Goal: Task Accomplishment & Management: Use online tool/utility

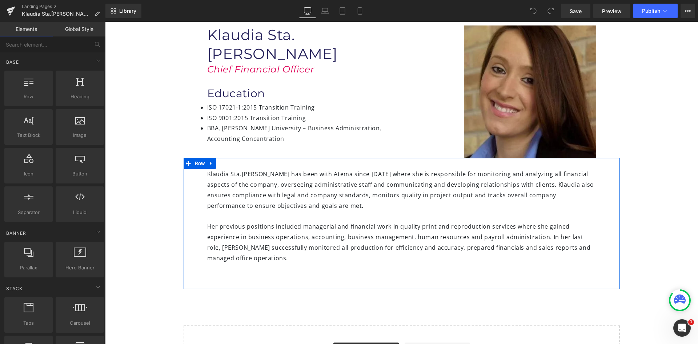
scroll to position [73, 0]
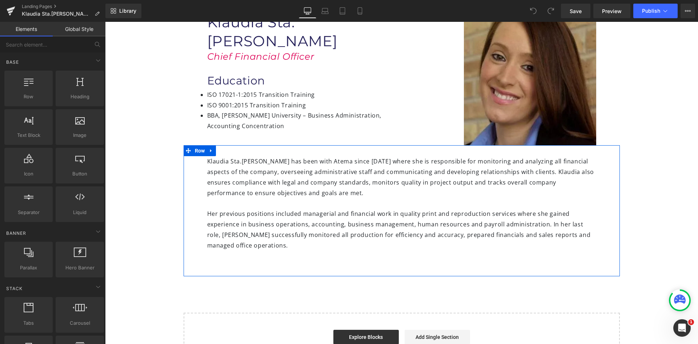
drag, startPoint x: 270, startPoint y: 257, endPoint x: 258, endPoint y: 252, distance: 12.6
click at [270, 256] on div "Klaudia Sta.Ana has been with Atema since October 2013 where she is responsible…" at bounding box center [402, 210] width 436 height 131
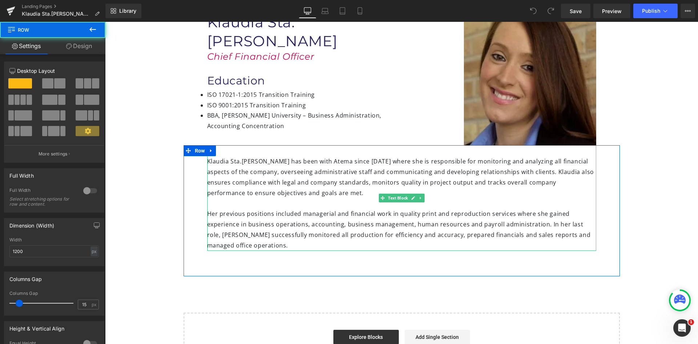
click at [242, 246] on div "Her previous positions included managerial and financial work in quality print …" at bounding box center [401, 229] width 389 height 42
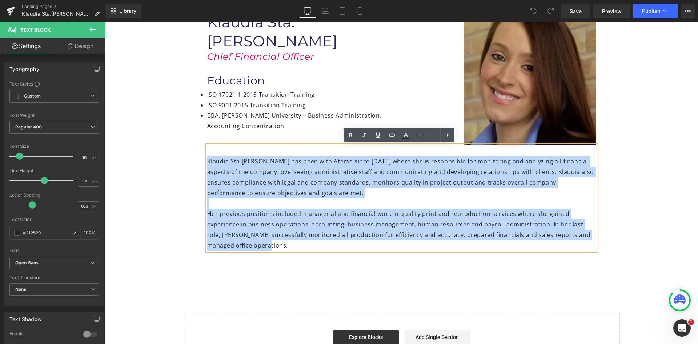
drag, startPoint x: 241, startPoint y: 246, endPoint x: 206, endPoint y: 163, distance: 89.5
click at [207, 163] on div "Klaudia Sta.Ana has been with Atema since October 2013 where she is responsible…" at bounding box center [401, 197] width 389 height 105
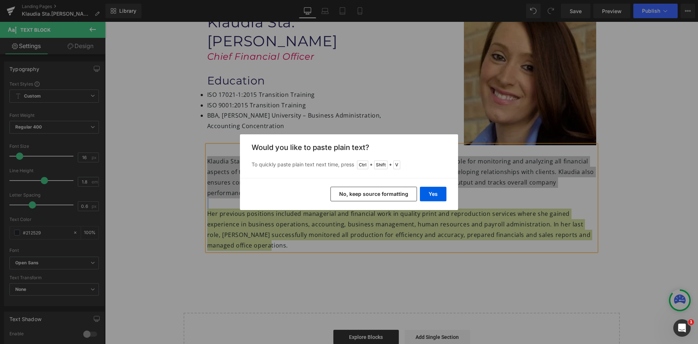
click at [363, 198] on button "No, keep source formatting" at bounding box center [374, 194] width 87 height 15
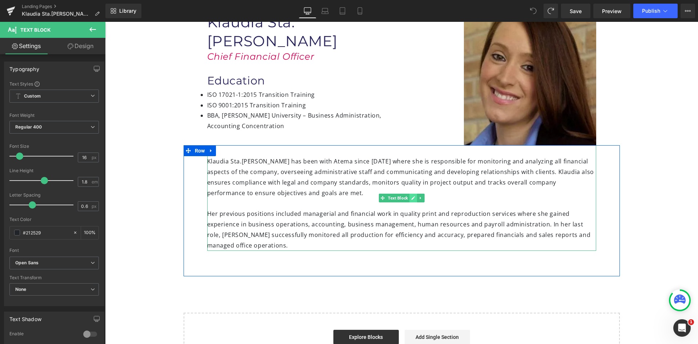
click at [411, 198] on icon at bounding box center [413, 198] width 4 height 4
click at [253, 247] on div "Her previous positions included managerial and financial work in quality print …" at bounding box center [401, 229] width 389 height 42
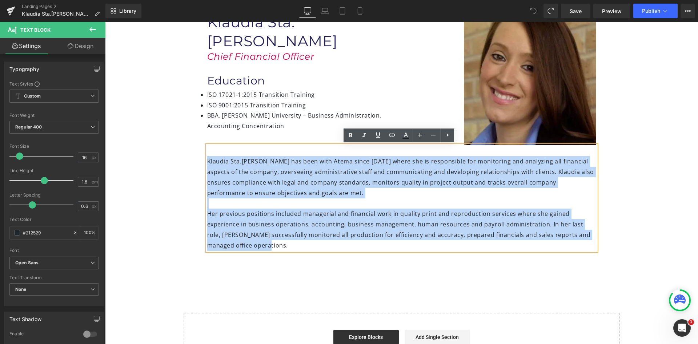
drag, startPoint x: 250, startPoint y: 248, endPoint x: 204, endPoint y: 161, distance: 97.8
click at [207, 161] on div "Klaudia Sta.Ana has been with Atema since October 2013 where she is responsible…" at bounding box center [401, 197] width 389 height 105
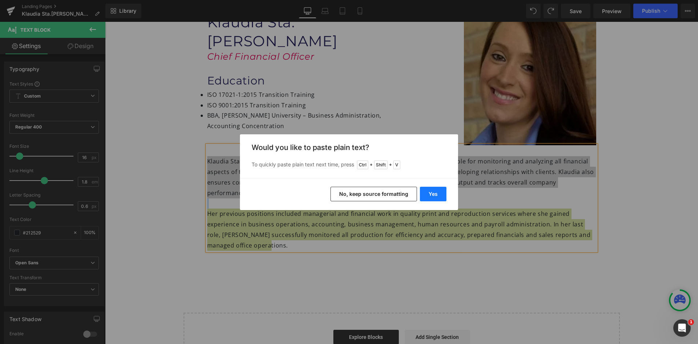
click at [436, 196] on button "Yes" at bounding box center [433, 194] width 27 height 15
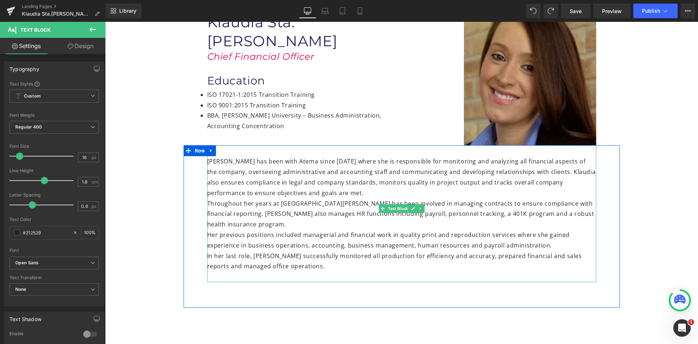
click at [317, 193] on div "Klaudia has been with Atema since October 2013 where she is responsible for mon…" at bounding box center [401, 213] width 389 height 137
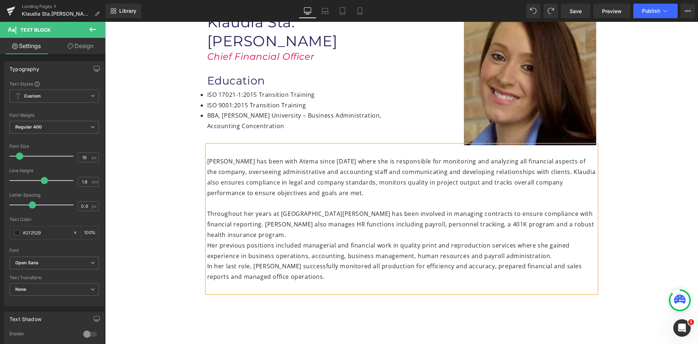
click at [207, 261] on div "In her last role, Klaudia successfully monitored all production for efficiency …" at bounding box center [401, 271] width 389 height 21
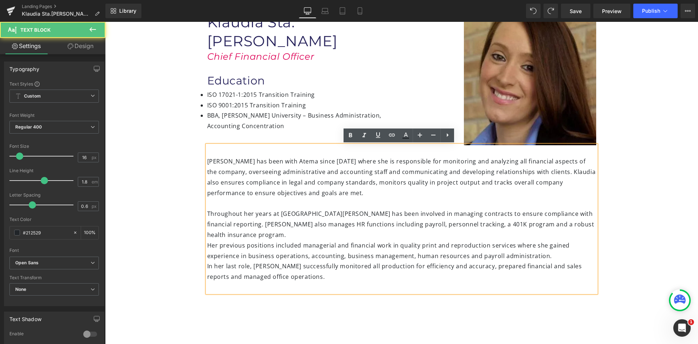
click at [207, 261] on div "In her last role, Klaudia successfully monitored all production for efficiency …" at bounding box center [401, 271] width 389 height 21
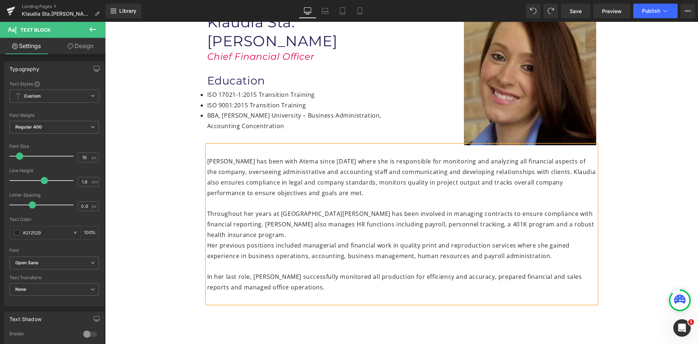
click at [282, 315] on div "Klaudia has been with Atema since October 2013 where she is responsible for mon…" at bounding box center [402, 236] width 436 height 183
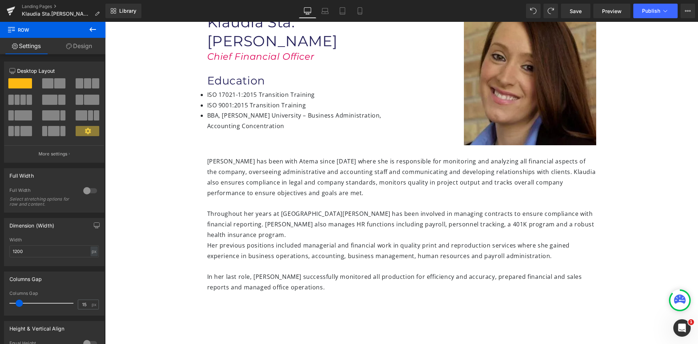
scroll to position [36, 0]
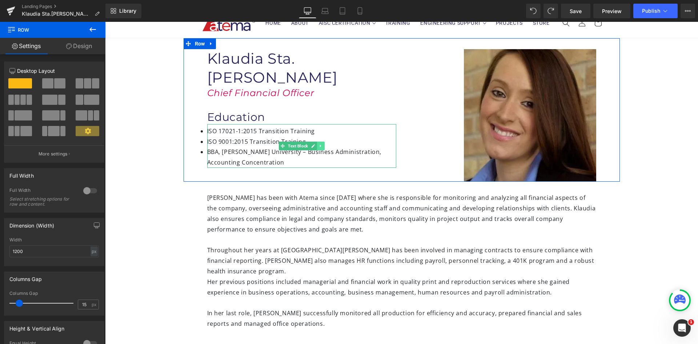
click at [317, 141] on link at bounding box center [321, 145] width 8 height 9
click at [316, 141] on link at bounding box center [317, 145] width 8 height 9
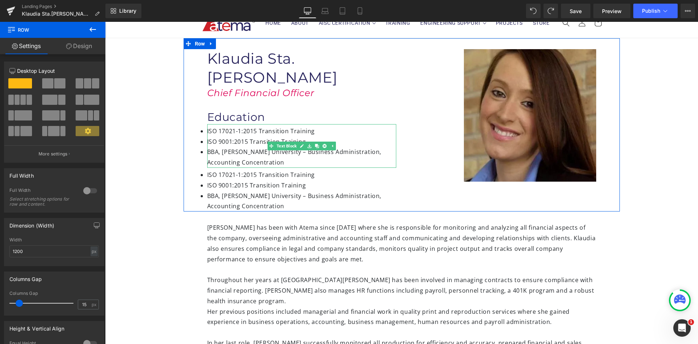
click at [217, 136] on li "ISO 9001:2015 Transition Training" at bounding box center [301, 141] width 189 height 11
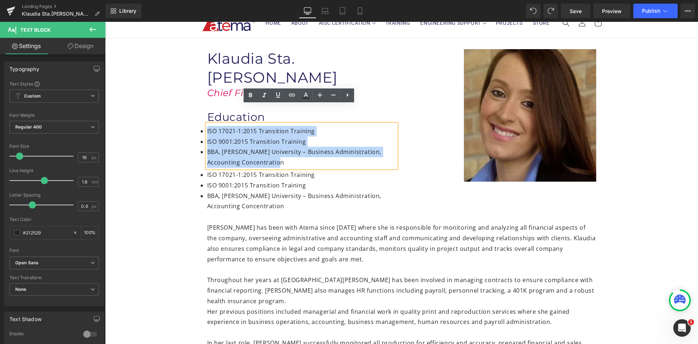
drag, startPoint x: 288, startPoint y: 144, endPoint x: 205, endPoint y: 113, distance: 88.3
click at [207, 126] on ul "ISO 17021-1:2015 Transition Training ISO 9001:2015 Transition Training BBA, Rob…" at bounding box center [301, 147] width 189 height 42
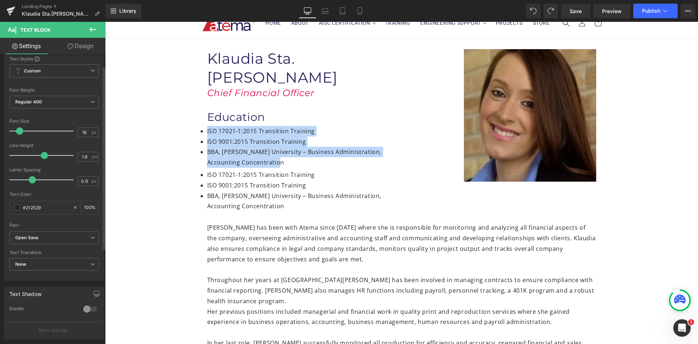
scroll to position [0, 0]
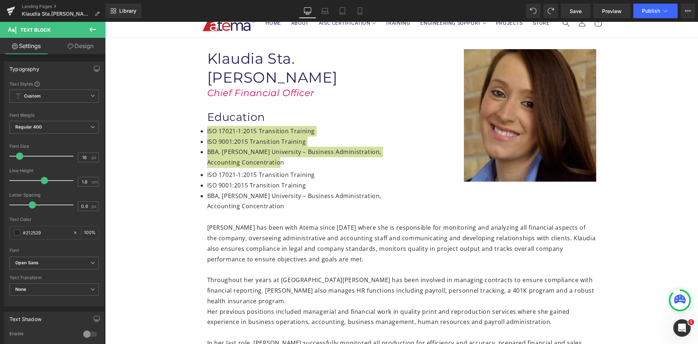
click at [87, 50] on link "Design" at bounding box center [80, 46] width 53 height 16
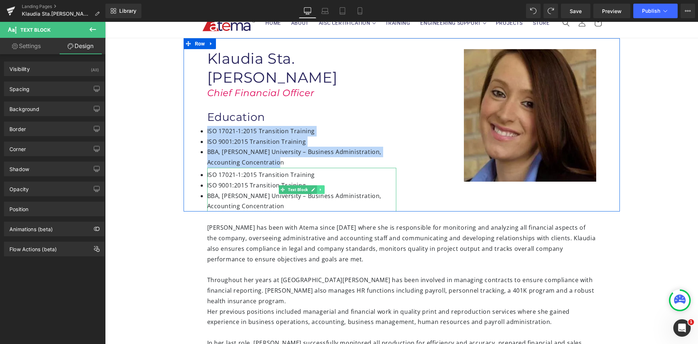
click at [319, 187] on icon at bounding box center [321, 189] width 4 height 4
click at [323, 188] on icon at bounding box center [325, 190] width 4 height 4
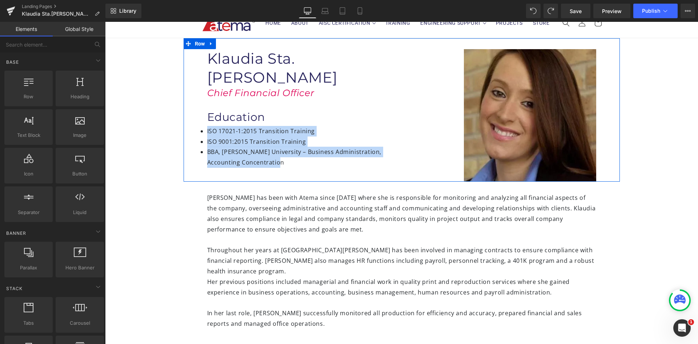
click at [315, 164] on div "Image Klaudia Sta.Ana Heading Chief Financial Officer Heading Education Heading…" at bounding box center [402, 109] width 436 height 143
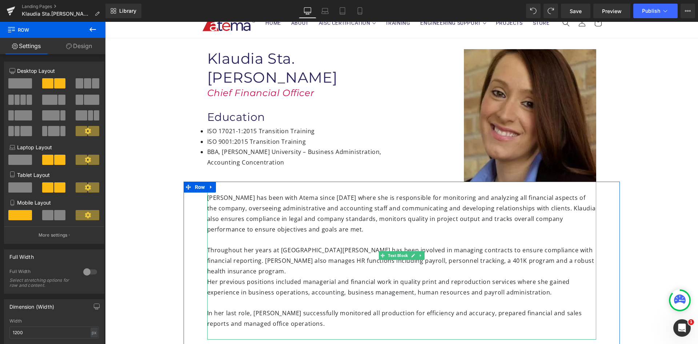
click at [308, 241] on div "Throughout her years at Atema, Klaudia has been involved in managing contracts …" at bounding box center [401, 287] width 389 height 105
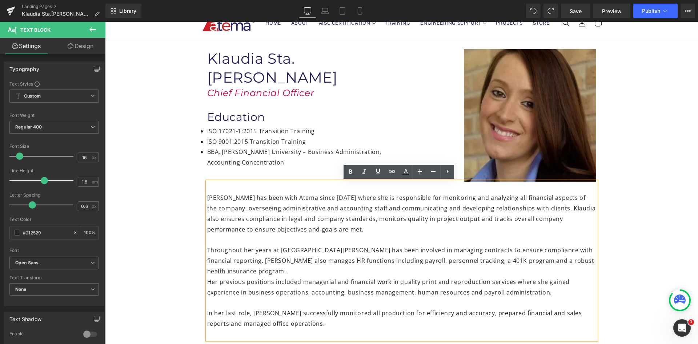
click at [644, 243] on div "Image Klaudia Sta.Ana Heading Chief Financial Officer Heading Education Heading…" at bounding box center [401, 249] width 593 height 422
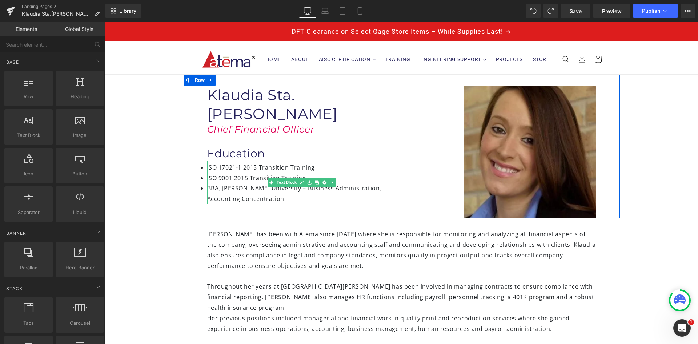
click at [245, 173] on li "ISO 9001:2015 Transition Training" at bounding box center [301, 178] width 189 height 11
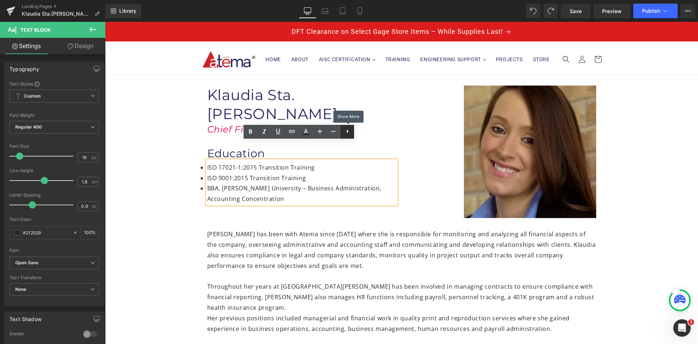
click at [349, 134] on icon at bounding box center [347, 131] width 9 height 9
click at [348, 133] on icon at bounding box center [347, 131] width 9 height 9
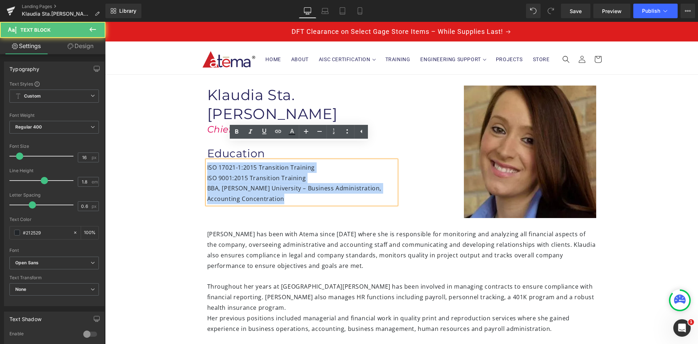
click at [285, 176] on div "ISO 17021-1:2015 Transition Training ISO 9001:2015 Transition Training BBA, Rob…" at bounding box center [301, 182] width 189 height 44
drag, startPoint x: 283, startPoint y: 178, endPoint x: 205, endPoint y: 151, distance: 82.6
click at [207, 160] on div "ISO 17021-1:2015 Transition Training ISO 9001:2015 Transition Training BBA, Rob…" at bounding box center [301, 182] width 189 height 44
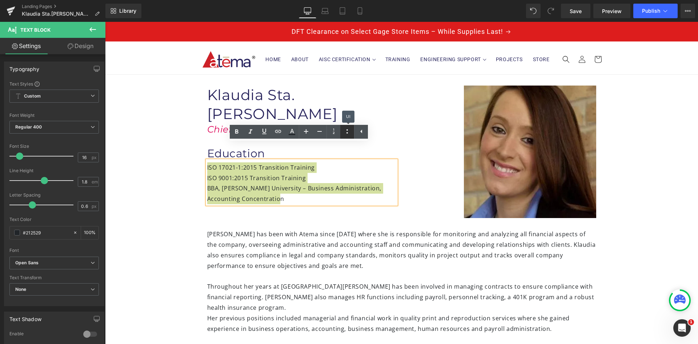
click at [346, 131] on icon at bounding box center [347, 131] width 9 height 9
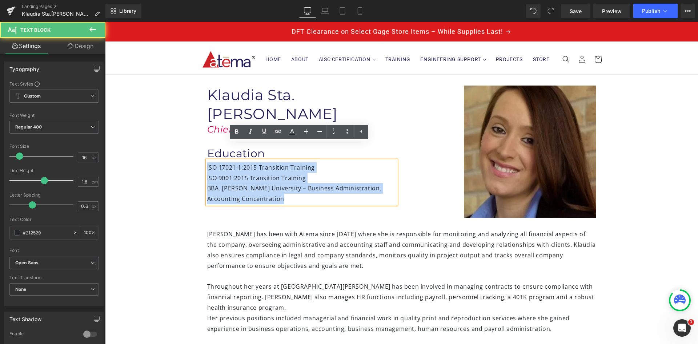
click at [364, 160] on div "ISO 17021-1:2015 Transition Training ISO 9001:2015 Transition Training BBA, Rob…" at bounding box center [301, 182] width 189 height 44
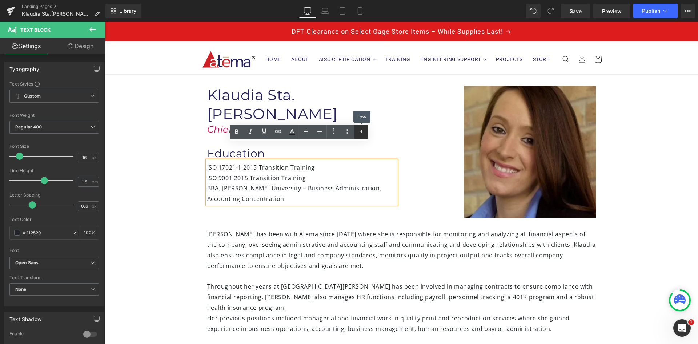
click at [362, 131] on icon at bounding box center [361, 131] width 2 height 4
click at [364, 161] on div "ISO 17021-1:2015 Transition Training ISO 9001:2015 Transition Training BBA, Rob…" at bounding box center [301, 182] width 189 height 44
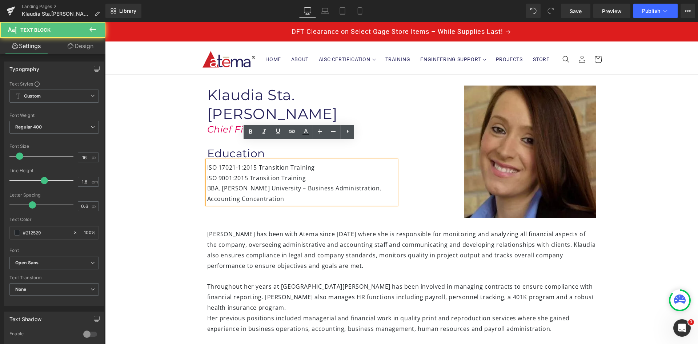
click at [343, 201] on div "Image Klaudia Sta.Ana Heading Chief Financial Officer Heading Education Heading…" at bounding box center [402, 146] width 436 height 143
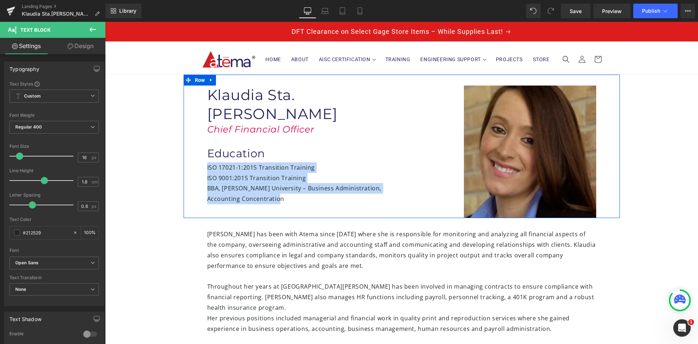
drag, startPoint x: 290, startPoint y: 179, endPoint x: 204, endPoint y: 149, distance: 90.8
click at [204, 149] on div "Image Klaudia Sta.Ana Heading Chief Financial Officer Heading Education Heading…" at bounding box center [302, 144] width 200 height 119
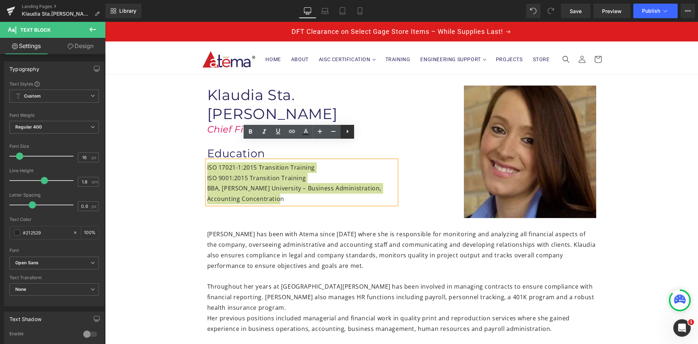
click at [352, 130] on icon at bounding box center [347, 131] width 9 height 9
click at [349, 131] on icon at bounding box center [347, 131] width 9 height 9
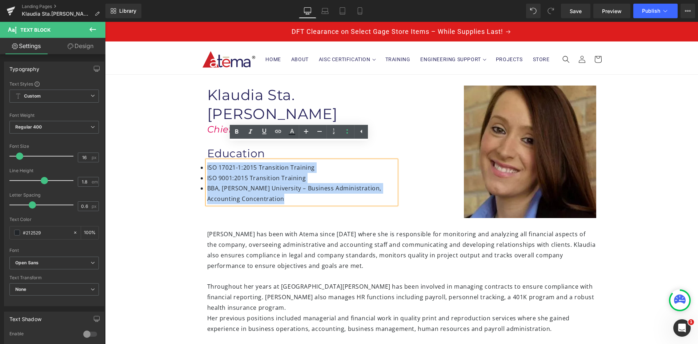
click at [324, 201] on div "Image Klaudia Sta.Ana Heading Chief Financial Officer Heading Education Heading…" at bounding box center [402, 146] width 436 height 143
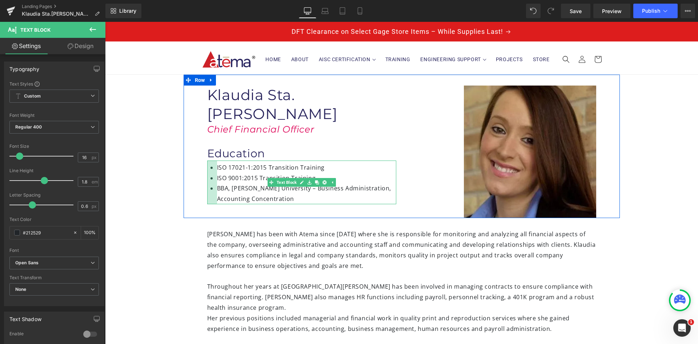
drag, startPoint x: 205, startPoint y: 149, endPoint x: 215, endPoint y: 149, distance: 9.8
click at [215, 160] on div "ISO 17021-1:2015 Transition Training ISO 9001:2015 Transition Training BBA, Rob…" at bounding box center [301, 182] width 189 height 44
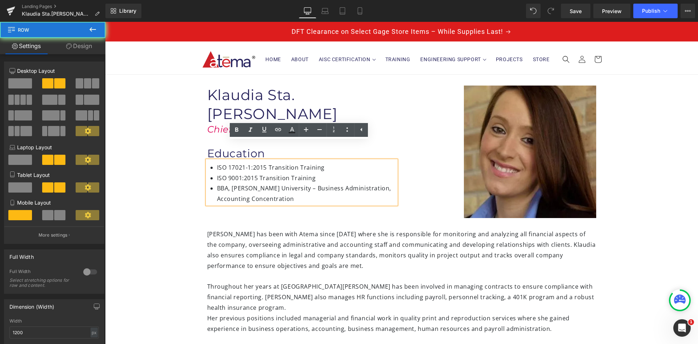
click at [230, 204] on div "Image Klaudia Sta.Ana Heading Chief Financial Officer Heading Education Heading…" at bounding box center [402, 146] width 436 height 143
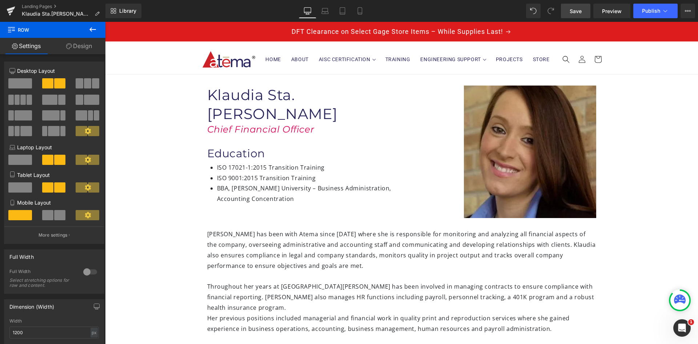
click at [582, 9] on span "Save" at bounding box center [576, 11] width 12 height 8
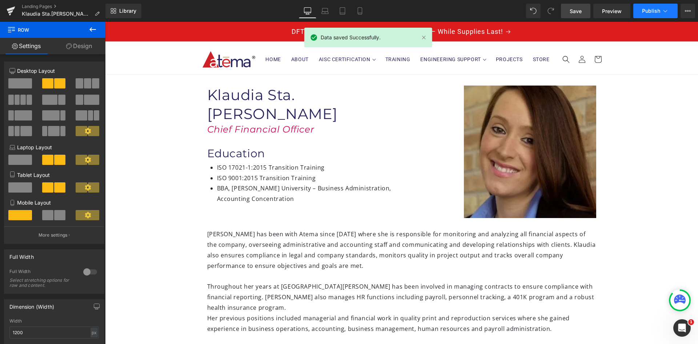
click at [648, 6] on button "Publish" at bounding box center [655, 11] width 44 height 15
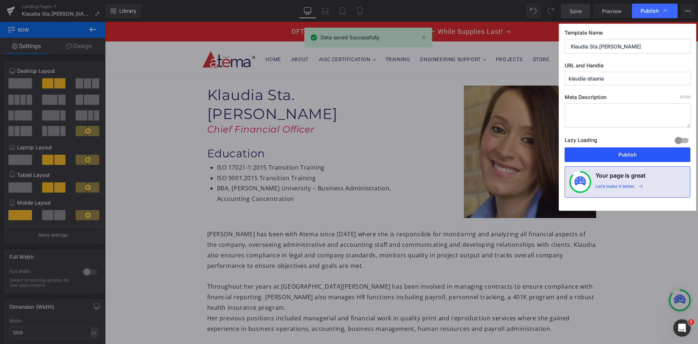
click at [653, 152] on button "Publish" at bounding box center [628, 154] width 126 height 15
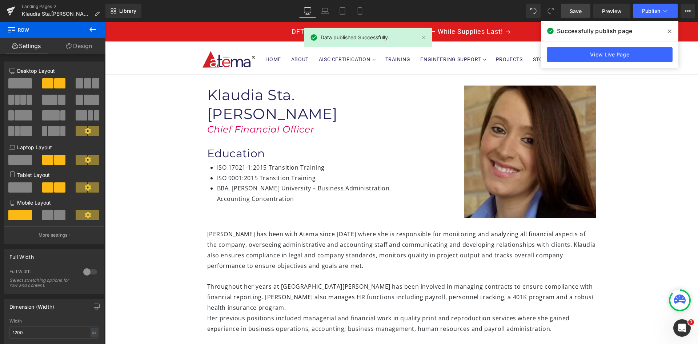
click at [668, 32] on icon at bounding box center [670, 31] width 4 height 6
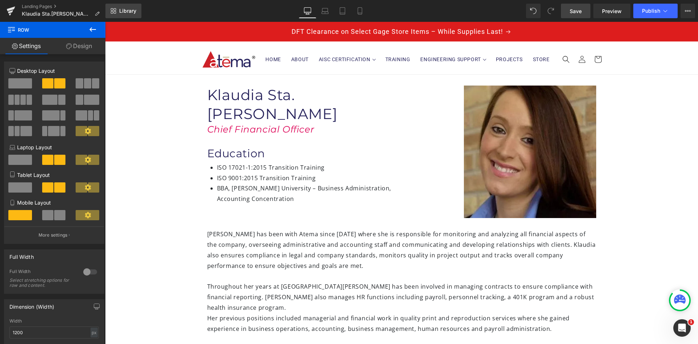
click at [132, 6] on link "Library" at bounding box center [123, 11] width 36 height 15
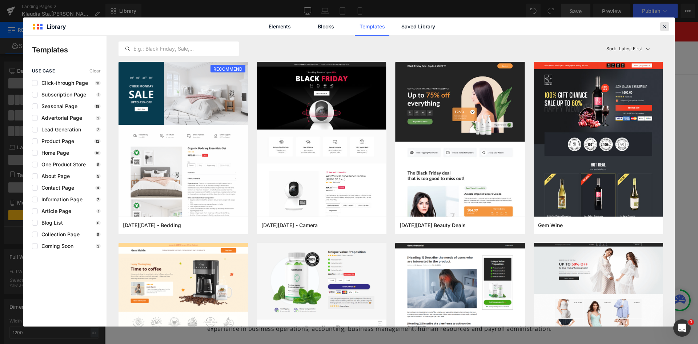
click at [667, 27] on icon at bounding box center [664, 26] width 7 height 7
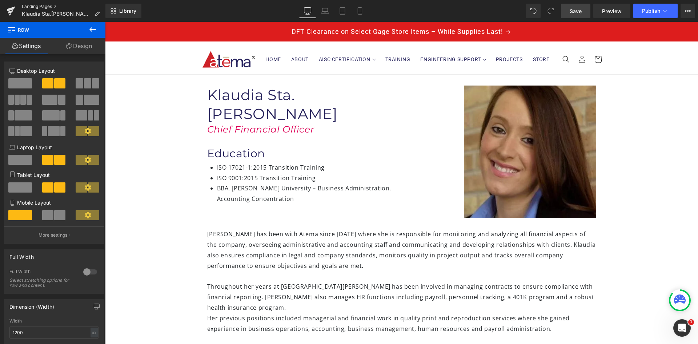
click at [36, 5] on link "Landing Pages" at bounding box center [64, 7] width 84 height 6
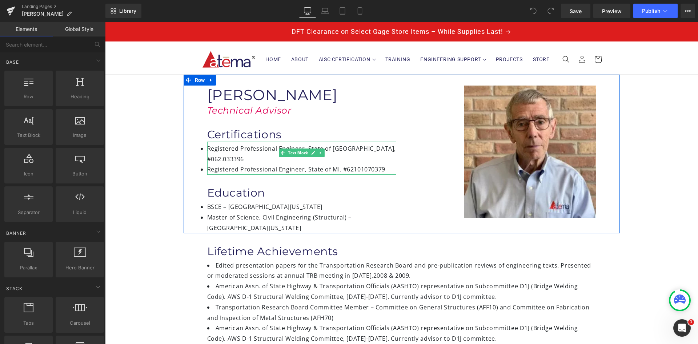
click at [240, 164] on li "Registered Professional Engineer, State of MI, #62101070379" at bounding box center [301, 169] width 189 height 11
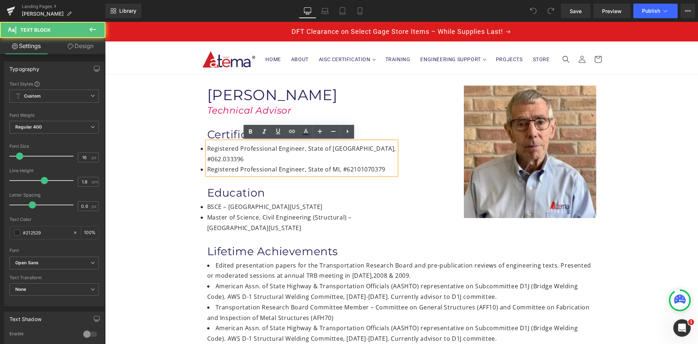
click at [208, 147] on li "Registered Professional Engineer, State of IL, #062.033396" at bounding box center [301, 153] width 189 height 21
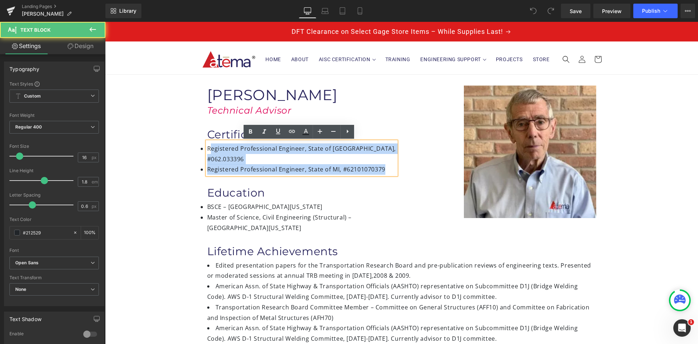
click at [207, 146] on div "Registered Professional Engineer, State of IL, #062.033396 Registered Professio…" at bounding box center [301, 157] width 189 height 33
click at [223, 164] on li "Registered Professional Engineer, State of MI, #62101070379" at bounding box center [301, 169] width 189 height 11
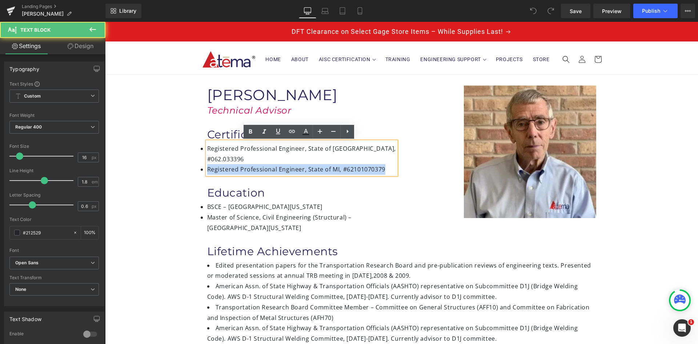
drag, startPoint x: 198, startPoint y: 153, endPoint x: 203, endPoint y: 152, distance: 4.5
click at [207, 152] on div "Registered Professional Engineer, State of IL, #062.033396 Registered Professio…" at bounding box center [301, 157] width 189 height 33
click at [238, 175] on div "Education" at bounding box center [301, 187] width 189 height 25
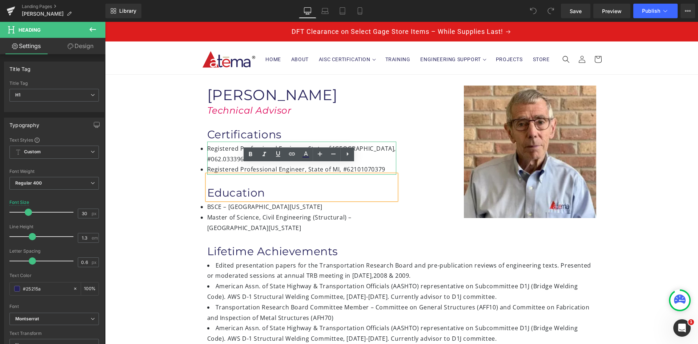
click at [227, 153] on li "Registered Professional Engineer, State of IL, #062.033396" at bounding box center [301, 153] width 189 height 21
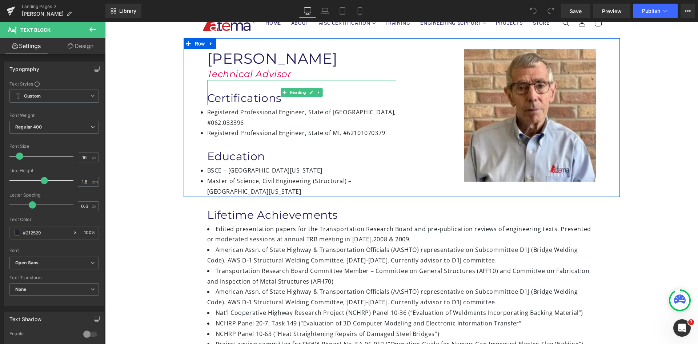
scroll to position [73, 0]
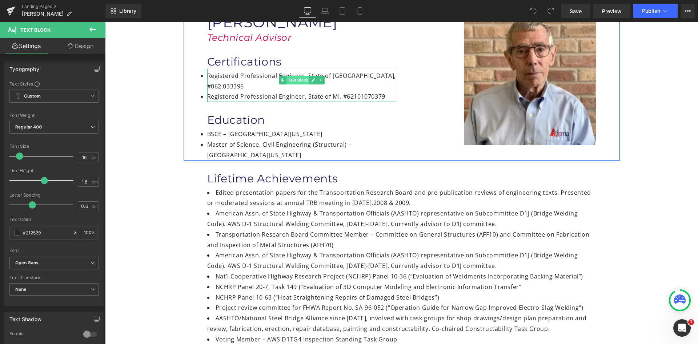
click at [293, 80] on span "Text Block" at bounding box center [298, 80] width 23 height 9
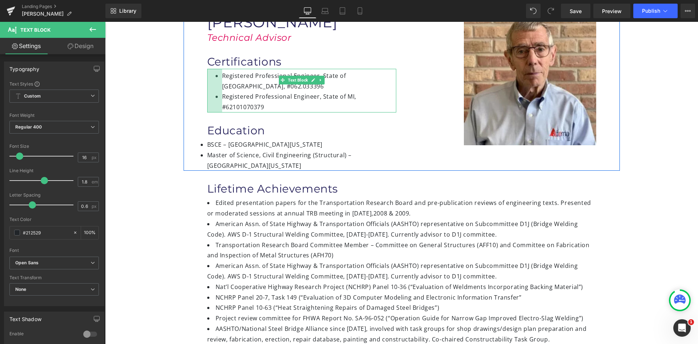
drag, startPoint x: 205, startPoint y: 80, endPoint x: 220, endPoint y: 77, distance: 15.1
click at [220, 77] on div "Registered Professional Engineer, State of IL, #062.033396 Registered Professio…" at bounding box center [301, 91] width 189 height 44
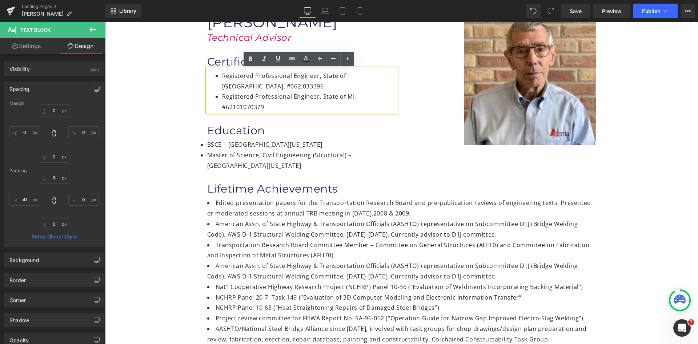
click at [317, 139] on li "BSCE – University of Illinois" at bounding box center [301, 144] width 189 height 11
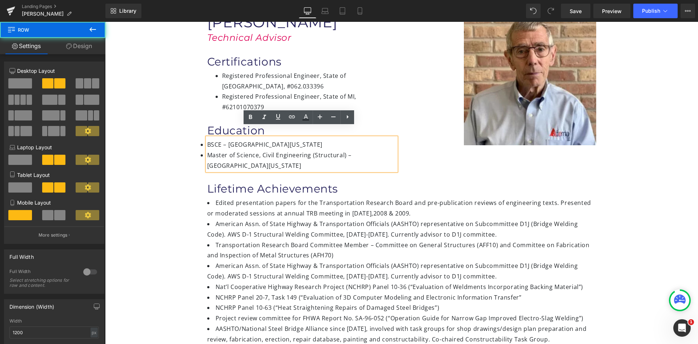
click at [420, 148] on div "Image Jon Edwards Heading Technical Advisor Heading Certifications Heading Regi…" at bounding box center [402, 86] width 436 height 169
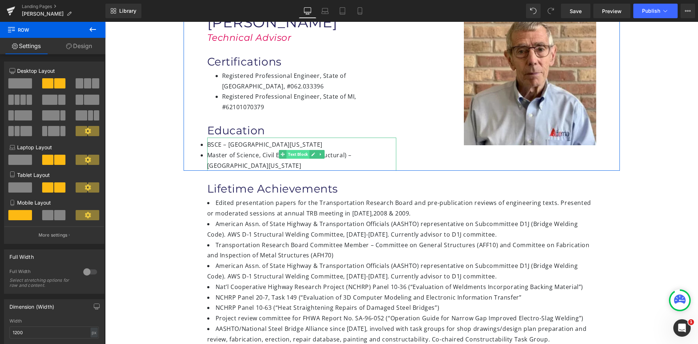
click at [294, 150] on span "Text Block" at bounding box center [298, 154] width 23 height 9
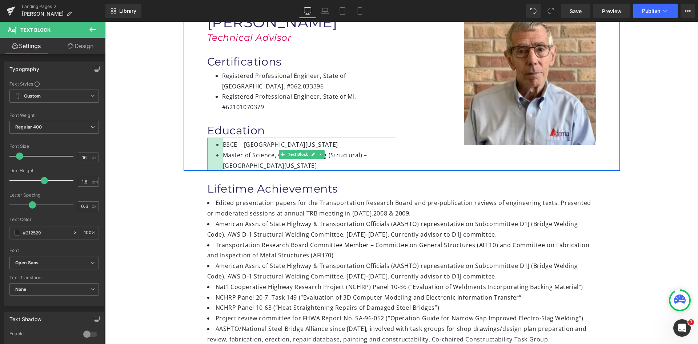
drag, startPoint x: 206, startPoint y: 133, endPoint x: 221, endPoint y: 134, distance: 15.7
click at [221, 137] on div "BSCE – University of Illinois Master of Science, Civil Engineering (Structural)…" at bounding box center [301, 153] width 189 height 33
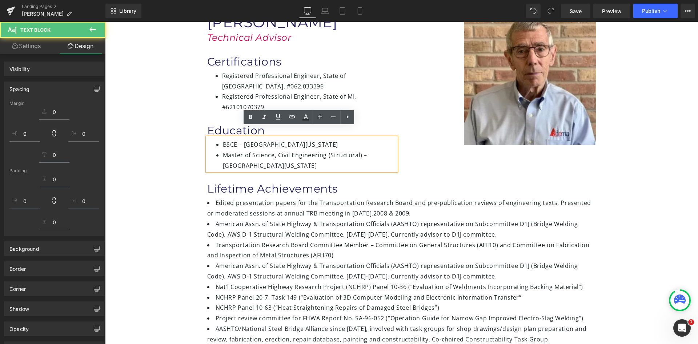
click at [381, 197] on li "Edited presentation papers for the Transportation Research Board and pre-public…" at bounding box center [401, 207] width 389 height 21
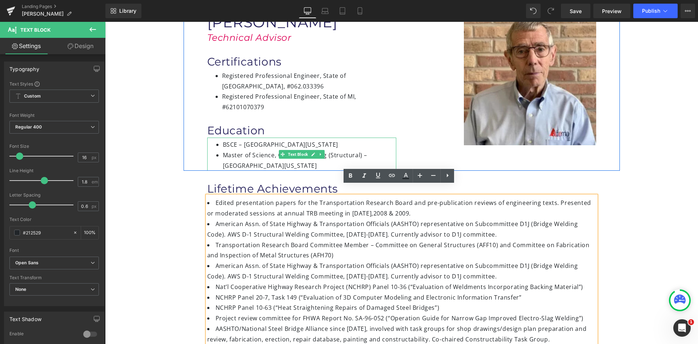
click at [362, 150] on li "Master of Science, Civil Engineering (Structural) – University of Illinois" at bounding box center [309, 160] width 173 height 21
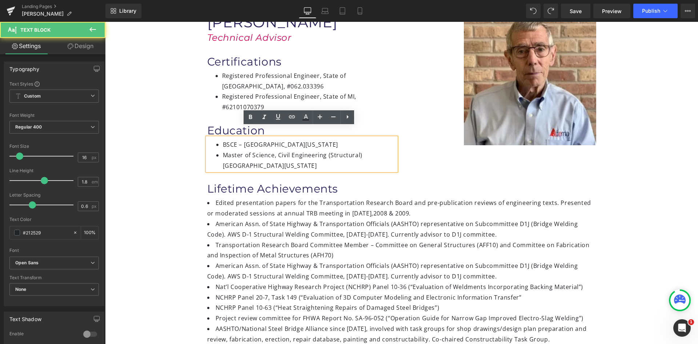
click at [358, 150] on li "Master of Science, Civil Engineering (Structural) University of Illinois" at bounding box center [309, 160] width 173 height 21
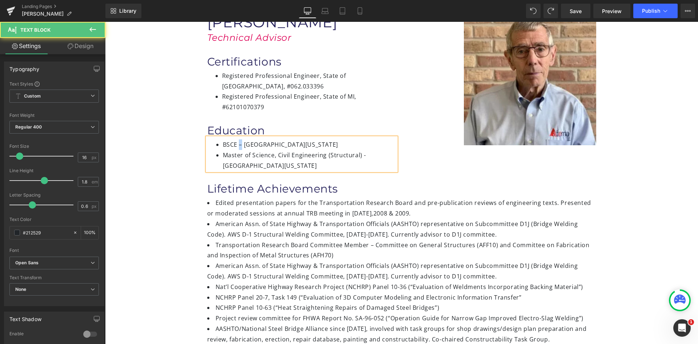
click at [237, 139] on li "BSCE – University of Illinois" at bounding box center [309, 144] width 173 height 11
copy li "–"
click at [361, 150] on li "Master of Science, Civil Engineering (Structural) - University of Illinois" at bounding box center [309, 160] width 173 height 21
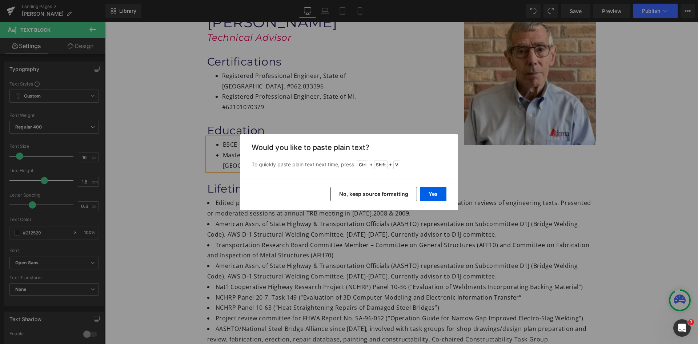
click at [400, 193] on button "No, keep source formatting" at bounding box center [374, 194] width 87 height 15
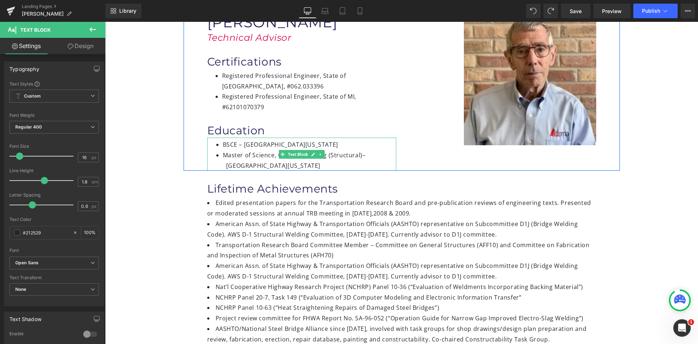
click at [227, 155] on li "Master of Science, Civil Engineering (Structural) – University of Illinois" at bounding box center [309, 160] width 173 height 21
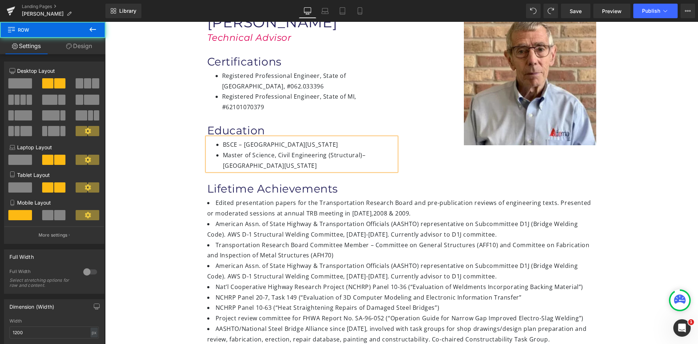
click at [449, 155] on div "Image Jon Edwards Heading Technical Advisor Heading Certifications Heading Regi…" at bounding box center [402, 86] width 436 height 169
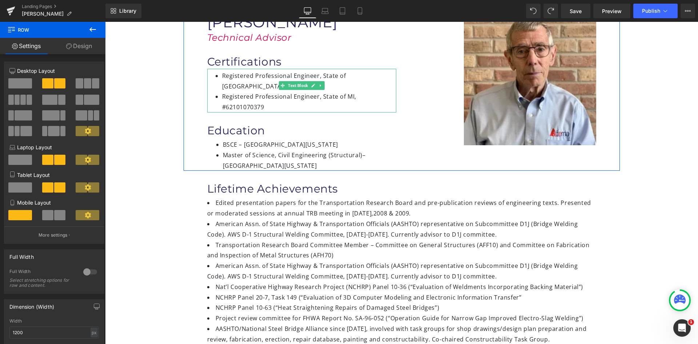
click at [352, 91] on li "Registered Professional Engineer, State of MI, #62101070379" at bounding box center [309, 101] width 174 height 21
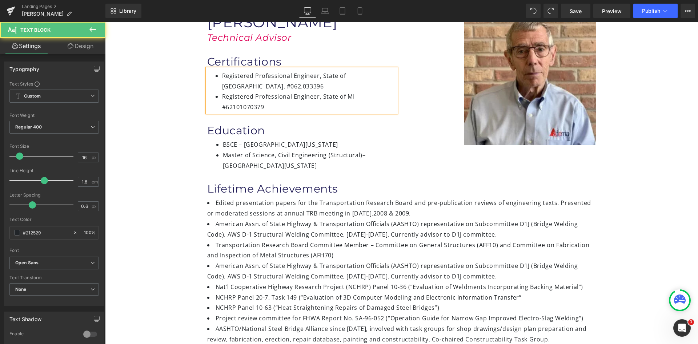
click at [352, 75] on li "Registered Professional Engineer, State of IL, #062.033396" at bounding box center [309, 81] width 174 height 21
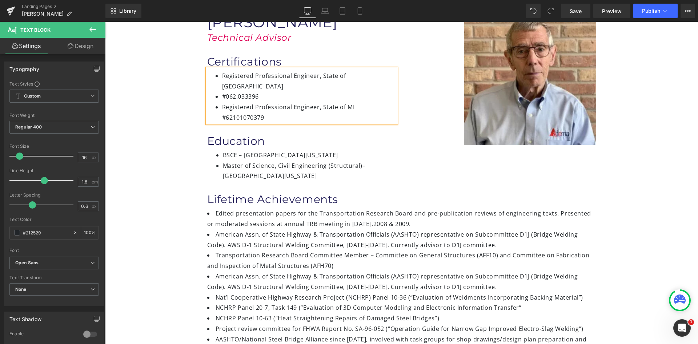
click at [257, 91] on li "#062.033396" at bounding box center [309, 96] width 174 height 11
click at [348, 57] on icon at bounding box center [347, 58] width 9 height 9
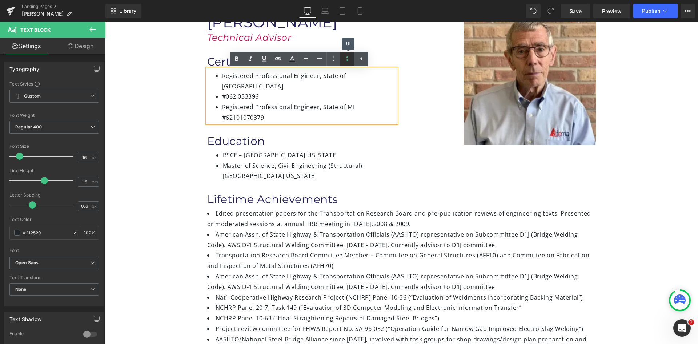
click at [348, 57] on icon at bounding box center [347, 58] width 9 height 9
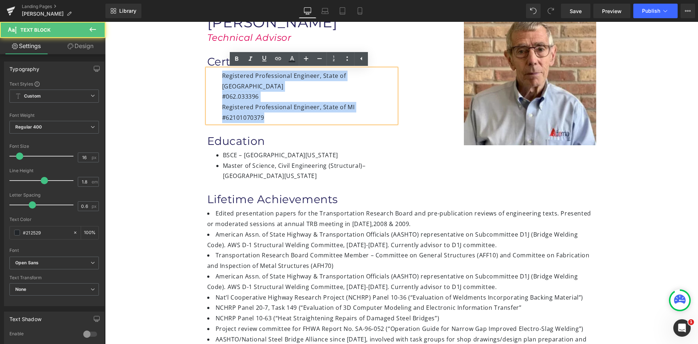
click at [311, 87] on div "Registered Professional Engineer, State of IL #062.033396 Registered Profession…" at bounding box center [301, 96] width 189 height 54
drag, startPoint x: 219, startPoint y: 75, endPoint x: 264, endPoint y: 105, distance: 54.6
click at [264, 105] on div "Registered Professional Engineer, State of IL #062.033396 Registered Profession…" at bounding box center [301, 96] width 189 height 54
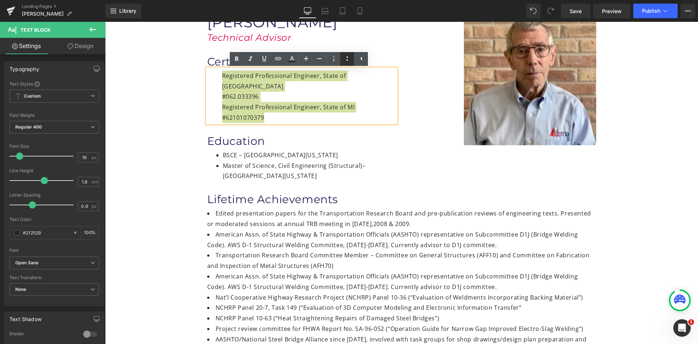
click at [347, 60] on icon at bounding box center [347, 58] width 1 height 4
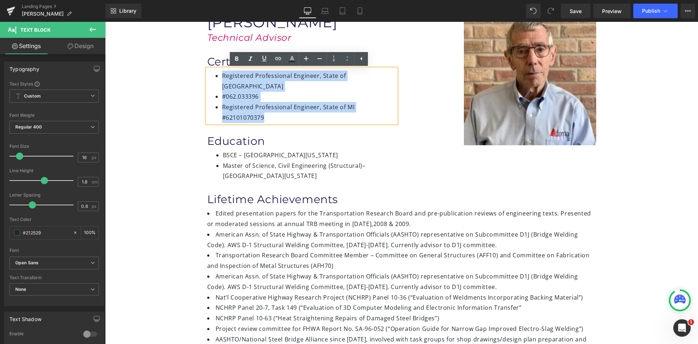
click at [262, 107] on span "Registered Professional Engineer, State of MI #62101070379" at bounding box center [288, 112] width 133 height 19
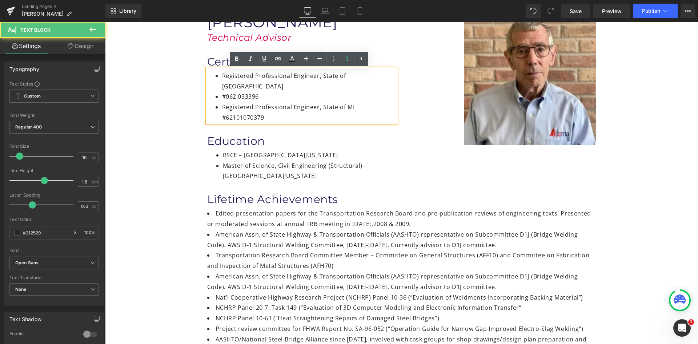
click at [219, 86] on div "Registered Professional Engineer, State of IL #062.033396 Registered Profession…" at bounding box center [301, 96] width 189 height 54
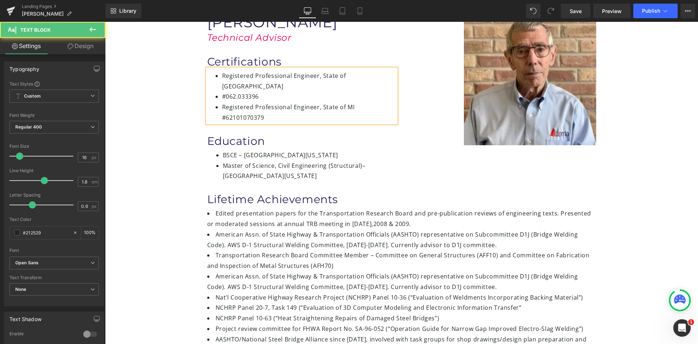
click at [222, 91] on li "#062.033396" at bounding box center [309, 96] width 174 height 11
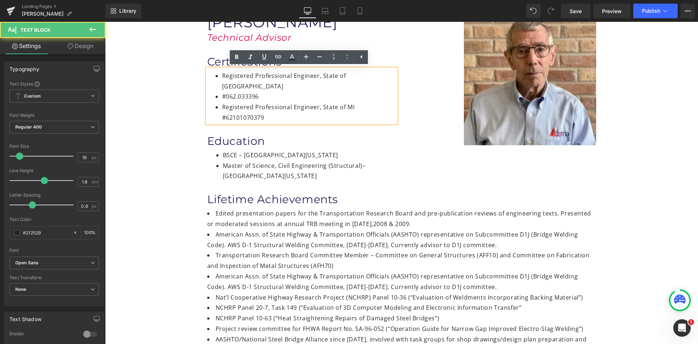
click at [222, 91] on li "#062.033396" at bounding box center [309, 96] width 174 height 11
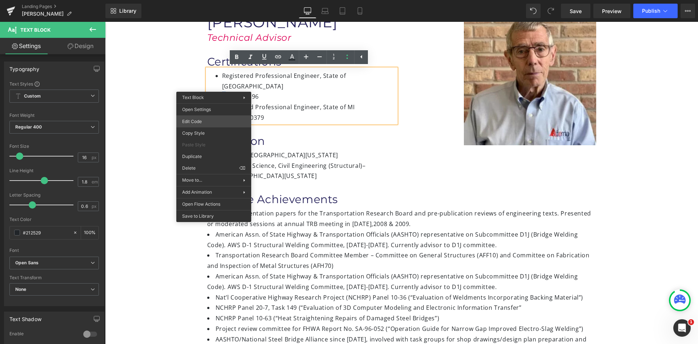
click at [209, 0] on div "Text Block You are previewing how the will restyle your page. You can not edit …" at bounding box center [349, 0] width 698 height 0
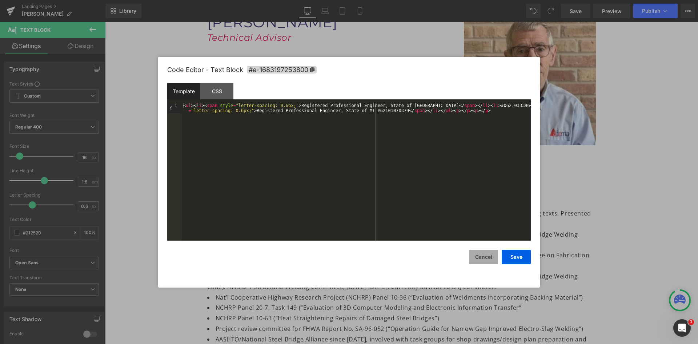
click at [472, 259] on button "Cancel" at bounding box center [483, 256] width 29 height 15
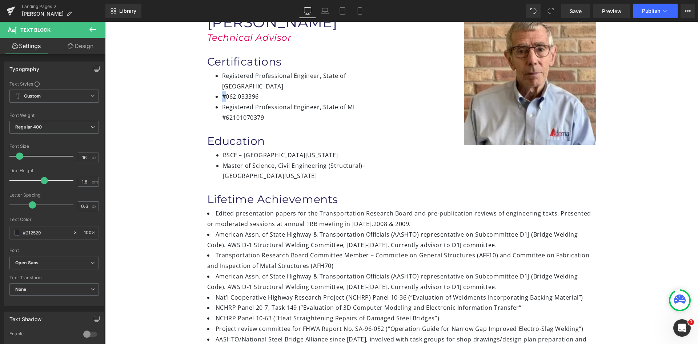
click at [360, 134] on h1 "Education" at bounding box center [301, 141] width 189 height 14
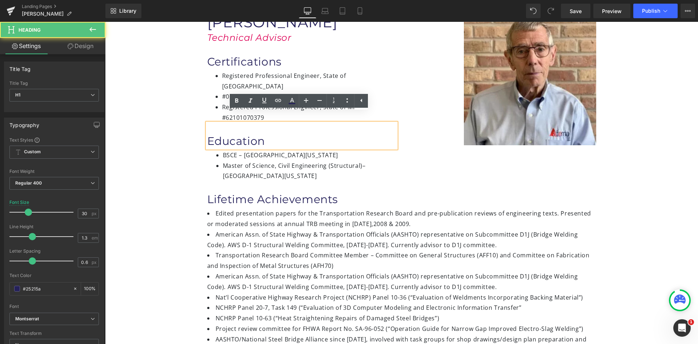
click at [375, 91] on li "#062.033396" at bounding box center [309, 96] width 174 height 11
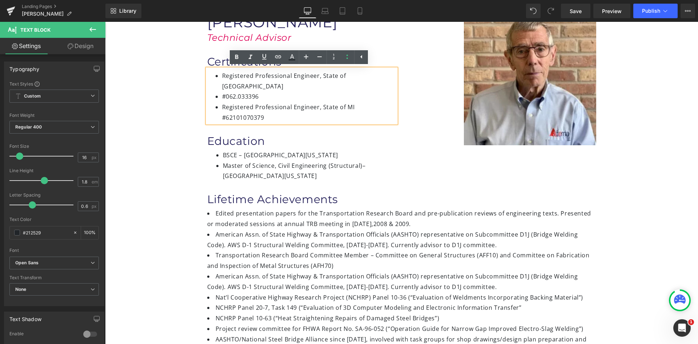
click at [105, 22] on div at bounding box center [105, 22] width 0 height 0
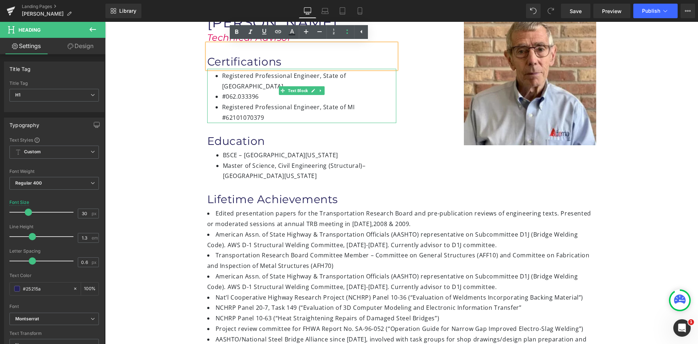
click at [266, 91] on li "#062.033396" at bounding box center [309, 96] width 174 height 11
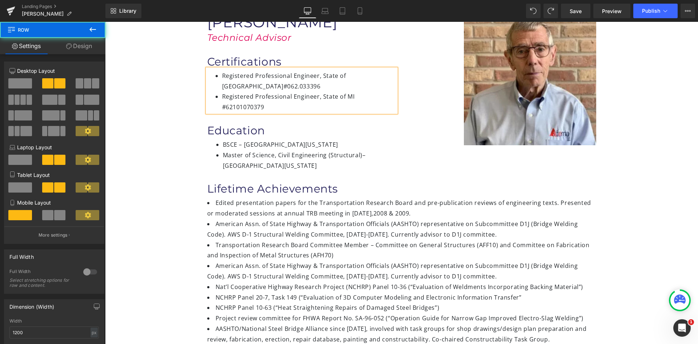
click at [401, 151] on div "Image Jon Edwards Heading Technical Advisor Heading Certifications Heading Regi…" at bounding box center [402, 86] width 436 height 169
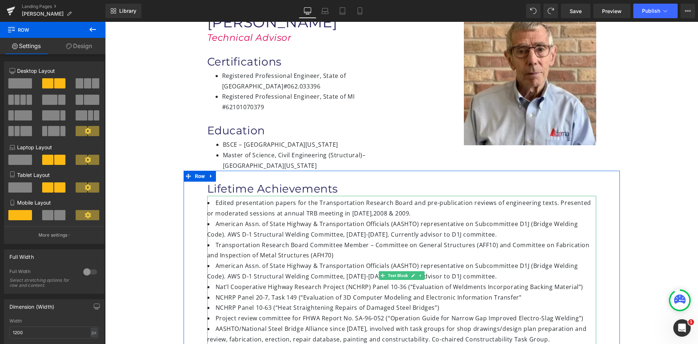
click at [384, 260] on li "American Assn. of State Highway & Transportation Officials (AASHTO) representat…" at bounding box center [401, 270] width 389 height 21
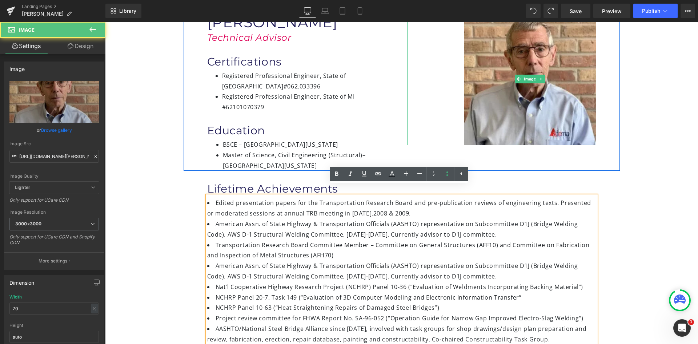
click at [409, 136] on div at bounding box center [501, 79] width 189 height 132
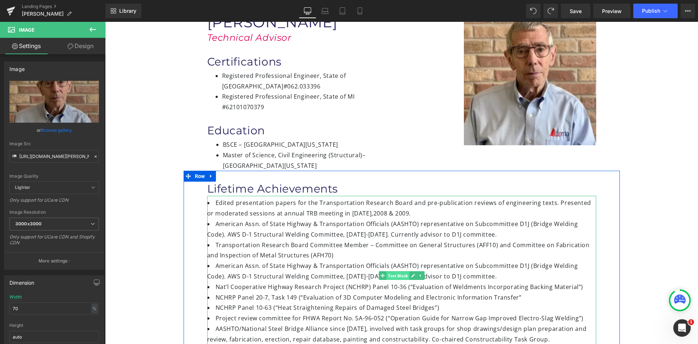
click at [393, 271] on span "Text Block" at bounding box center [398, 275] width 23 height 9
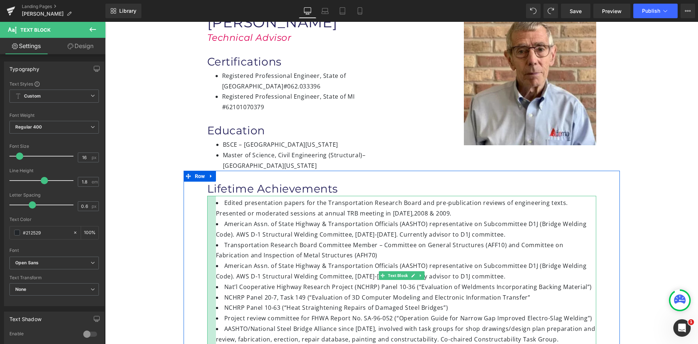
drag, startPoint x: 205, startPoint y: 199, endPoint x: 214, endPoint y: 200, distance: 8.8
click at [214, 200] on div "Edited presentation papers for the Transportation Research Board and pre-public…" at bounding box center [401, 275] width 389 height 159
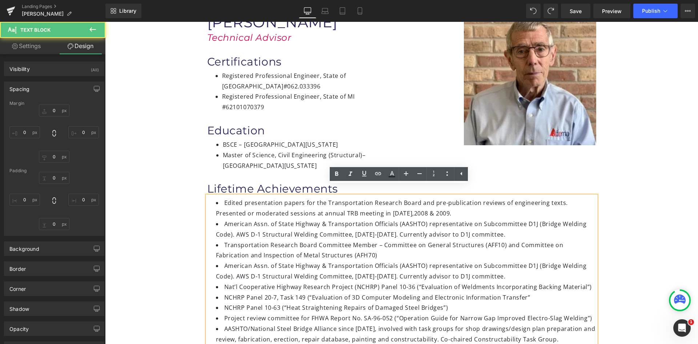
click at [261, 223] on li "American Assn. of State Highway & Transportation Officials (AASHTO) representat…" at bounding box center [406, 229] width 380 height 21
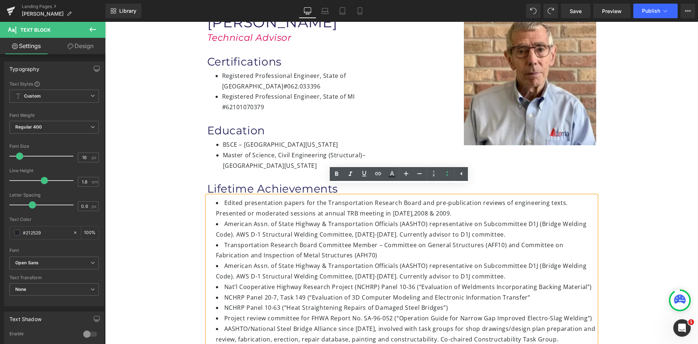
click at [140, 192] on div "Image Jon Edwards Heading Technical Advisor Heading Certifications Heading Regi…" at bounding box center [401, 328] width 593 height 653
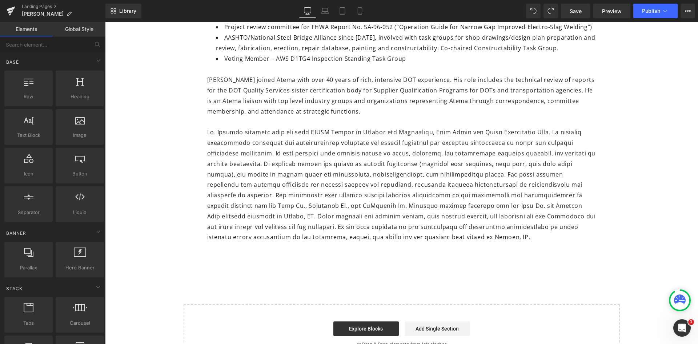
scroll to position [327, 0]
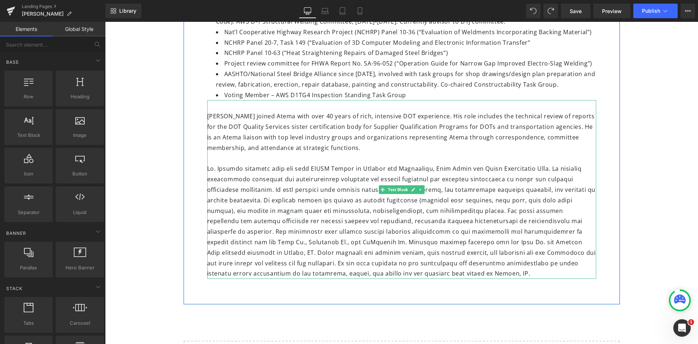
drag, startPoint x: 411, startPoint y: 262, endPoint x: 407, endPoint y: 262, distance: 4.4
click at [411, 262] on div at bounding box center [401, 220] width 389 height 115
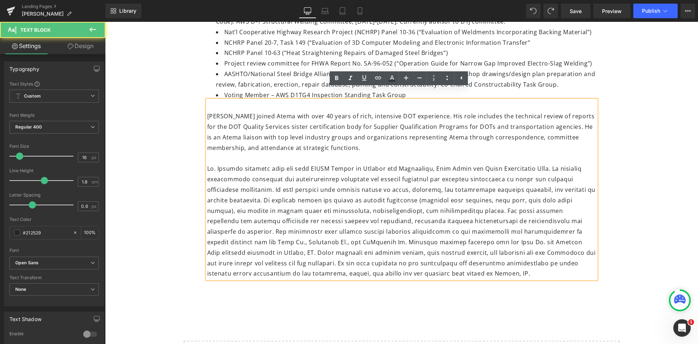
click at [404, 263] on div at bounding box center [401, 220] width 389 height 115
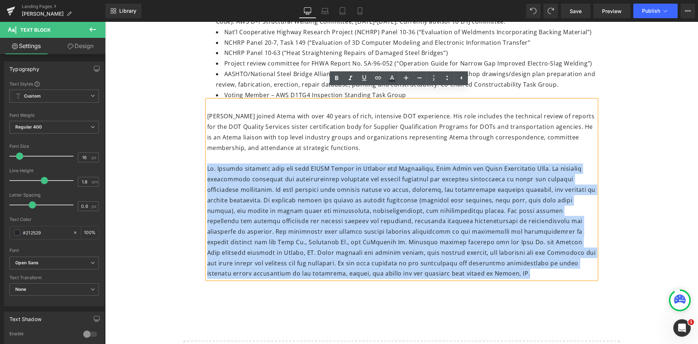
drag, startPoint x: 404, startPoint y: 263, endPoint x: 206, endPoint y: 160, distance: 223.0
click at [207, 163] on div at bounding box center [401, 220] width 389 height 115
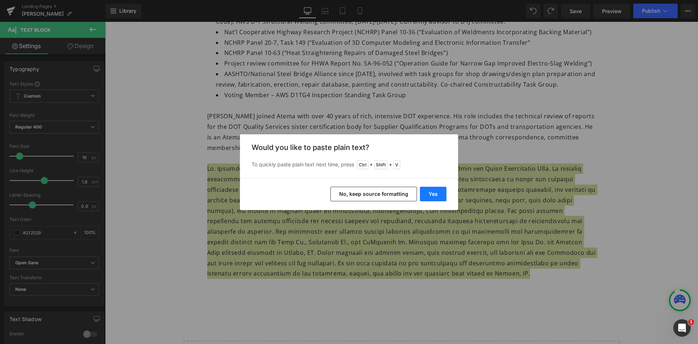
click at [434, 196] on button "Yes" at bounding box center [433, 194] width 27 height 15
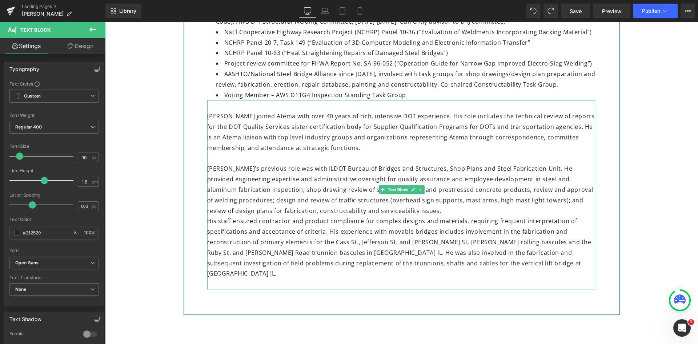
click at [383, 200] on div "Jon’s previous role was with ILDOT Bureau of Bridges and Structures, Shop Plans…" at bounding box center [401, 189] width 389 height 52
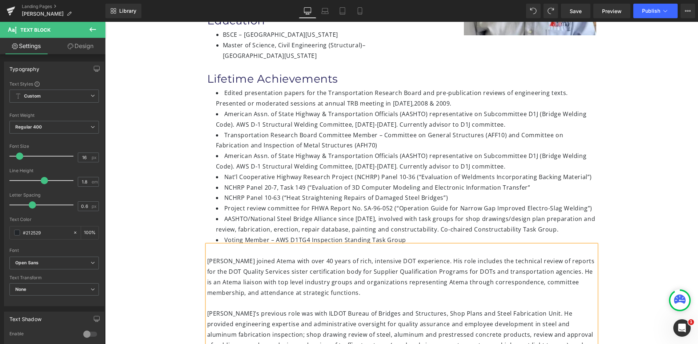
scroll to position [182, 0]
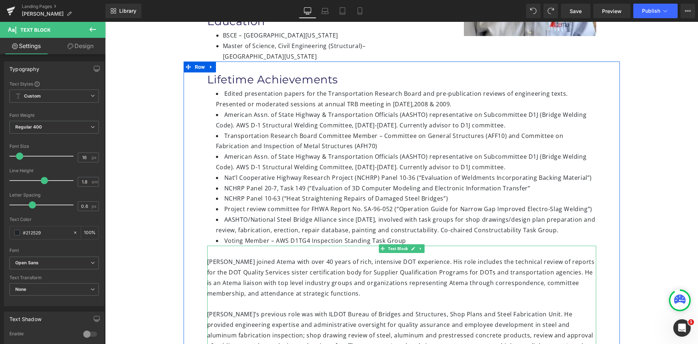
click at [350, 283] on div "Jon Edwards joined Atema with over 40 years of rich, intensive DOT experience. …" at bounding box center [401, 344] width 389 height 199
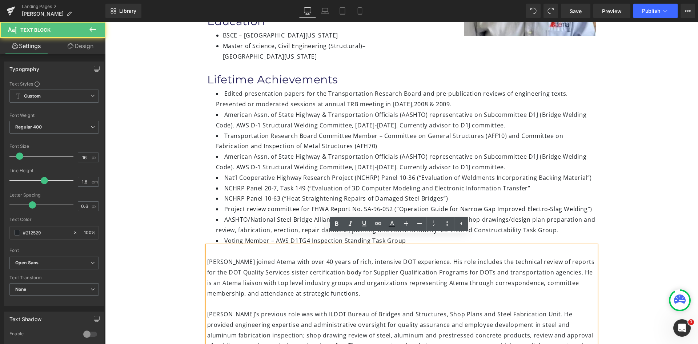
click at [361, 283] on div "Jon Edwards joined Atema with over 40 years of rich, intensive DOT experience. …" at bounding box center [401, 344] width 389 height 199
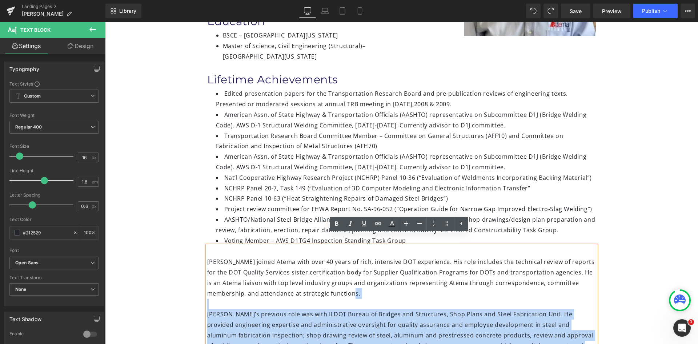
drag, startPoint x: 359, startPoint y: 283, endPoint x: 204, endPoint y: 253, distance: 157.4
click at [207, 253] on div "Jon Edwards joined Atema with over 40 years of rich, intensive DOT experience. …" at bounding box center [401, 344] width 389 height 199
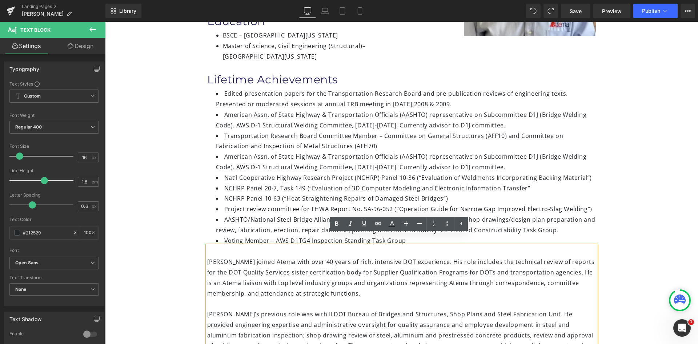
click at [330, 277] on div "Jon Edwards joined Atema with over 40 years of rich, intensive DOT experience. …" at bounding box center [401, 344] width 389 height 199
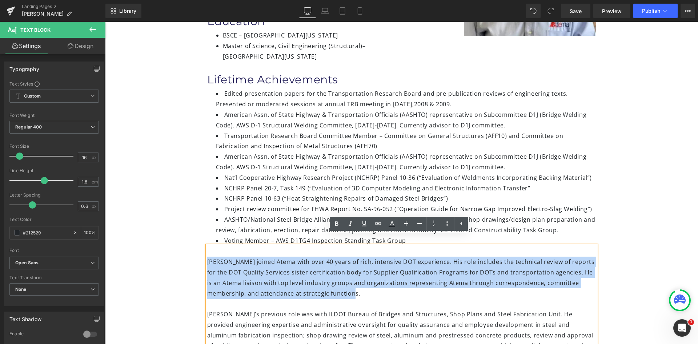
drag, startPoint x: 361, startPoint y: 283, endPoint x: 197, endPoint y: 252, distance: 166.2
click at [197, 252] on div "Lifetime Achievements Heading Edited presentation papers for the Transportation…" at bounding box center [402, 265] width 436 height 409
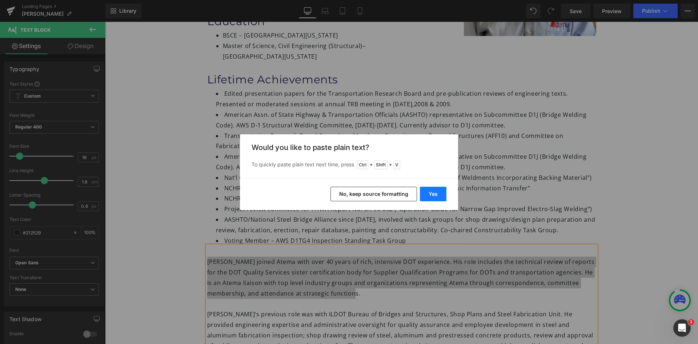
click at [424, 194] on button "Yes" at bounding box center [433, 194] width 27 height 15
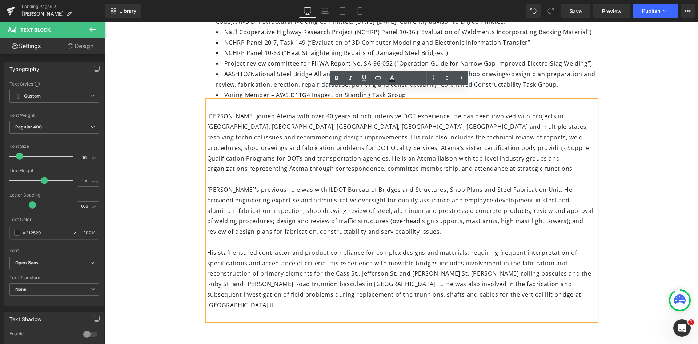
scroll to position [364, 0]
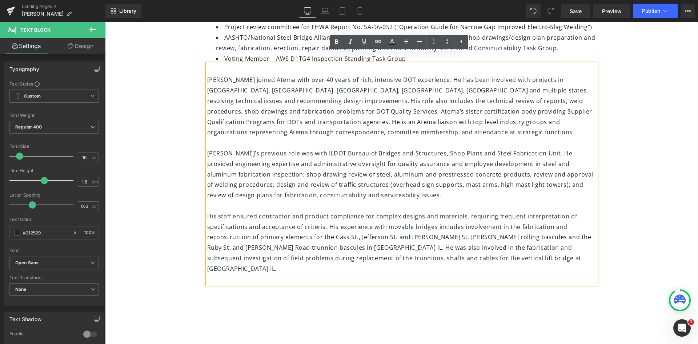
click at [364, 307] on div "Image Jon Edwards Heading Technical Advisor Heading Certifications Heading Regi…" at bounding box center [401, 58] width 593 height 695
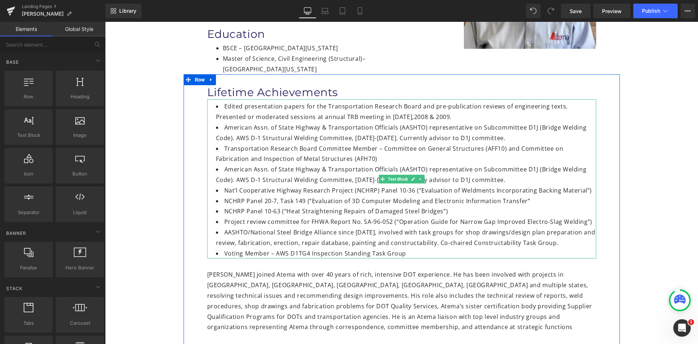
scroll to position [182, 0]
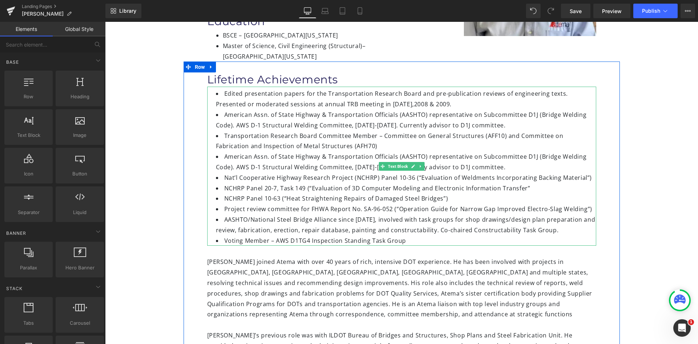
click at [372, 96] on li "Edited presentation papers for the Transportation Research Board and pre-public…" at bounding box center [406, 98] width 380 height 21
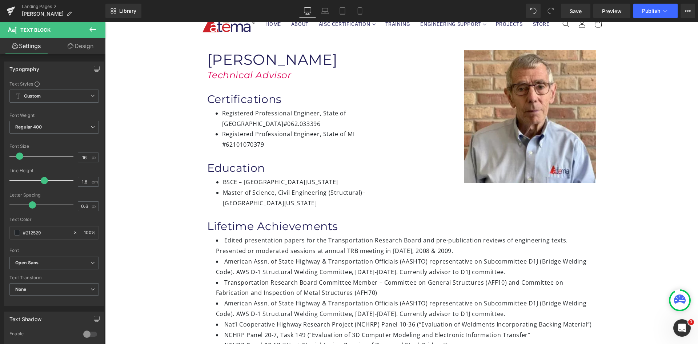
scroll to position [0, 0]
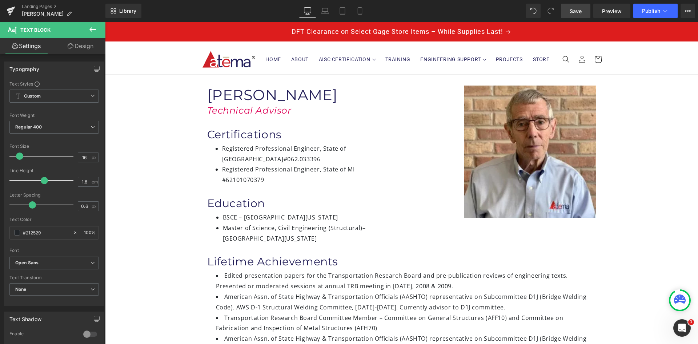
click at [583, 10] on link "Save" at bounding box center [575, 11] width 29 height 15
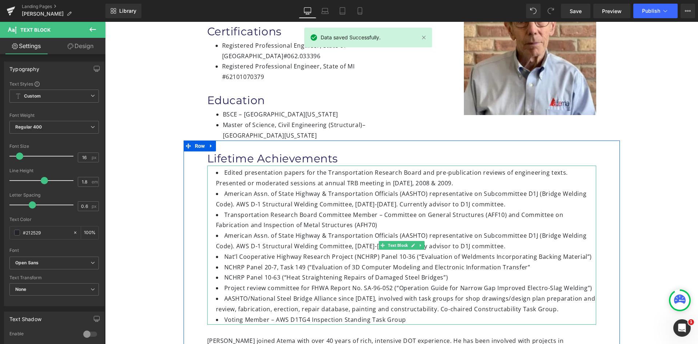
scroll to position [109, 0]
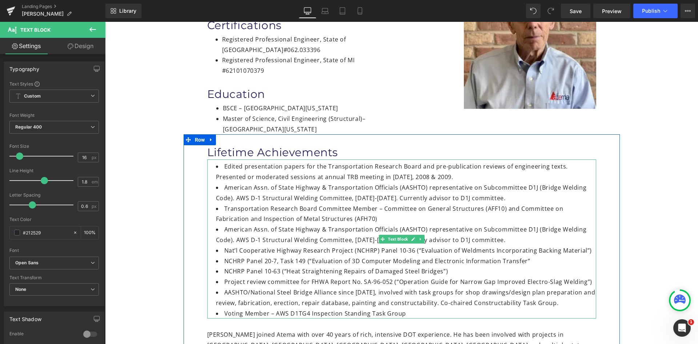
click at [254, 186] on li "American Assn. of State Highway & Transportation Officials (AASHTO) representat…" at bounding box center [406, 192] width 380 height 21
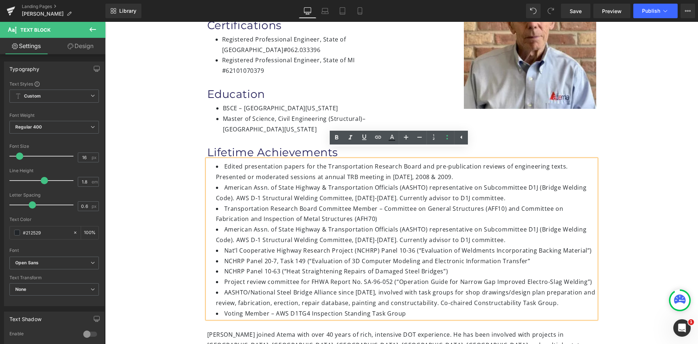
click at [252, 188] on li "American Assn. of State Highway & Transportation Officials (AASHTO) representat…" at bounding box center [406, 192] width 380 height 21
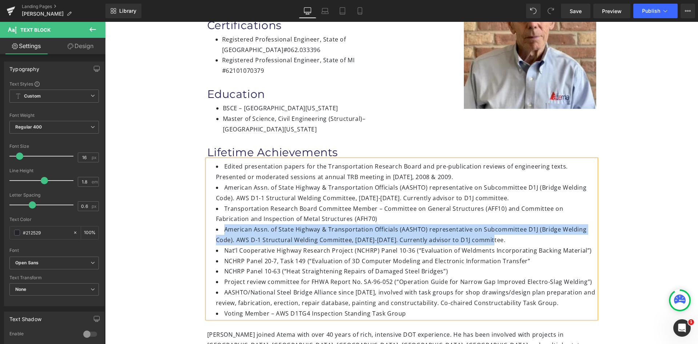
drag, startPoint x: 492, startPoint y: 230, endPoint x: 211, endPoint y: 221, distance: 281.6
click at [211, 221] on div "Edited presentation papers for the Transportation Research Board and pre-public…" at bounding box center [401, 238] width 389 height 159
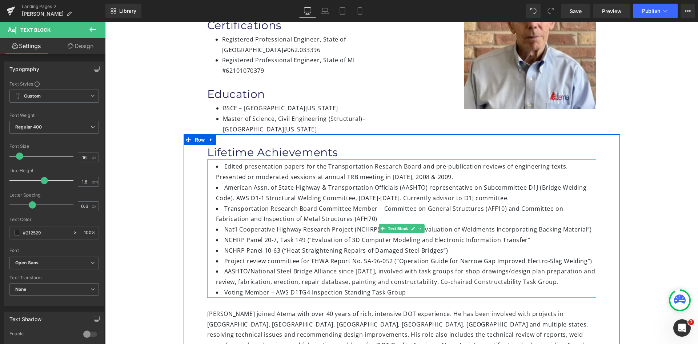
click at [468, 245] on li "NCHRP Panel 10-63 (“Heat Straightening Repairs of Damaged Steel Bridges”)" at bounding box center [406, 250] width 380 height 11
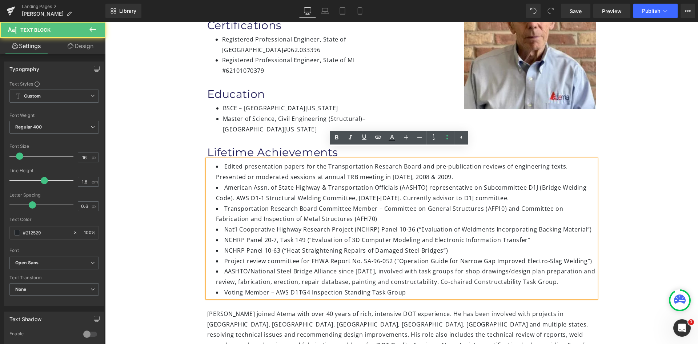
click at [525, 235] on li "NCHRP Panel 20-7, Task 149 (“Evaluation of 3D Computer Modeling and Electronic …" at bounding box center [406, 240] width 380 height 11
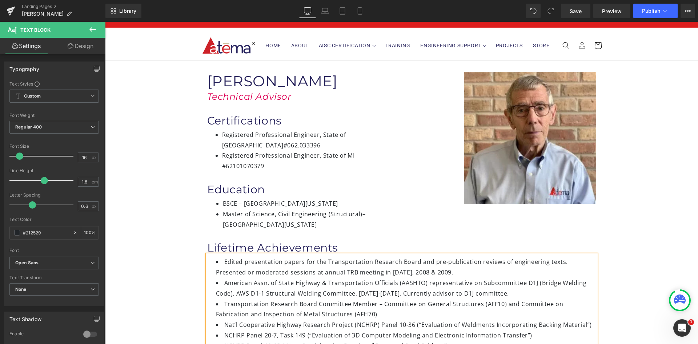
scroll to position [0, 0]
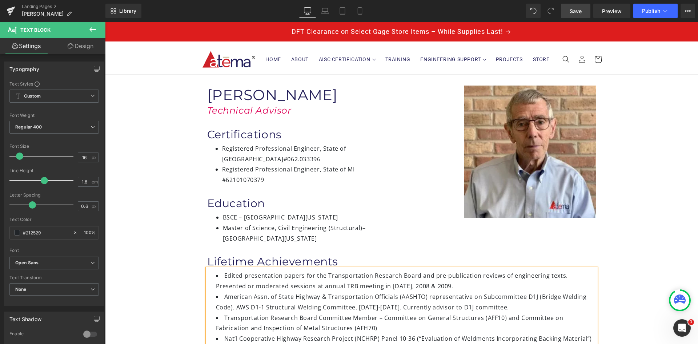
click at [576, 15] on link "Save" at bounding box center [575, 11] width 29 height 15
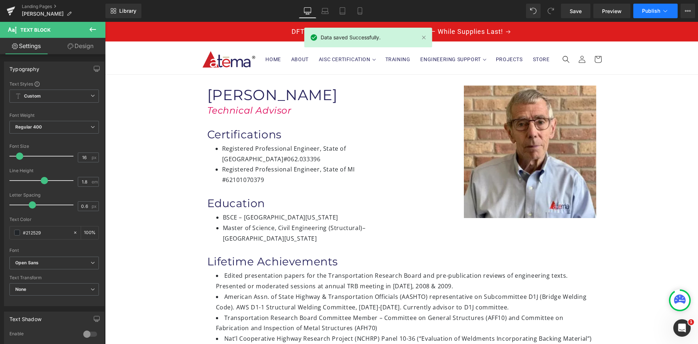
click at [648, 8] on span "Publish" at bounding box center [651, 11] width 18 height 6
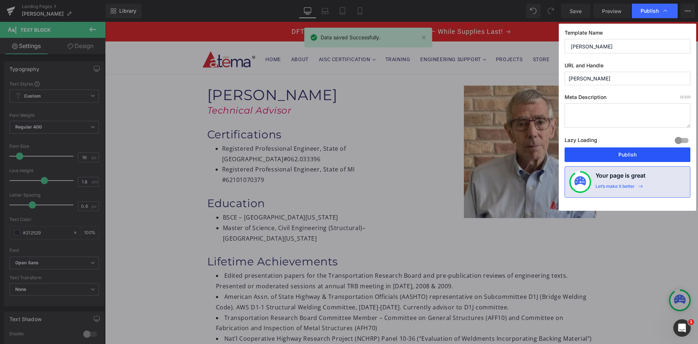
click at [631, 154] on button "Publish" at bounding box center [628, 154] width 126 height 15
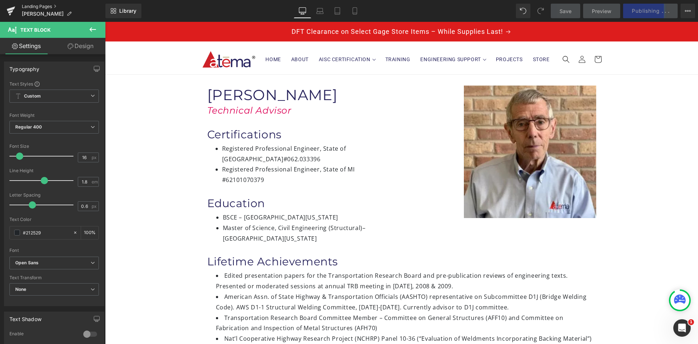
click at [42, 6] on link "Landing Pages" at bounding box center [64, 7] width 84 height 6
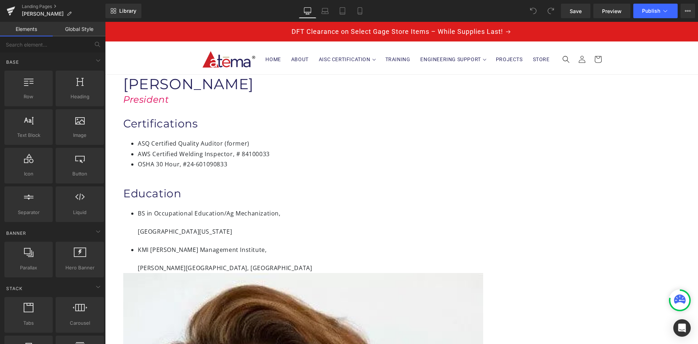
click at [240, 159] on li "AWS Certified Welding Inspector, # 84100033" at bounding box center [330, 154] width 385 height 11
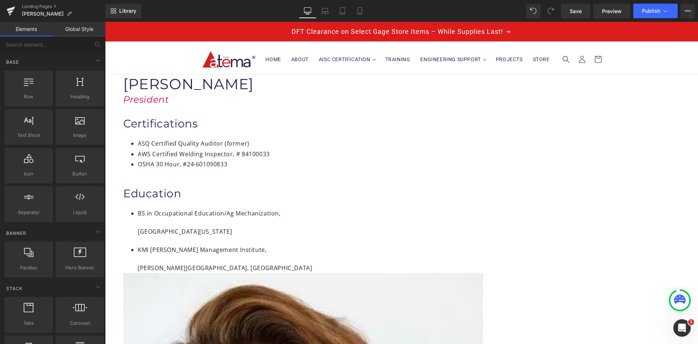
click at [105, 22] on span "Text Block" at bounding box center [105, 22] width 0 height 0
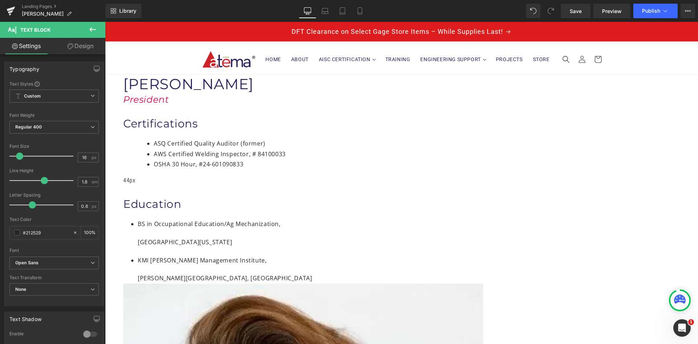
drag, startPoint x: 205, startPoint y: 151, endPoint x: 221, endPoint y: 150, distance: 16.0
click at [221, 150] on div "ASQ Certified Quality Auditor (former) AWS Certified Welding Inspector, # 84100…" at bounding box center [323, 158] width 400 height 55
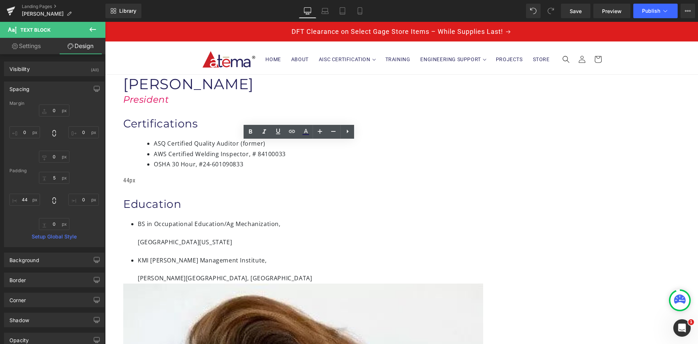
click at [323, 159] on li "AWS Certified Welding Inspector, # 84100033" at bounding box center [338, 154] width 369 height 11
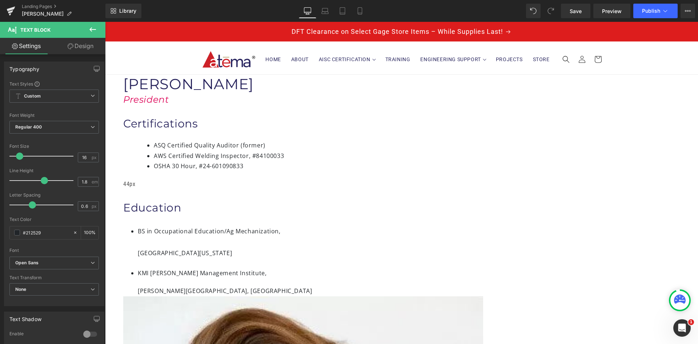
click at [105, 22] on span "Text Block" at bounding box center [105, 22] width 0 height 0
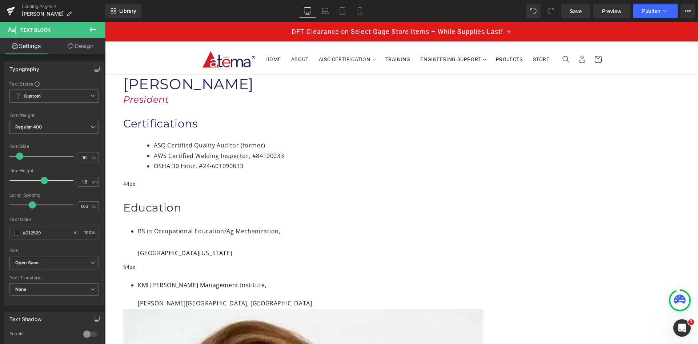
drag, startPoint x: 392, startPoint y: 216, endPoint x: 368, endPoint y: 219, distance: 23.7
click at [368, 246] on div "[GEOGRAPHIC_DATA][US_STATE] Text Block 64px" at bounding box center [323, 259] width 400 height 27
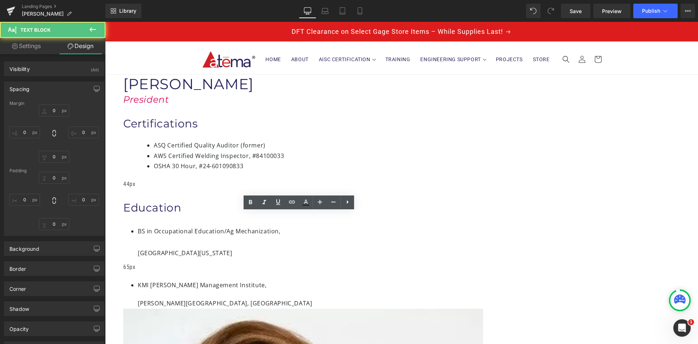
type input "0"
type input "5"
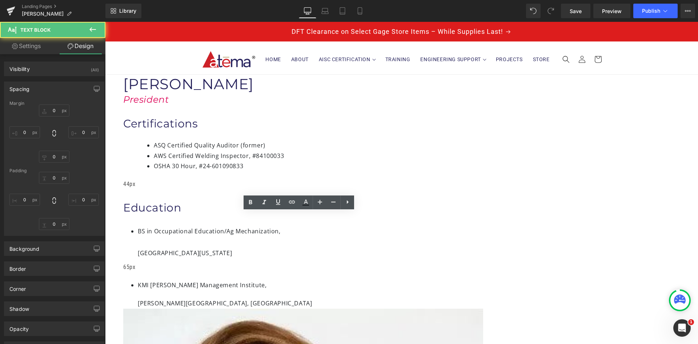
type input "65"
type input "0"
type input "40"
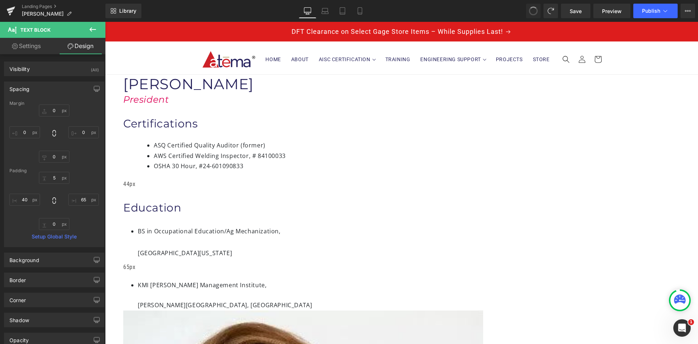
type input "0"
type input "5"
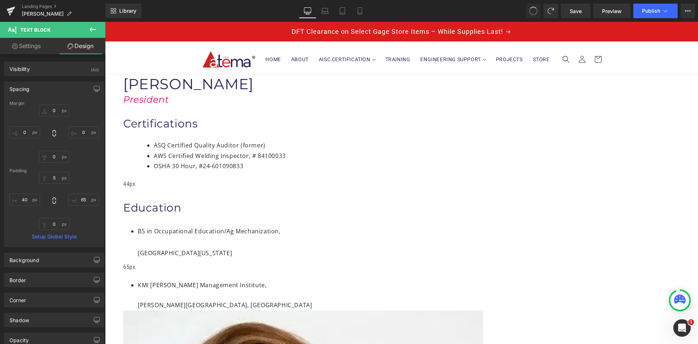
type input "65"
type input "0"
type input "40"
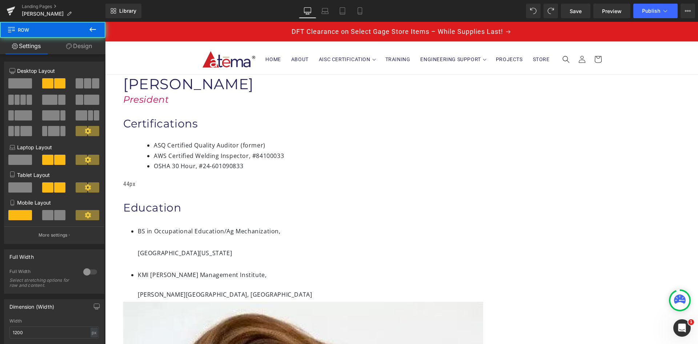
click at [399, 253] on div "Image Anna Petroski Heading President Heading Certifications Heading ASQ Certif…" at bounding box center [323, 188] width 400 height 227
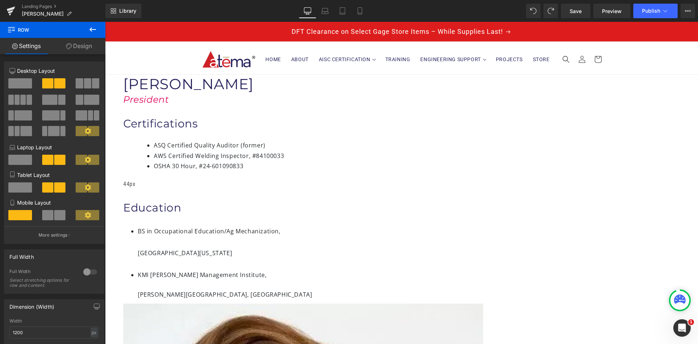
click at [105, 22] on span "Text Block" at bounding box center [105, 22] width 0 height 0
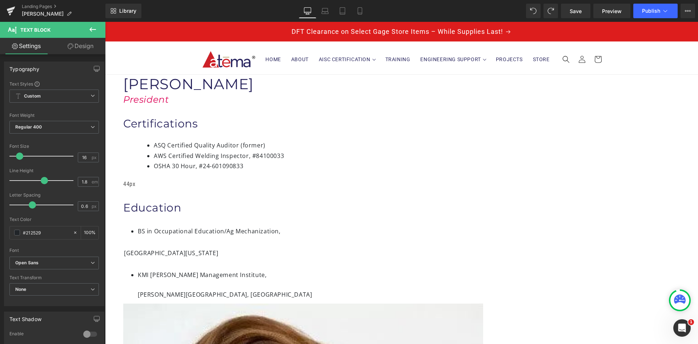
drag, startPoint x: 205, startPoint y: 217, endPoint x: 192, endPoint y: 217, distance: 13.8
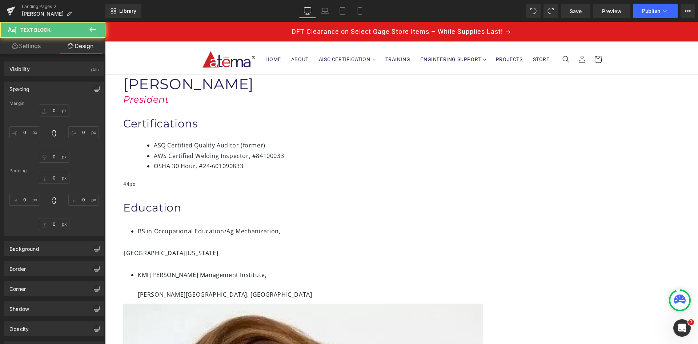
type input "0"
type input "5"
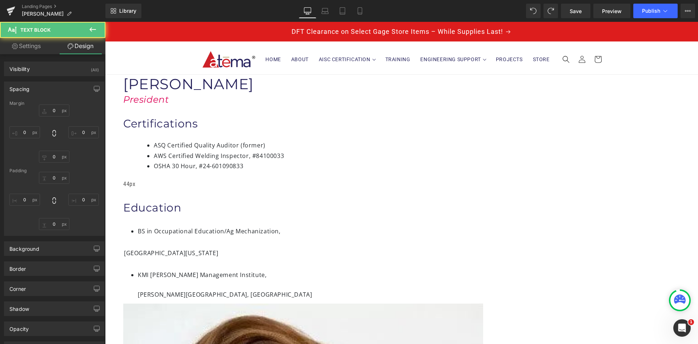
type input "65"
type input "0"
type input "2"
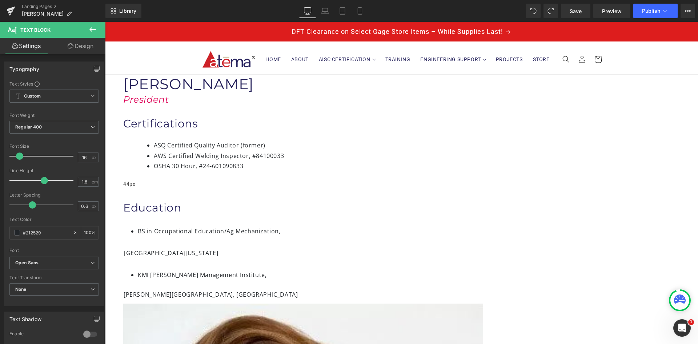
drag, startPoint x: 205, startPoint y: 243, endPoint x: 191, endPoint y: 243, distance: 14.2
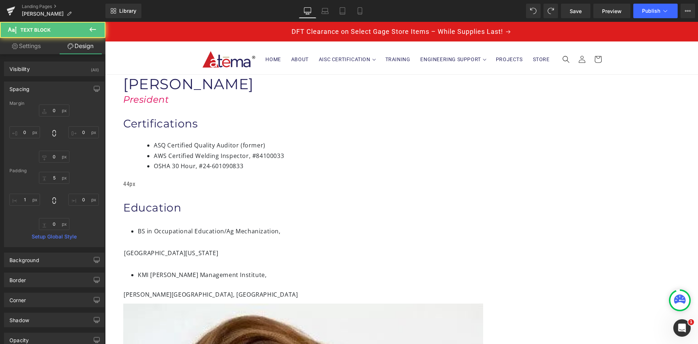
click at [105, 22] on span at bounding box center [105, 22] width 0 height 0
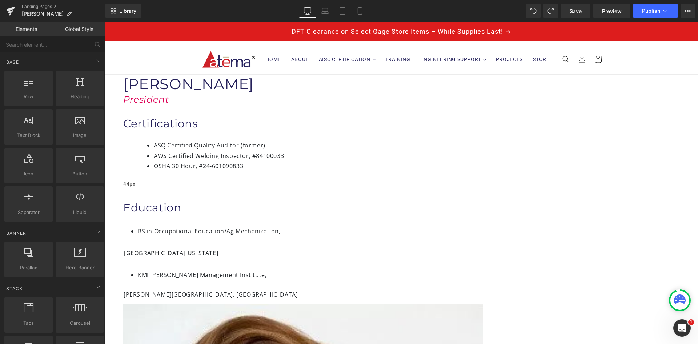
click at [355, 171] on li "OSHA 30 Hour, #24-601090833" at bounding box center [338, 166] width 369 height 11
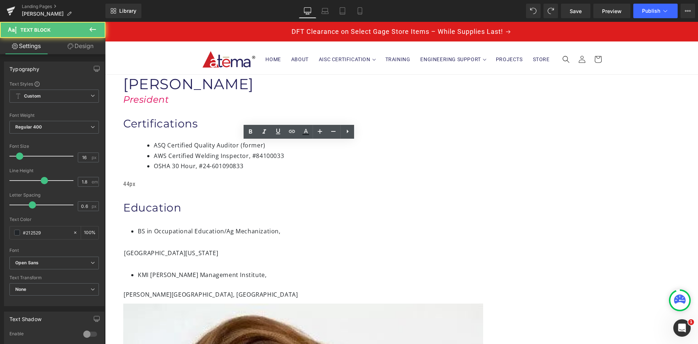
click at [364, 226] on li "BS in Occupational Education/Ag Mechanization," at bounding box center [330, 231] width 385 height 11
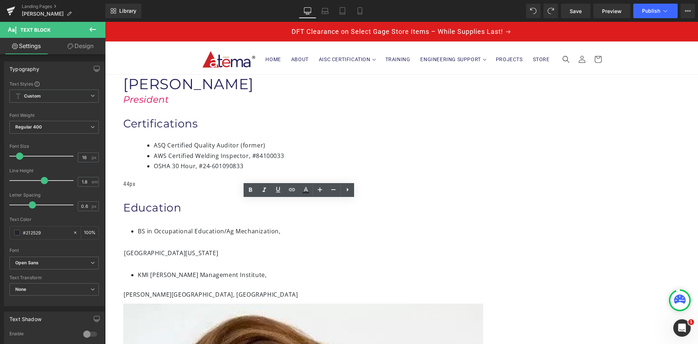
click at [371, 149] on li "ASQ Certified Quality Auditor (former)" at bounding box center [338, 145] width 369 height 11
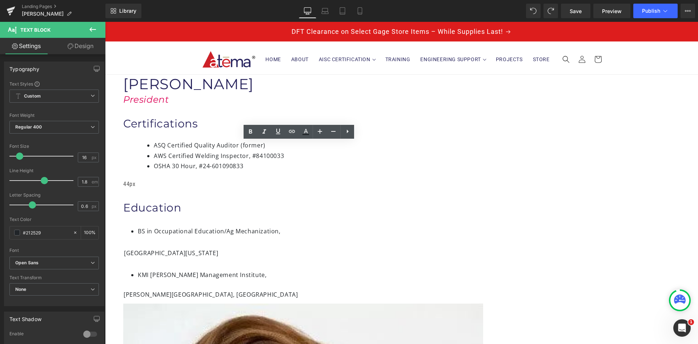
click at [372, 120] on div "Certifications" at bounding box center [323, 117] width 400 height 25
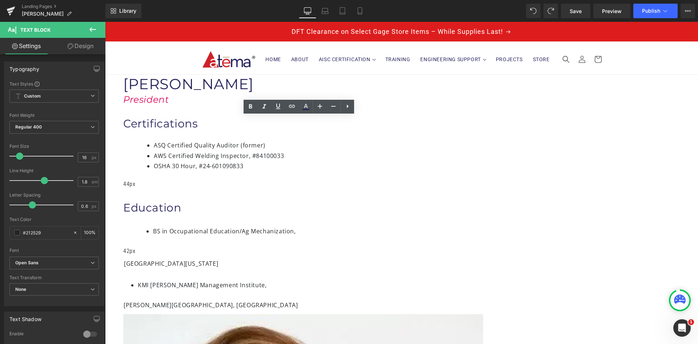
drag, startPoint x: 206, startPoint y: 203, endPoint x: 221, endPoint y: 201, distance: 15.3
click at [221, 218] on div "BS in Occupational Education/Ag Mechanization, Text Block 42px" at bounding box center [323, 237] width 400 height 38
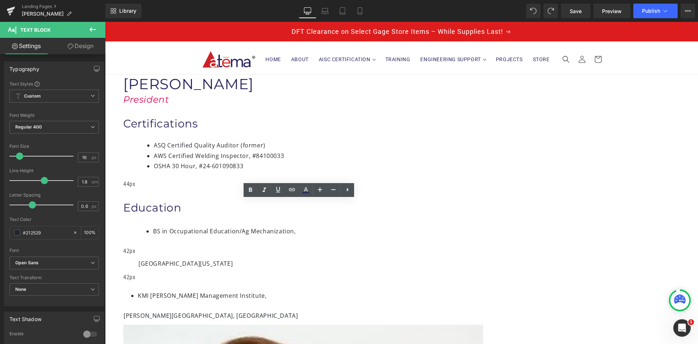
drag, startPoint x: 205, startPoint y: 218, endPoint x: 219, endPoint y: 217, distance: 14.6
click at [139, 272] on div "42px" at bounding box center [130, 277] width 15 height 11
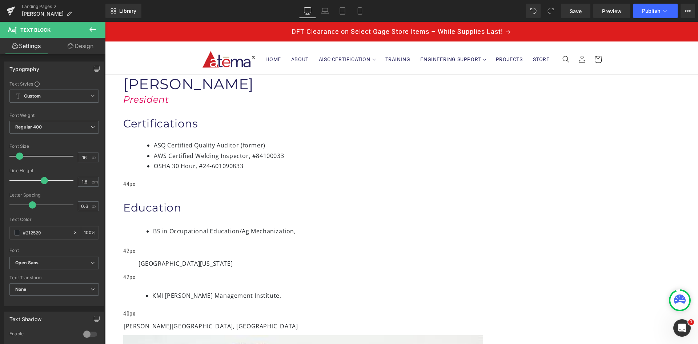
drag, startPoint x: 205, startPoint y: 231, endPoint x: 220, endPoint y: 230, distance: 14.5
click at [220, 283] on div "KMI Kellogg Management Institute, Text Block 40px" at bounding box center [323, 301] width 400 height 36
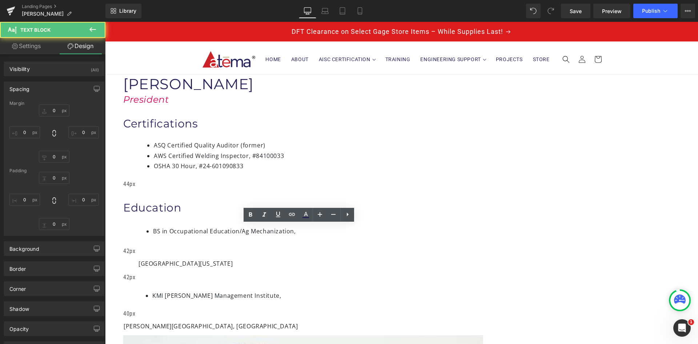
type input "0"
type input "5"
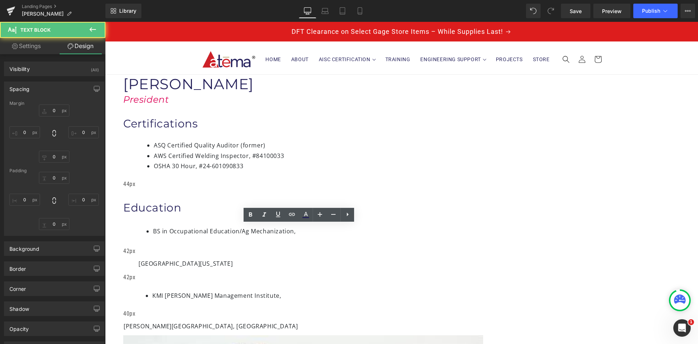
type input "0"
type input "40"
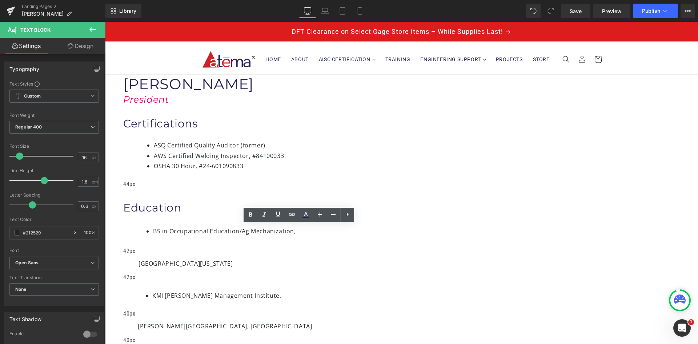
drag, startPoint x: 204, startPoint y: 241, endPoint x: 219, endPoint y: 242, distance: 14.2
click at [138, 335] on div "40px" at bounding box center [130, 340] width 15 height 11
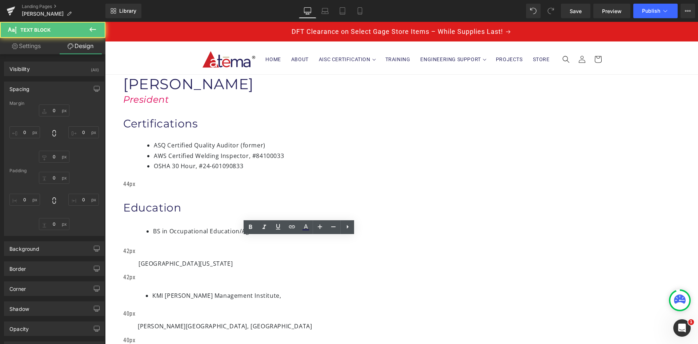
type input "0"
type input "5"
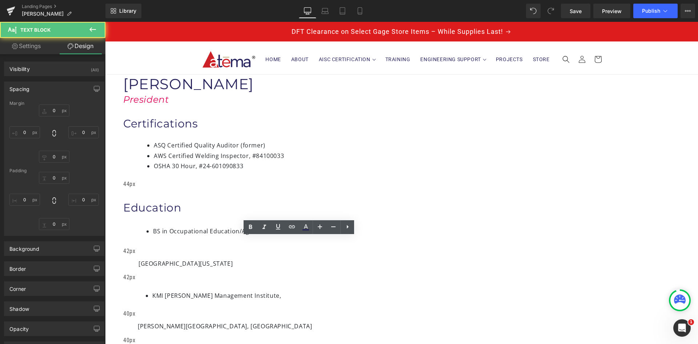
type input "0"
type input "40"
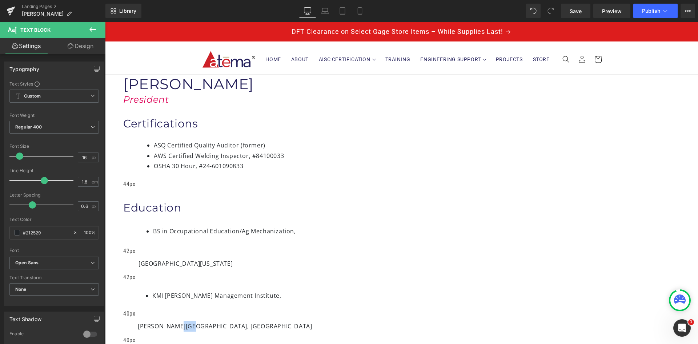
drag, startPoint x: 269, startPoint y: 244, endPoint x: 257, endPoint y: 246, distance: 12.1
click at [257, 322] on span "Kellogg Graduate School of Business, Northwestern University" at bounding box center [225, 326] width 174 height 8
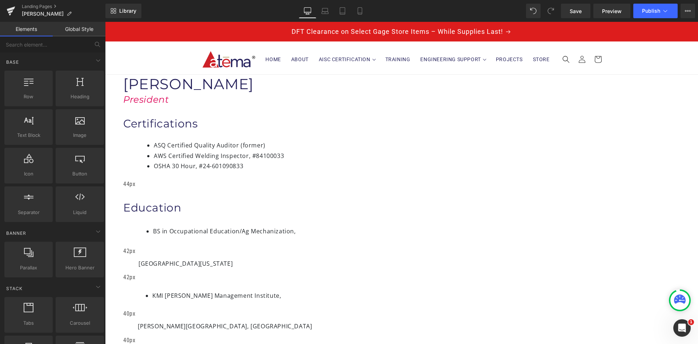
click at [260, 105] on h1 "President" at bounding box center [323, 99] width 400 height 12
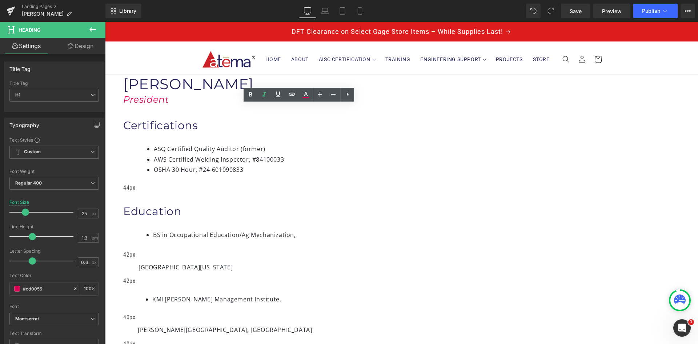
click at [279, 105] on h1 "President" at bounding box center [323, 99] width 400 height 12
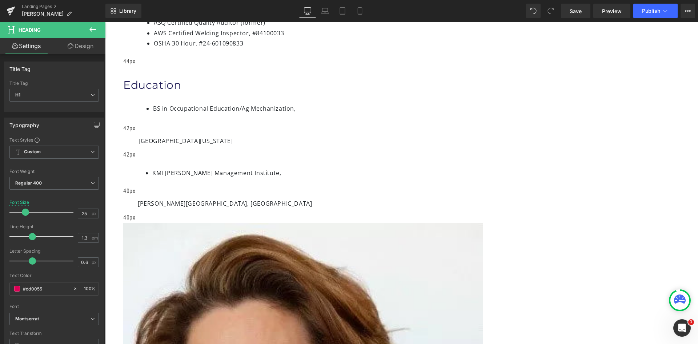
scroll to position [145, 0]
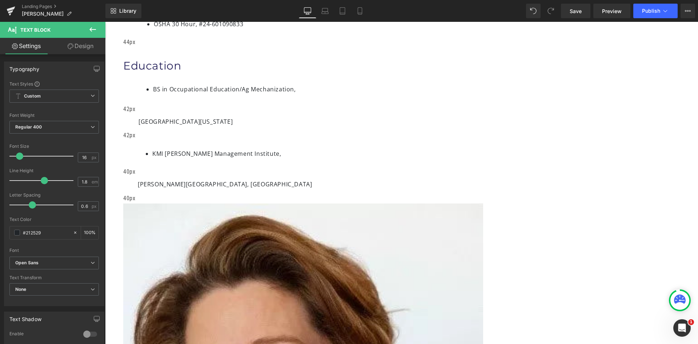
drag, startPoint x: 206, startPoint y: 139, endPoint x: 222, endPoint y: 140, distance: 16.0
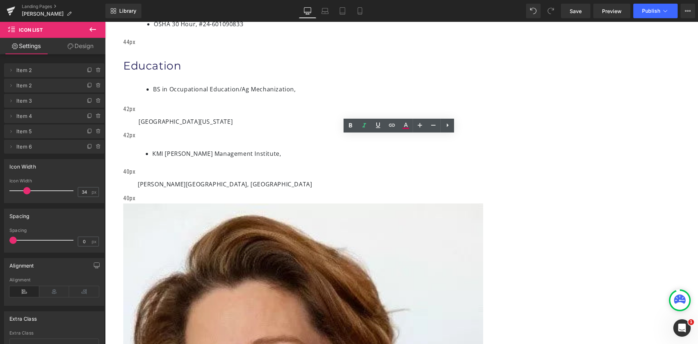
drag, startPoint x: 205, startPoint y: 160, endPoint x: 224, endPoint y: 161, distance: 18.9
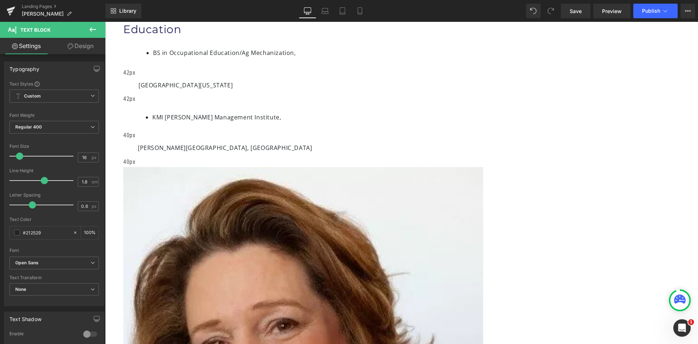
drag, startPoint x: 205, startPoint y: 189, endPoint x: 220, endPoint y: 190, distance: 14.9
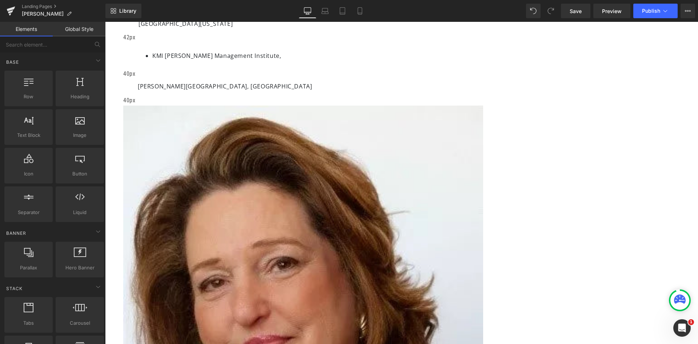
scroll to position [255, 0]
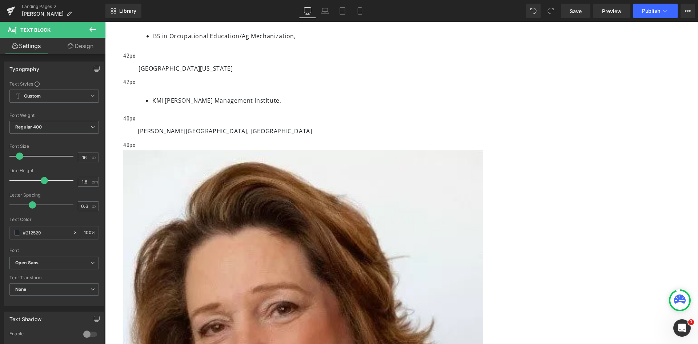
scroll to position [182, 0]
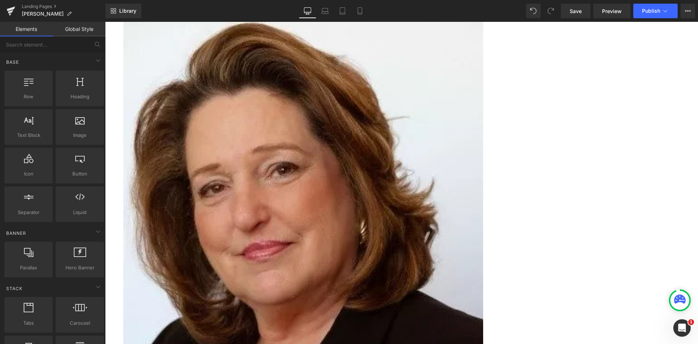
scroll to position [364, 0]
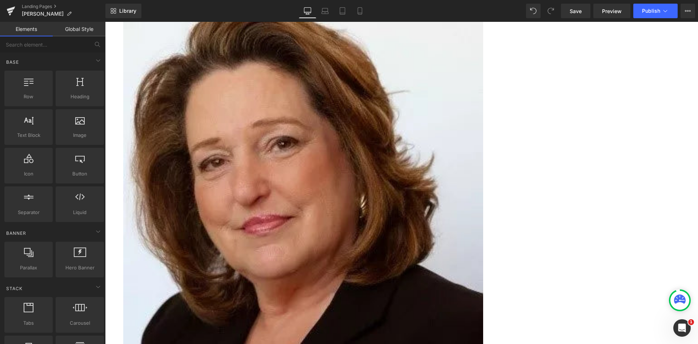
drag, startPoint x: 303, startPoint y: 258, endPoint x: 295, endPoint y: 258, distance: 7.3
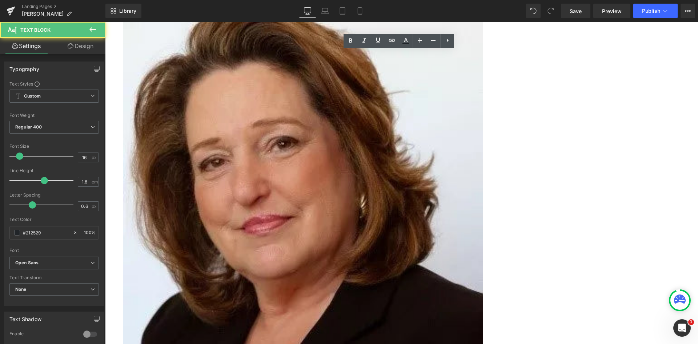
drag, startPoint x: 298, startPoint y: 258, endPoint x: 200, endPoint y: 61, distance: 220.2
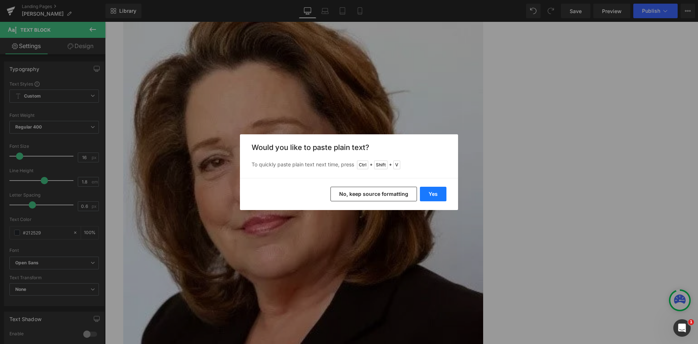
click at [426, 192] on button "Yes" at bounding box center [433, 194] width 27 height 15
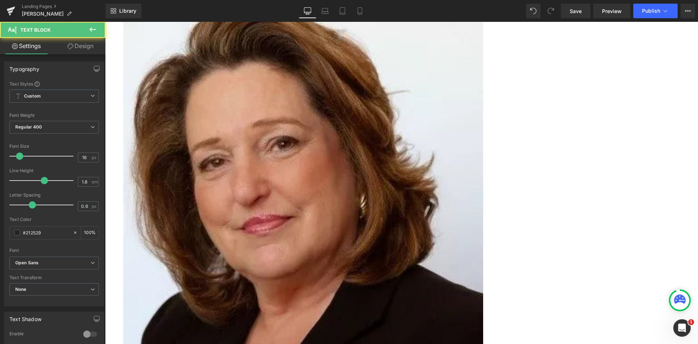
drag, startPoint x: 244, startPoint y: 130, endPoint x: 204, endPoint y: 133, distance: 39.7
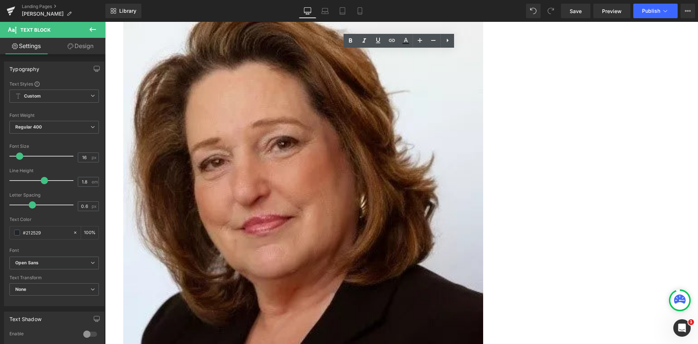
drag, startPoint x: 244, startPoint y: 132, endPoint x: 204, endPoint y: 131, distance: 40.4
drag, startPoint x: 244, startPoint y: 131, endPoint x: 205, endPoint y: 129, distance: 38.6
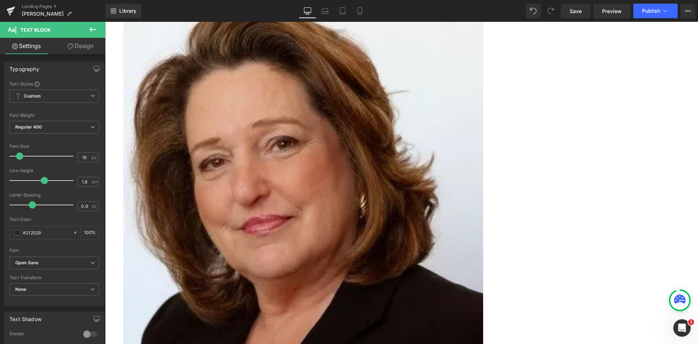
drag, startPoint x: 495, startPoint y: 130, endPoint x: 485, endPoint y: 132, distance: 9.6
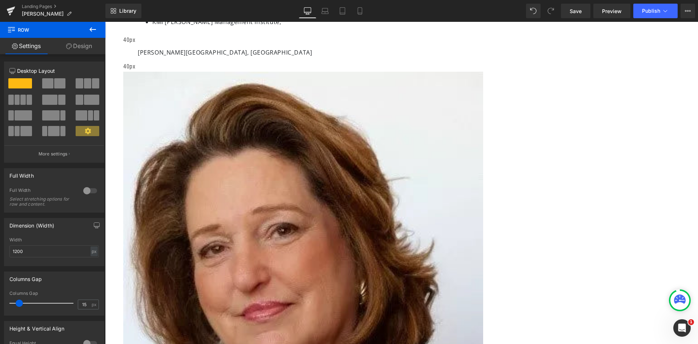
scroll to position [0, 0]
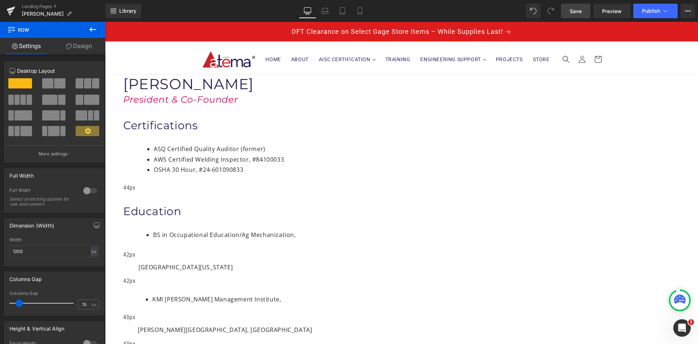
click at [568, 13] on link "Save" at bounding box center [575, 11] width 29 height 15
click at [572, 12] on span "Save" at bounding box center [576, 11] width 12 height 8
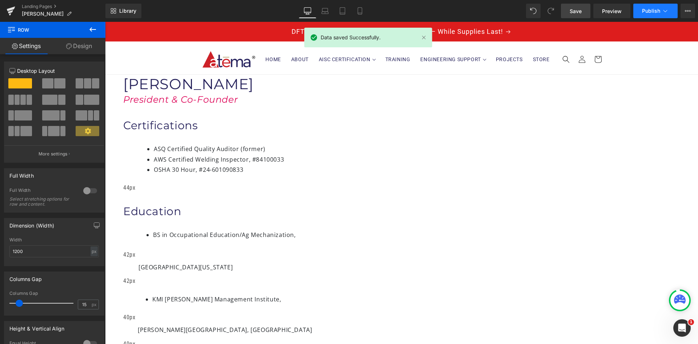
click at [651, 7] on button "Publish" at bounding box center [655, 11] width 44 height 15
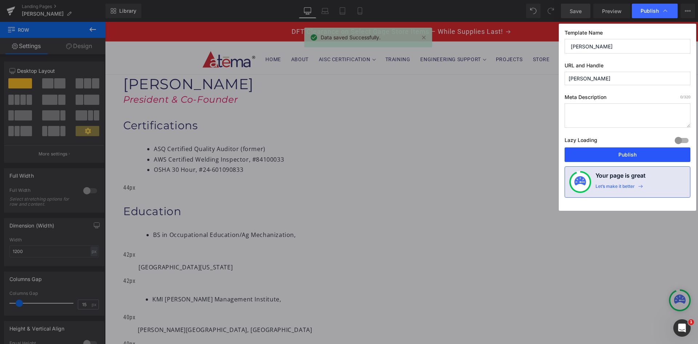
click at [635, 153] on button "Publish" at bounding box center [628, 154] width 126 height 15
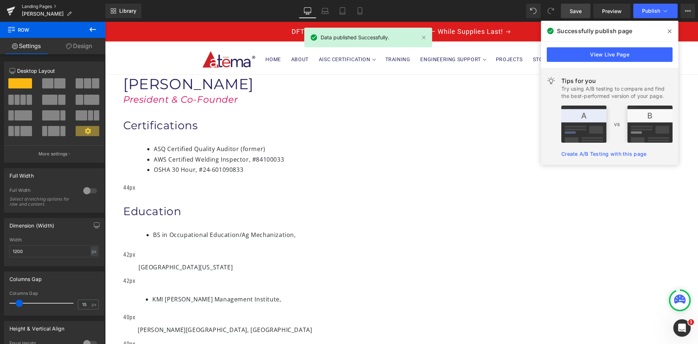
click at [48, 4] on link "Landing Pages" at bounding box center [64, 7] width 84 height 6
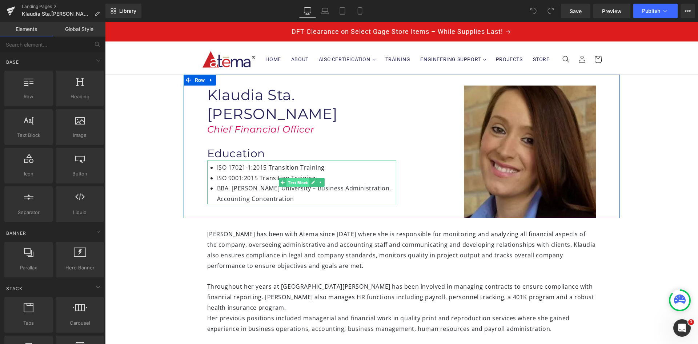
click at [294, 178] on span "Text Block" at bounding box center [298, 182] width 23 height 9
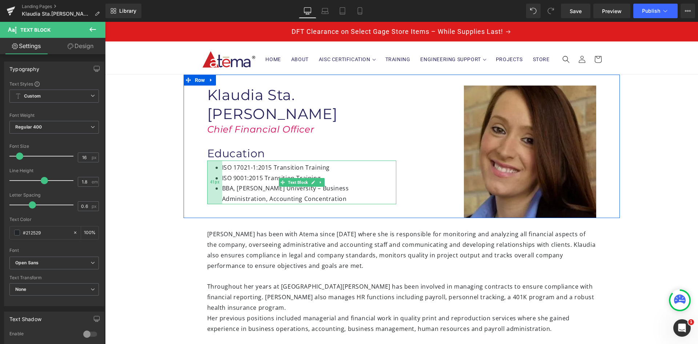
drag, startPoint x: 205, startPoint y: 154, endPoint x: 211, endPoint y: 153, distance: 5.2
click at [211, 160] on div "41px" at bounding box center [214, 182] width 15 height 44
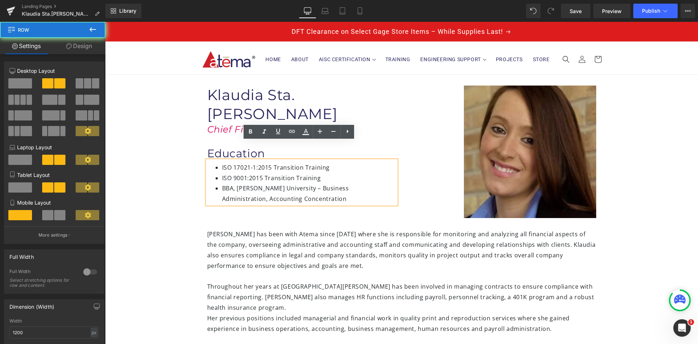
click at [184, 205] on div "Image Klaudia Sta.Ana Heading Chief Financial Officer Heading Education Heading…" at bounding box center [402, 146] width 436 height 143
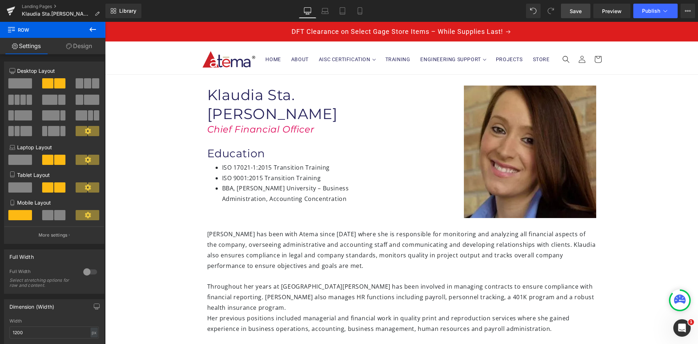
click at [579, 12] on span "Save" at bounding box center [576, 11] width 12 height 8
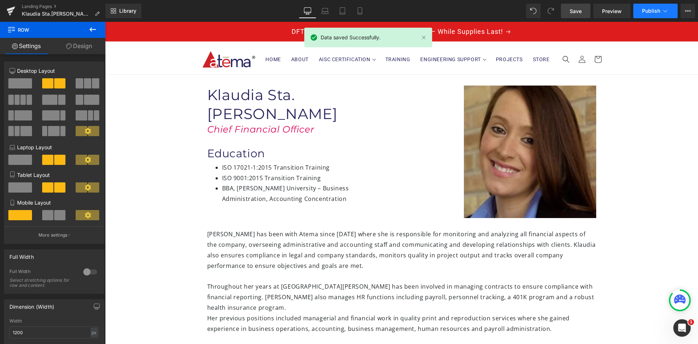
click at [649, 12] on span "Publish" at bounding box center [651, 11] width 18 height 6
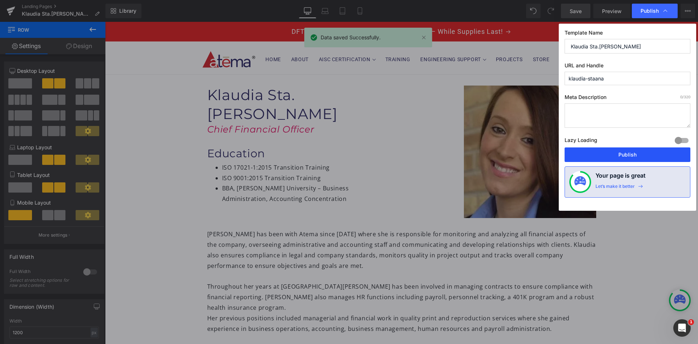
click at [629, 151] on button "Publish" at bounding box center [628, 154] width 126 height 15
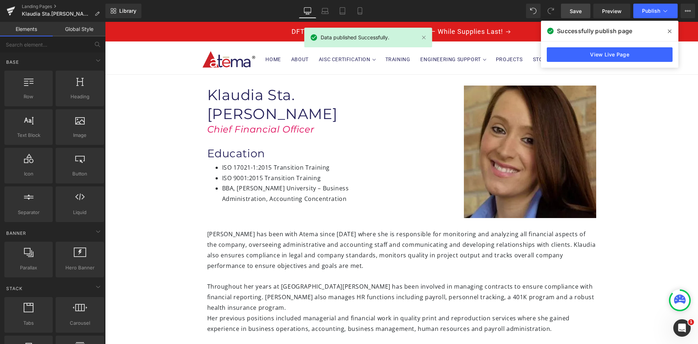
click at [265, 59] on span "Home" at bounding box center [272, 59] width 15 height 7
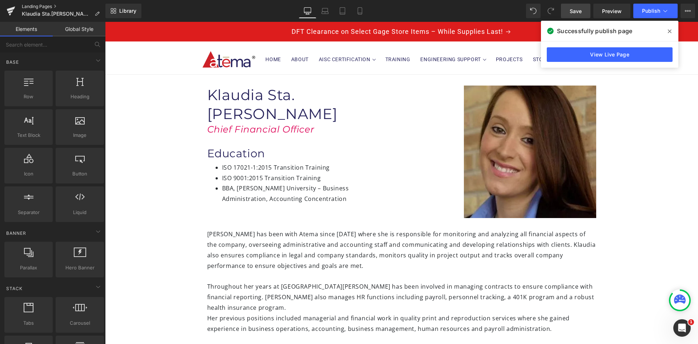
click at [47, 5] on link "Landing Pages" at bounding box center [64, 7] width 84 height 6
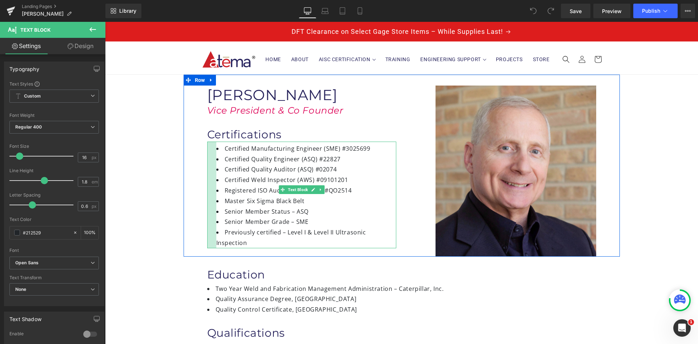
drag, startPoint x: 205, startPoint y: 144, endPoint x: 214, endPoint y: 145, distance: 9.1
click at [214, 145] on div "Certified Manufacturing Engineer (SME) #3025699 Certified Quality Engineer (ASQ…" at bounding box center [301, 194] width 189 height 107
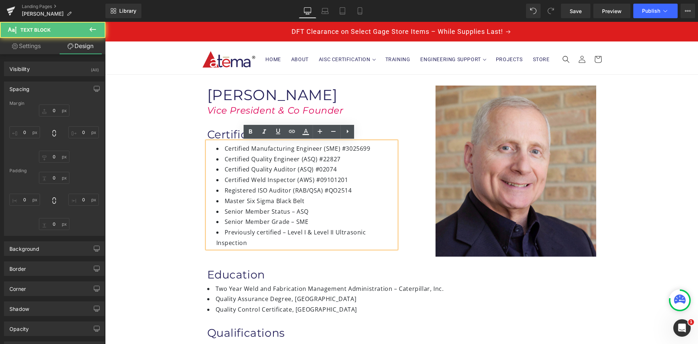
type input "0"
type input "5"
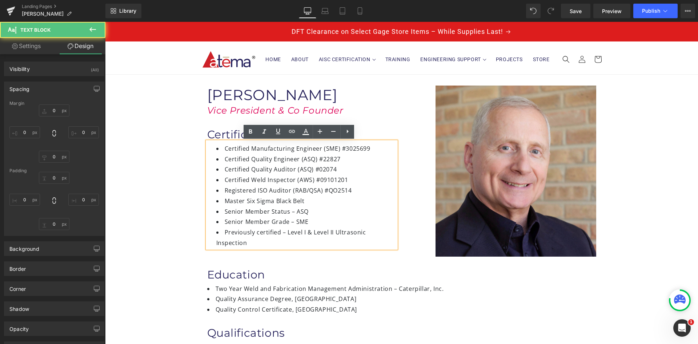
type input "0"
type input "25"
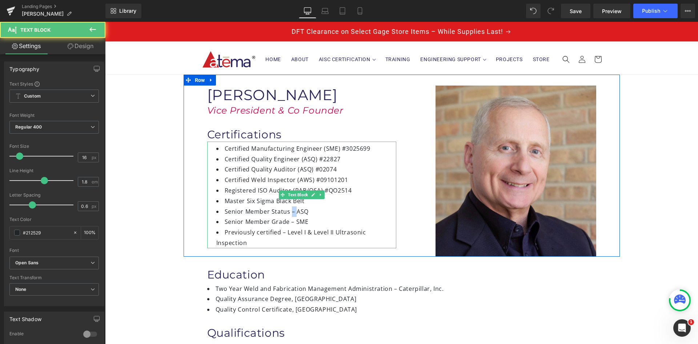
drag, startPoint x: 293, startPoint y: 209, endPoint x: 288, endPoint y: 211, distance: 6.1
click at [288, 211] on li "Senior Member Status – ASQ" at bounding box center [306, 211] width 180 height 11
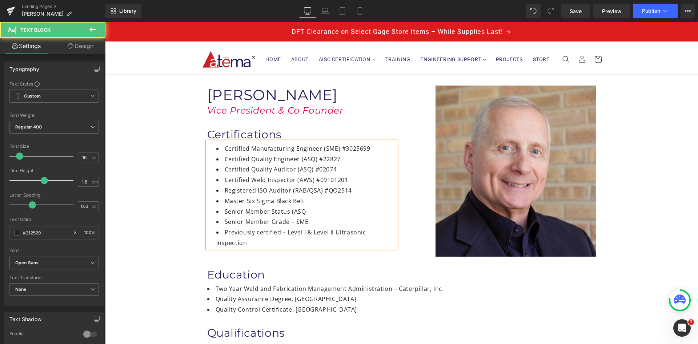
click at [303, 212] on li "Senior Member Status (ASQ" at bounding box center [306, 211] width 180 height 11
drag, startPoint x: 293, startPoint y: 222, endPoint x: 287, endPoint y: 223, distance: 5.9
click at [287, 223] on li "Senior Member Grade – SME" at bounding box center [306, 221] width 180 height 11
click at [300, 221] on li "Senior Member Grade(SME" at bounding box center [306, 221] width 180 height 11
click at [286, 221] on li "Senior Member Grade(SME)" at bounding box center [306, 221] width 180 height 11
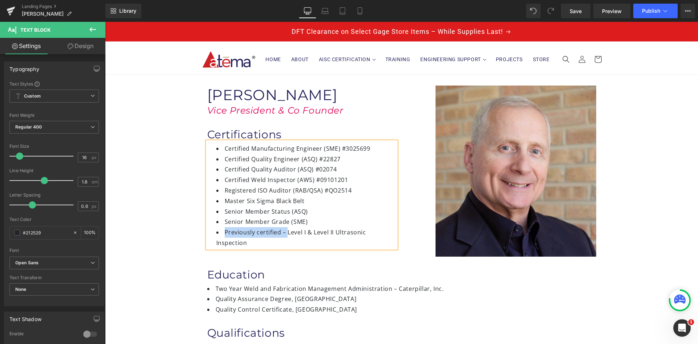
drag, startPoint x: 284, startPoint y: 233, endPoint x: 224, endPoint y: 235, distance: 60.4
click at [224, 235] on li "Previously certified – Level I & Level II Ultrasonic Inspection" at bounding box center [306, 237] width 180 height 21
click at [353, 233] on li "ASNT Level I & Level II Ultrasonic Inspection" at bounding box center [306, 232] width 180 height 11
click at [363, 250] on div "Image [PERSON_NAME] Heading Vice President & Co Founder Heading Certifications …" at bounding box center [402, 165] width 436 height 181
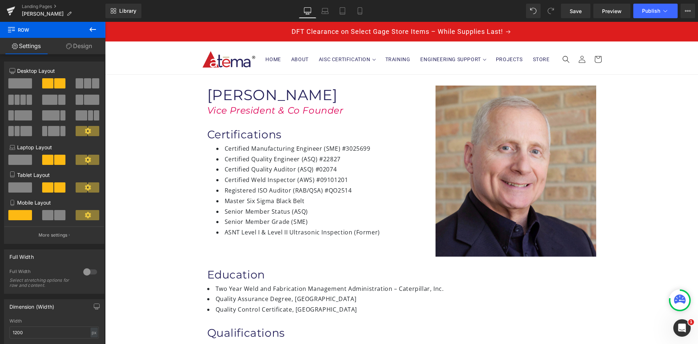
scroll to position [36, 0]
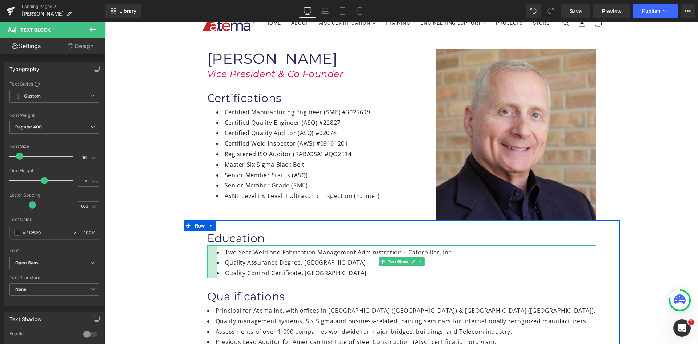
drag, startPoint x: 204, startPoint y: 253, endPoint x: 214, endPoint y: 253, distance: 9.5
click at [214, 253] on div "Two Year Weld and Fabrication Management Administration – Caterpillar, Inc. Qua…" at bounding box center [401, 261] width 389 height 33
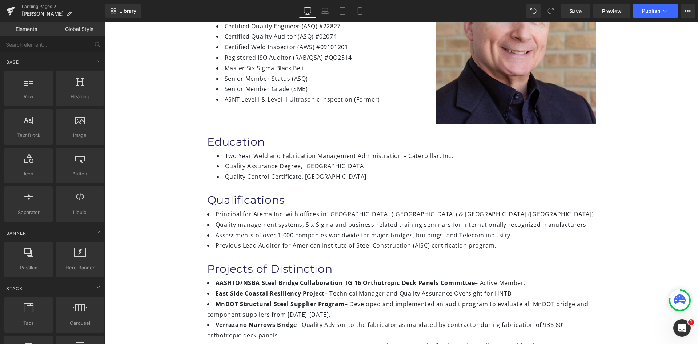
scroll to position [145, 0]
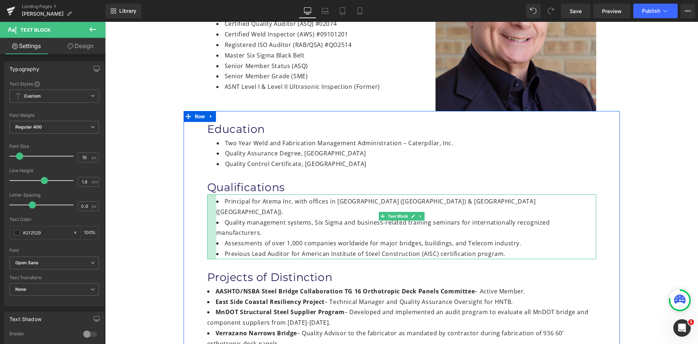
drag, startPoint x: 206, startPoint y: 206, endPoint x: 215, endPoint y: 207, distance: 9.1
click at [215, 207] on div "Principal for Atema Inc. with offices in Chicago (USA) & Shanghai (China). Qual…" at bounding box center [401, 226] width 389 height 65
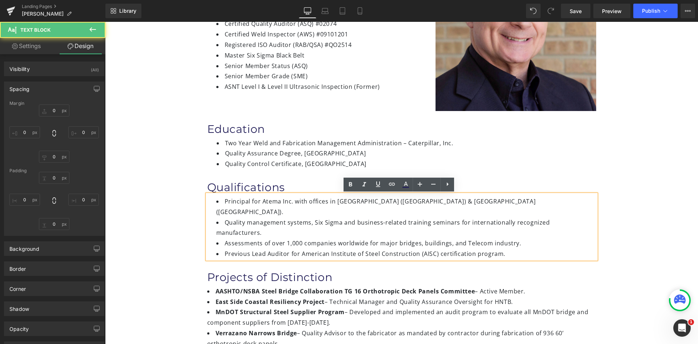
type input "0"
type input "5"
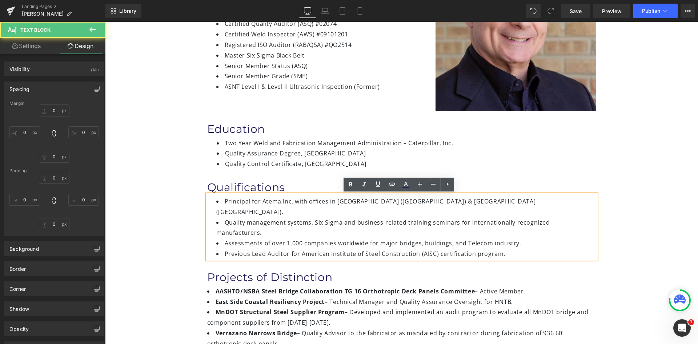
type input "0"
type input "25"
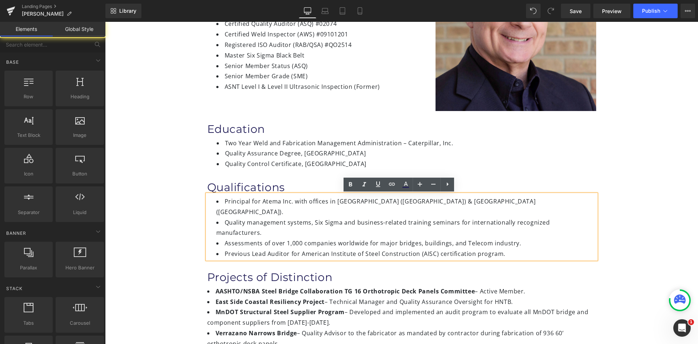
click at [168, 197] on div "Image Terry E. Logan Heading Vice President & Co Founder Heading Certifications…" at bounding box center [401, 301] width 593 height 745
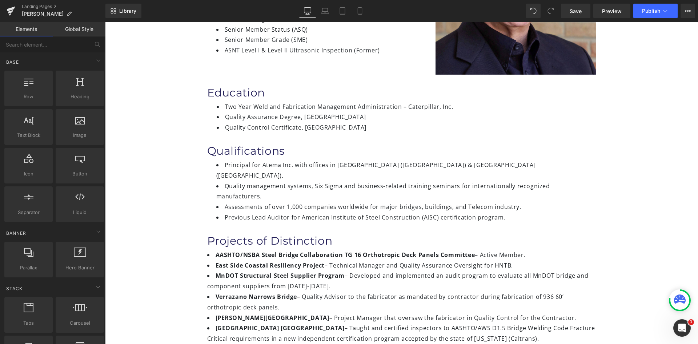
scroll to position [218, 0]
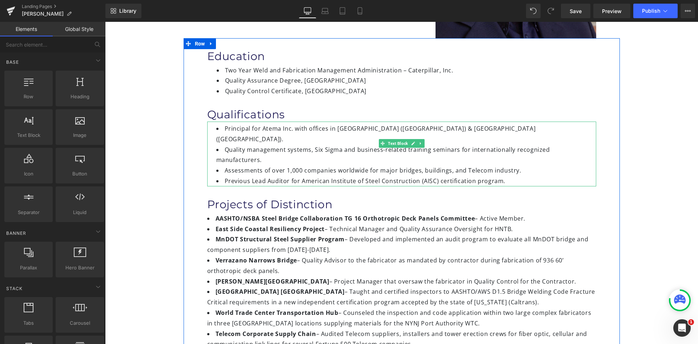
click at [374, 130] on li "Principal for Atema Inc. with offices in Chicago (USA) & Shanghai (China)." at bounding box center [406, 133] width 380 height 21
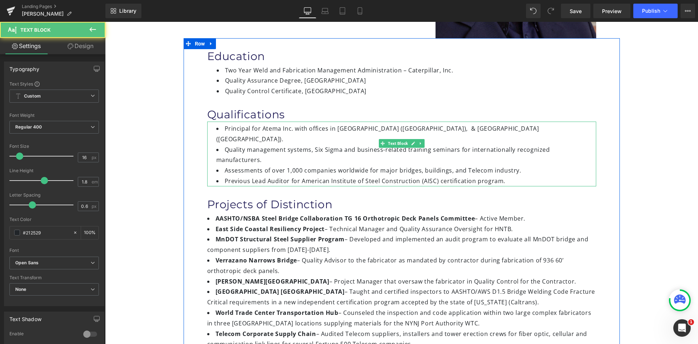
click at [281, 131] on li "Principal for Atema Inc. with offices in Chicago (USA), & Shanghai (China)." at bounding box center [406, 133] width 380 height 21
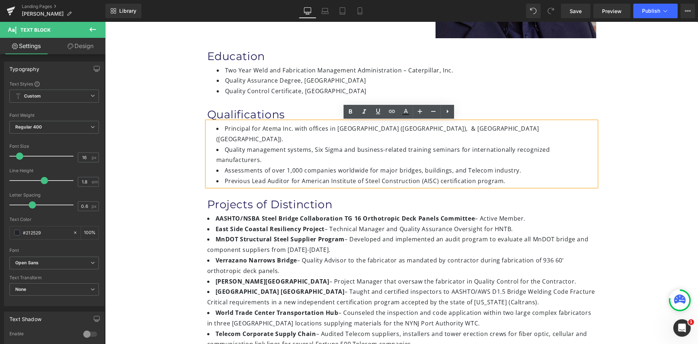
click at [350, 131] on li "Principal for Atema Inc. with offices in Chicago (USA), & Shanghai (China)." at bounding box center [406, 133] width 380 height 21
click at [377, 129] on li "Principal for Atema Inc. with offices in Chicago (USA), & Shanghai (China)." at bounding box center [406, 133] width 380 height 21
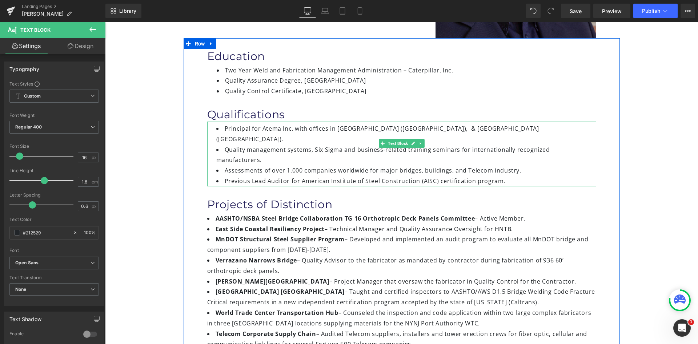
click at [378, 129] on li "Principal for Atema Inc. with offices in Chicago (USA), & Shanghai (China)." at bounding box center [406, 133] width 380 height 21
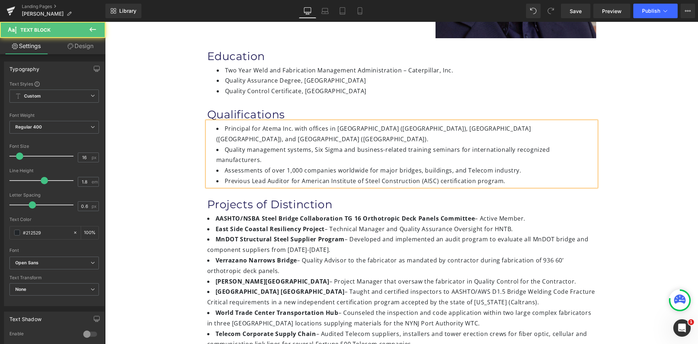
click at [299, 165] on li "Assessments of over 1,000 companies worldwide for major bridges, buildings, and…" at bounding box center [406, 170] width 380 height 11
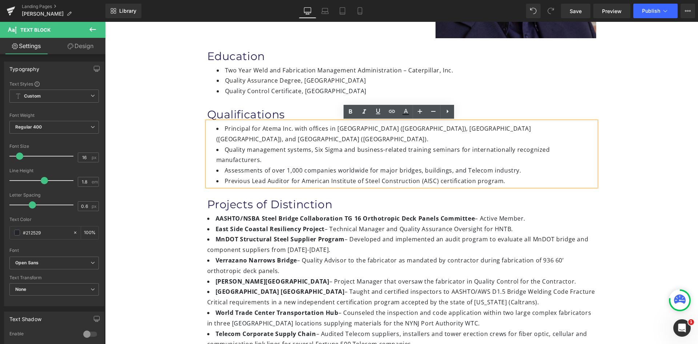
click at [467, 165] on li "Assessments of over 1,000 companies worldwide for major bridges, buildings, and…" at bounding box center [406, 170] width 380 height 11
click at [511, 165] on li "Assessments of over 1,000 companies worldwide for major bridges, buildings, and…" at bounding box center [406, 170] width 380 height 11
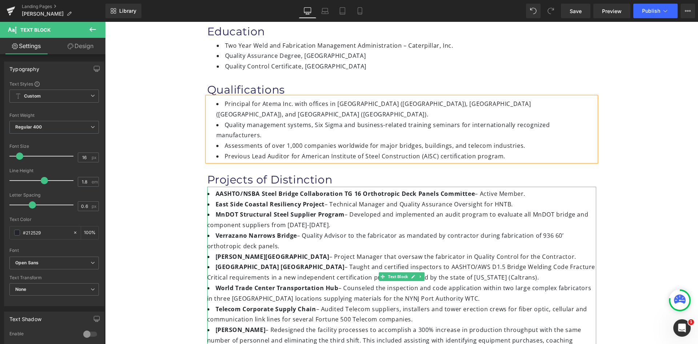
scroll to position [291, 0]
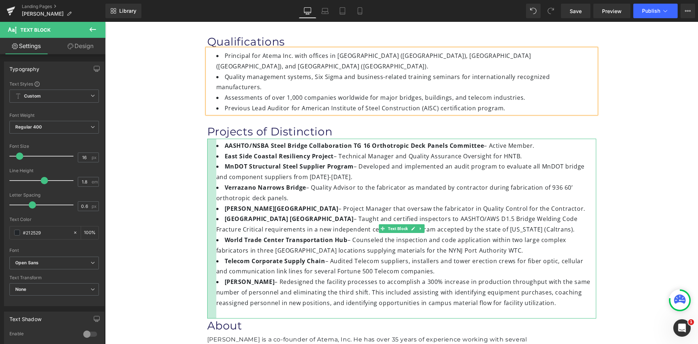
drag, startPoint x: 205, startPoint y: 139, endPoint x: 214, endPoint y: 140, distance: 9.2
click at [214, 140] on div "AASHTO/NSBA Steel Bridge Collaboration TG 16 Orthotropic Deck Panels Committee …" at bounding box center [401, 229] width 389 height 180
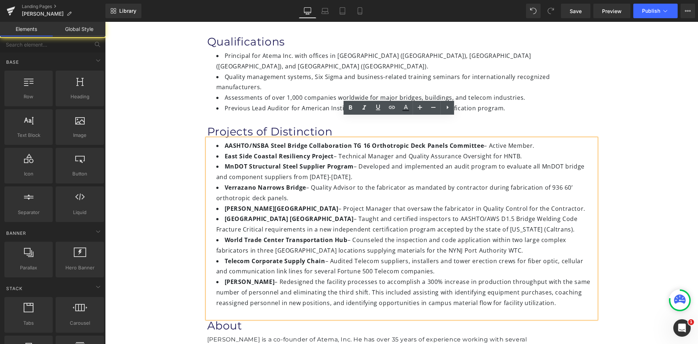
click at [178, 156] on div "Image Terry E. Logan Heading Vice President & Co Founder Heading Certifications…" at bounding box center [401, 156] width 593 height 745
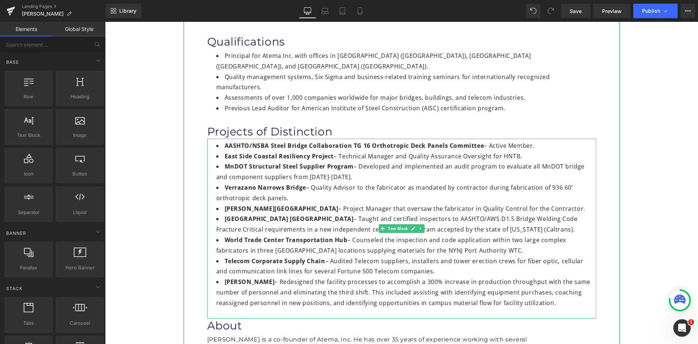
drag, startPoint x: 407, startPoint y: 135, endPoint x: 408, endPoint y: 143, distance: 7.7
click at [407, 151] on li "East Side Coastal Resiliency Project – Technical Manager and Quality Assurance …" at bounding box center [406, 156] width 380 height 11
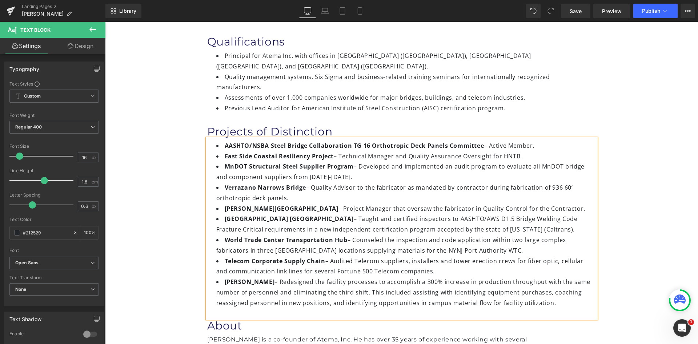
click at [526, 151] on li "East Side Coastal Resiliency Project – Technical Manager and Quality Assurance …" at bounding box center [406, 156] width 380 height 11
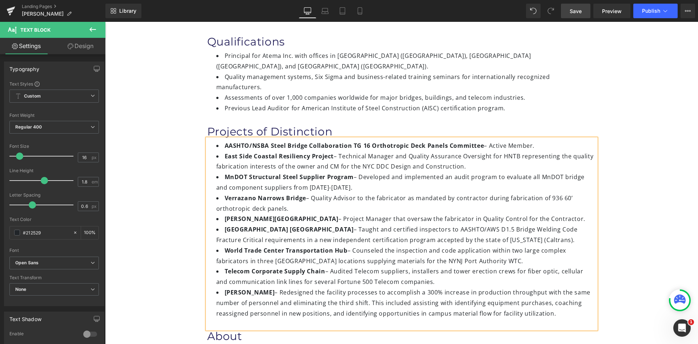
click at [579, 9] on span "Save" at bounding box center [576, 11] width 12 height 8
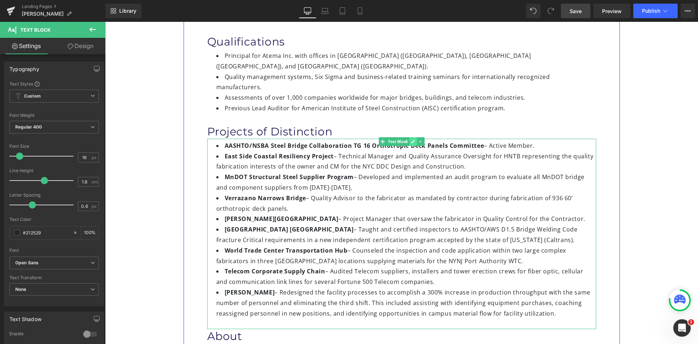
click at [409, 137] on link at bounding box center [413, 141] width 8 height 9
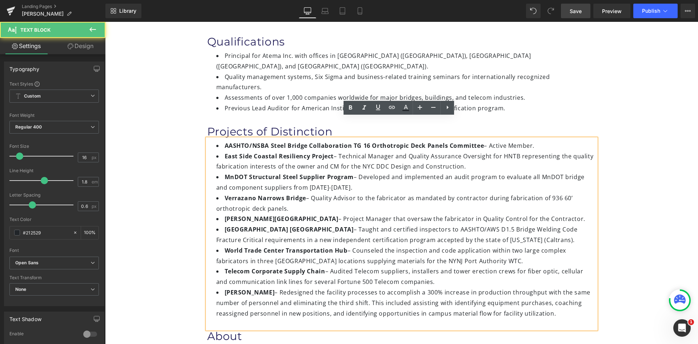
click at [295, 151] on li "East Side Coastal Resiliency Project – Technical Manager and Quality Assurance …" at bounding box center [406, 161] width 380 height 21
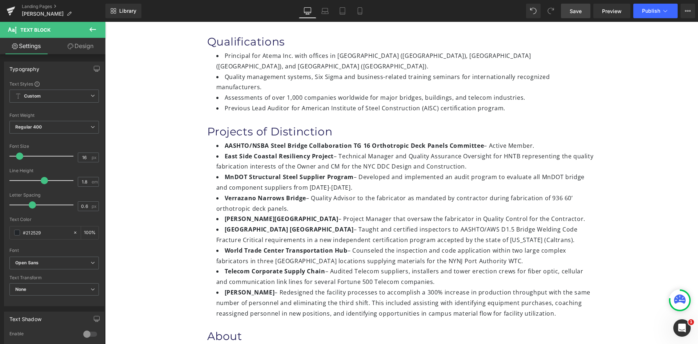
click at [569, 11] on link "Save" at bounding box center [575, 11] width 29 height 15
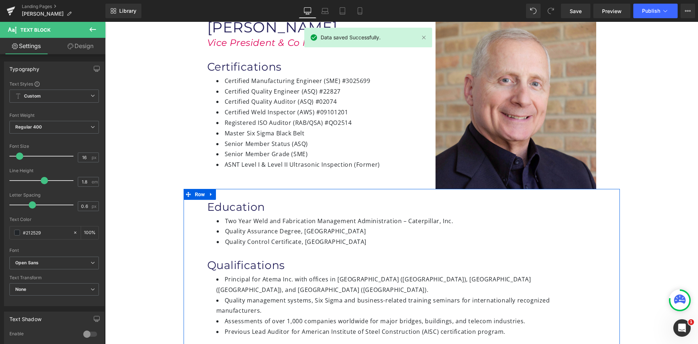
scroll to position [0, 0]
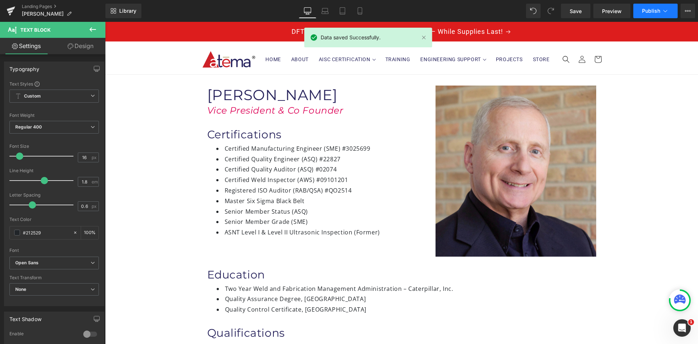
click at [653, 13] on span "Publish" at bounding box center [651, 11] width 18 height 6
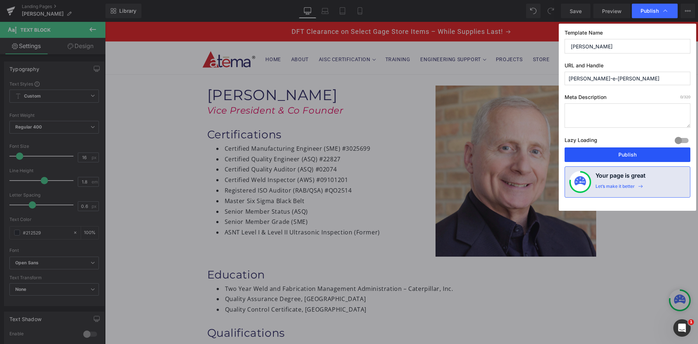
click at [615, 157] on button "Publish" at bounding box center [628, 154] width 126 height 15
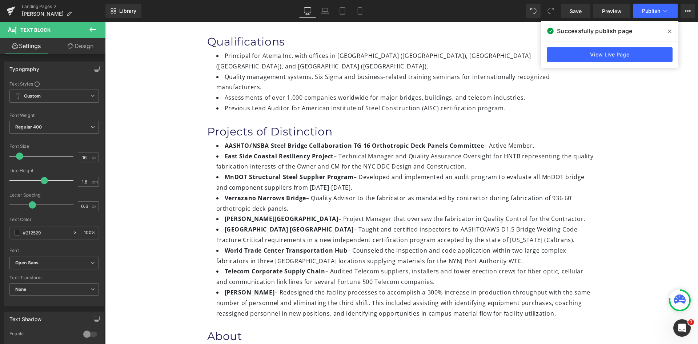
scroll to position [400, 0]
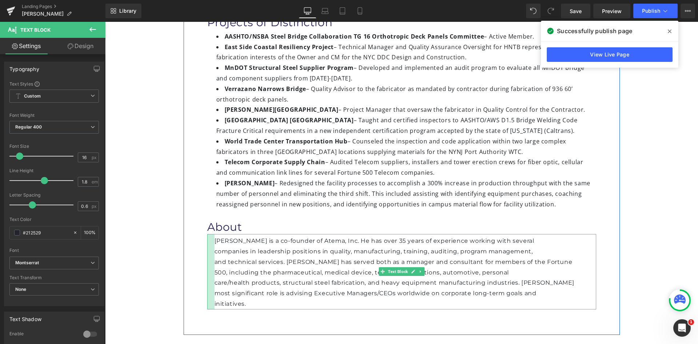
drag, startPoint x: 204, startPoint y: 236, endPoint x: 212, endPoint y: 236, distance: 7.3
click at [212, 236] on div "Terry Logan is a co-founder of Atema, Inc. He has over 35 years of experience w…" at bounding box center [401, 271] width 389 height 75
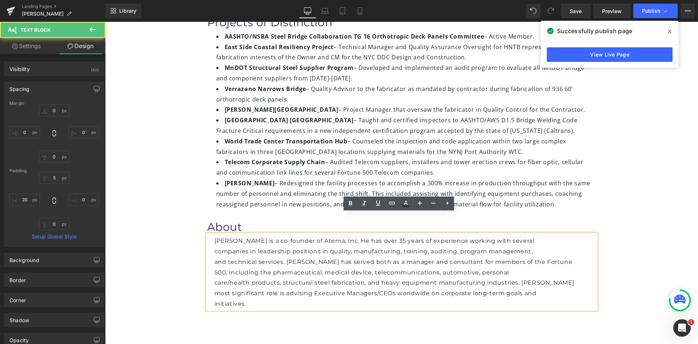
click at [244, 306] on div "Education Heading Two Year Weld and Fabrication Management Administration – Cat…" at bounding box center [402, 95] width 436 height 478
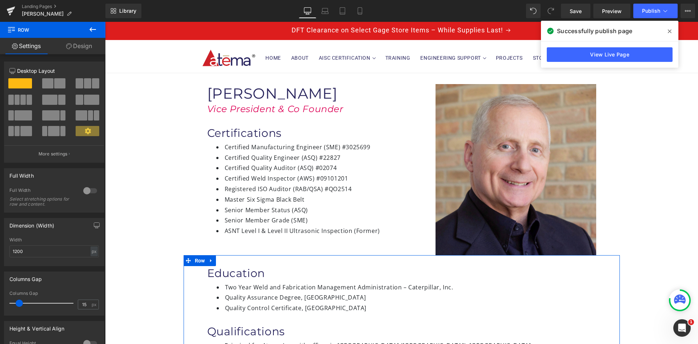
scroll to position [0, 0]
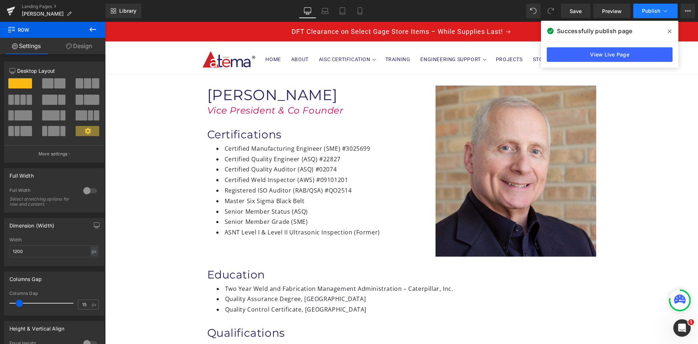
click at [641, 10] on button "Publish" at bounding box center [655, 11] width 44 height 15
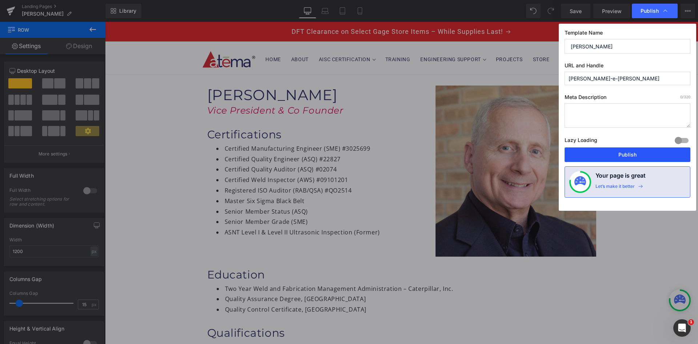
click at [625, 152] on button "Publish" at bounding box center [628, 154] width 126 height 15
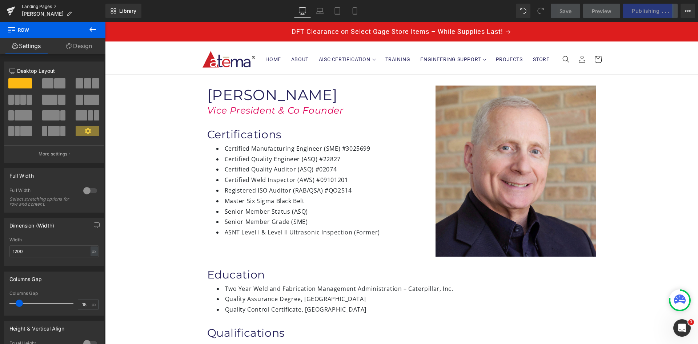
click at [47, 5] on link "Landing Pages" at bounding box center [64, 7] width 84 height 6
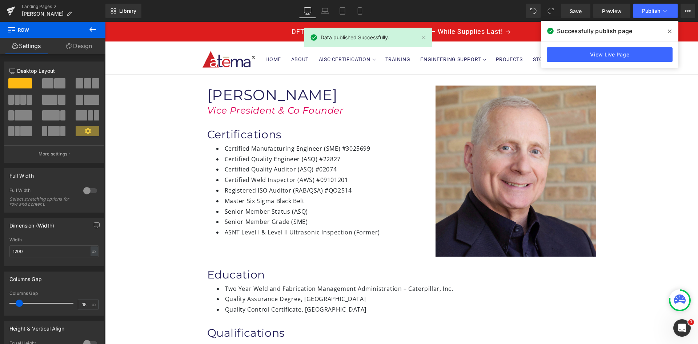
click at [669, 30] on icon at bounding box center [670, 31] width 4 height 4
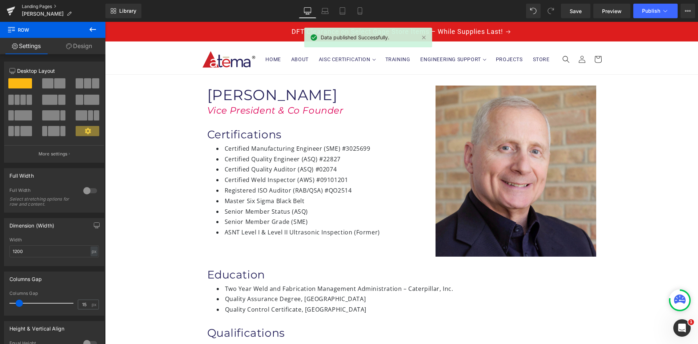
click at [38, 6] on link "Landing Pages" at bounding box center [64, 7] width 84 height 6
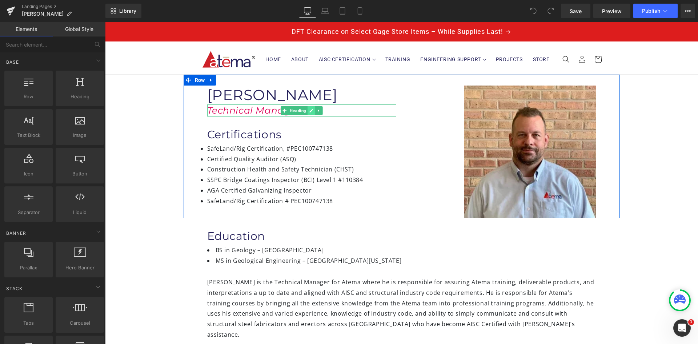
click at [309, 110] on icon at bounding box center [311, 110] width 4 height 4
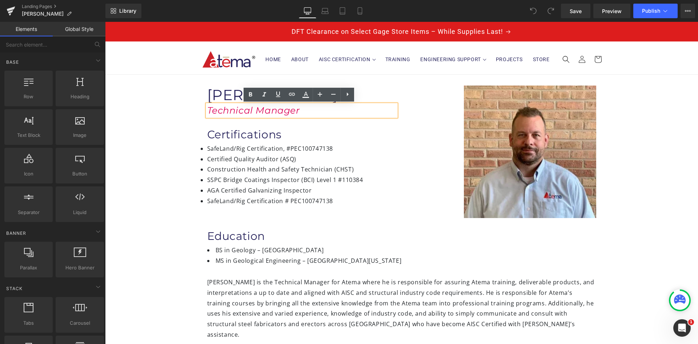
click at [299, 112] on h1 "Technical Manager" at bounding box center [301, 110] width 189 height 12
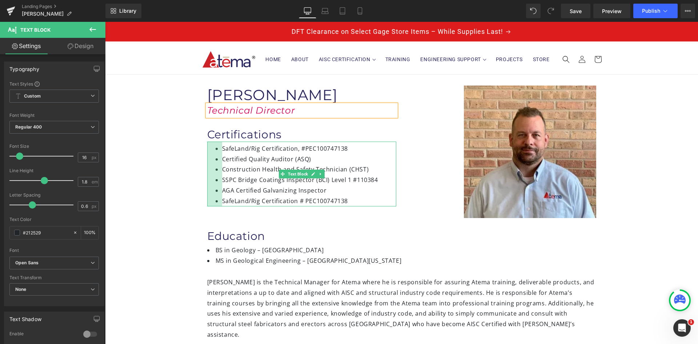
drag, startPoint x: 205, startPoint y: 153, endPoint x: 220, endPoint y: 152, distance: 15.0
click at [220, 152] on div "SafeLand/Rig Certification, #PEC100747138 Certified Quality Auditor (ASQ) Const…" at bounding box center [301, 173] width 189 height 65
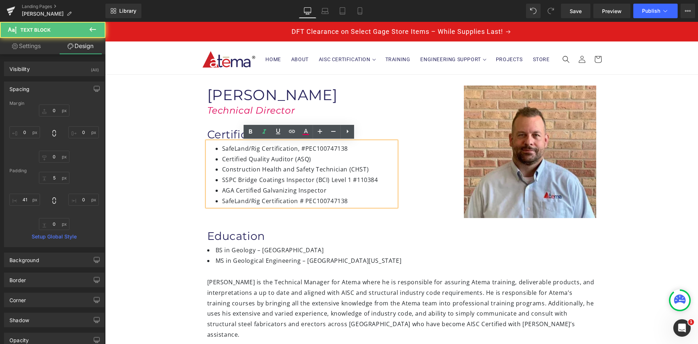
type input "0"
type input "5"
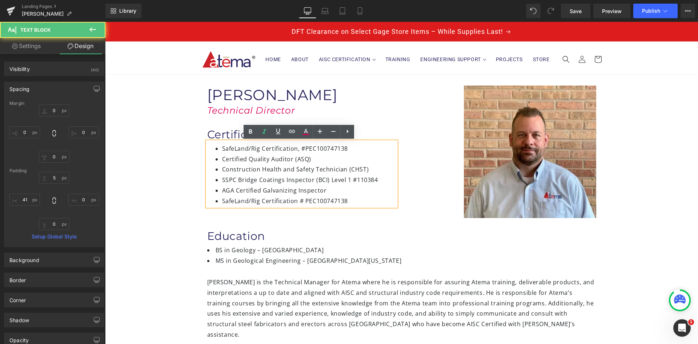
type input "0"
type input "41"
click at [329, 159] on li "Certified Quality Auditor (ASQ)" at bounding box center [309, 159] width 174 height 11
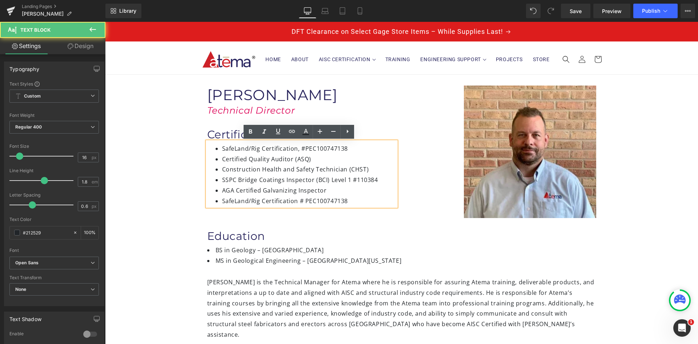
click at [356, 191] on li "AGA Certified Galvanizing Inspector" at bounding box center [309, 190] width 174 height 11
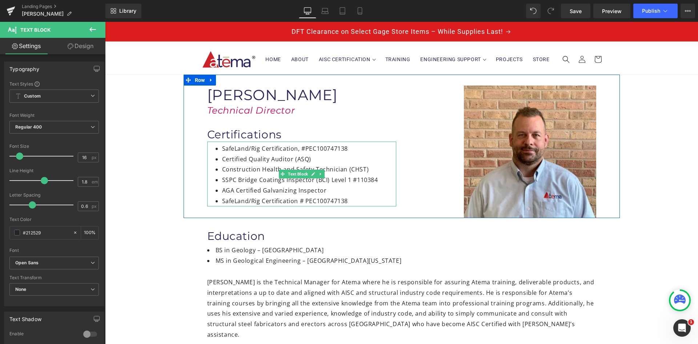
click at [318, 160] on li "Certified Quality Auditor (ASQ)" at bounding box center [309, 159] width 174 height 11
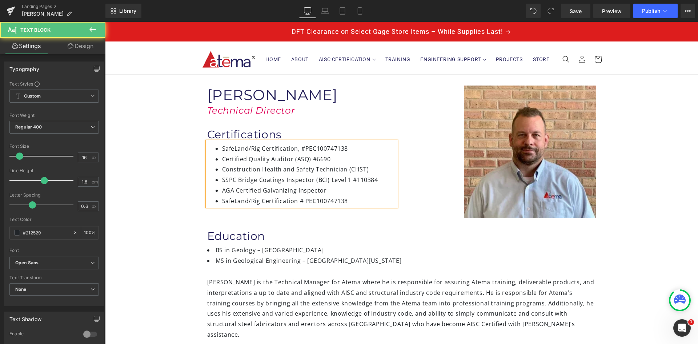
click at [367, 168] on li "Construction Health and Safety Technician (CHST)" at bounding box center [309, 169] width 174 height 11
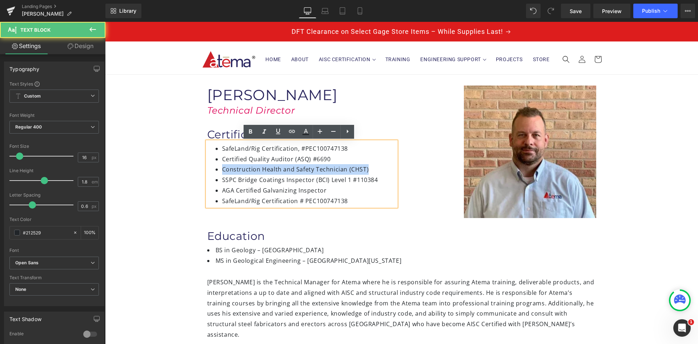
drag, startPoint x: 367, startPoint y: 168, endPoint x: 221, endPoint y: 171, distance: 145.5
click at [222, 171] on li "Construction Health and Safety Technician (CHST)" at bounding box center [309, 169] width 174 height 11
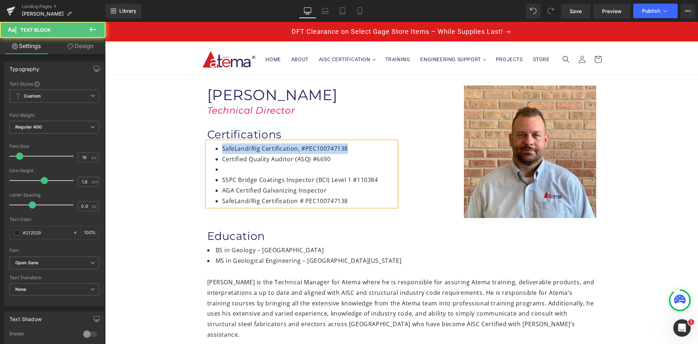
drag, startPoint x: 349, startPoint y: 149, endPoint x: 216, endPoint y: 149, distance: 133.1
click at [216, 149] on div "SafeLand/Rig Certification, #PEC100747138 Certified Quality Auditor (ASQ) #6690…" at bounding box center [301, 173] width 189 height 65
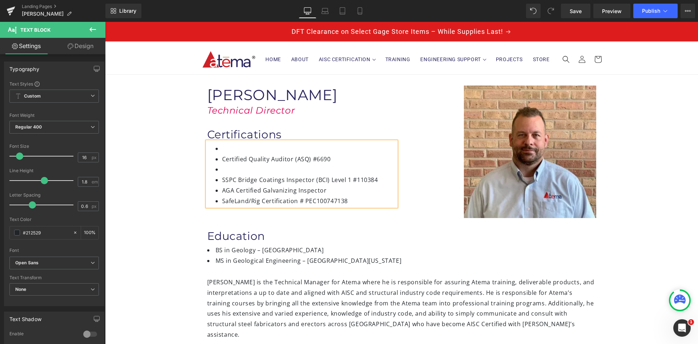
click at [224, 169] on li at bounding box center [309, 169] width 174 height 11
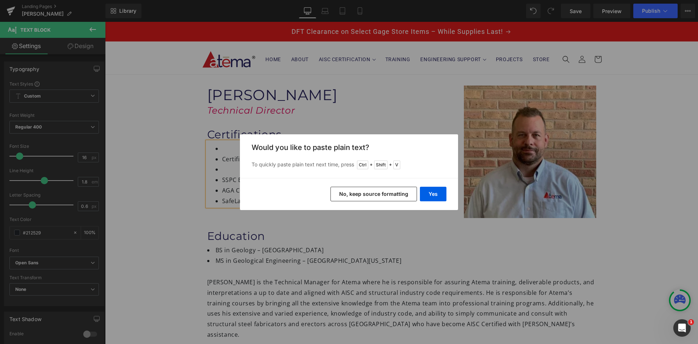
click at [402, 193] on button "No, keep source formatting" at bounding box center [374, 194] width 87 height 15
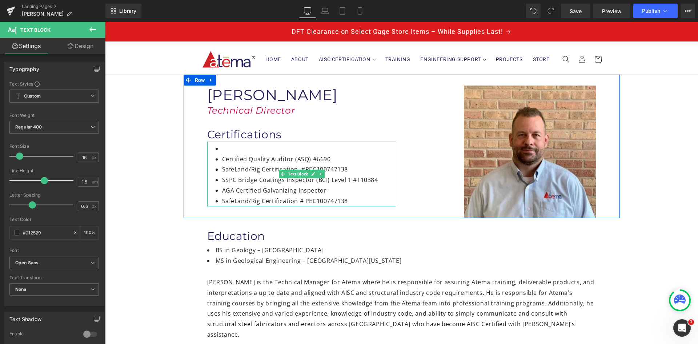
click at [244, 148] on li at bounding box center [309, 148] width 174 height 11
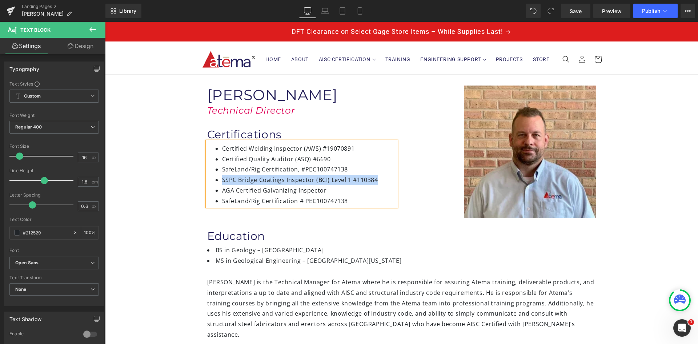
drag, startPoint x: 376, startPoint y: 180, endPoint x: 220, endPoint y: 183, distance: 156.4
click at [222, 183] on li "SSPC Bridge Coatings Inspector (BCI) Level 1 #110384" at bounding box center [309, 180] width 174 height 11
click at [352, 159] on li "Certified Quality Auditor (ASQ) #6690" at bounding box center [309, 159] width 174 height 11
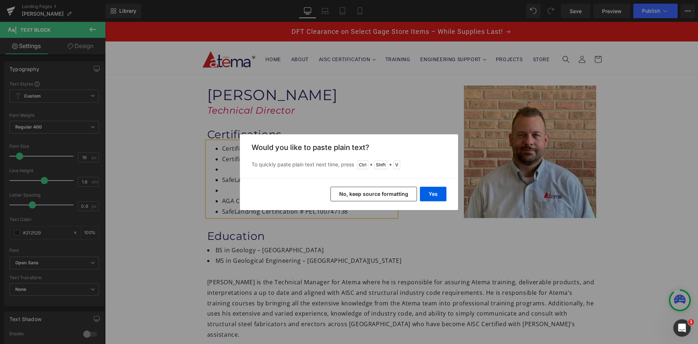
click at [402, 193] on button "No, keep source formatting" at bounding box center [374, 194] width 87 height 15
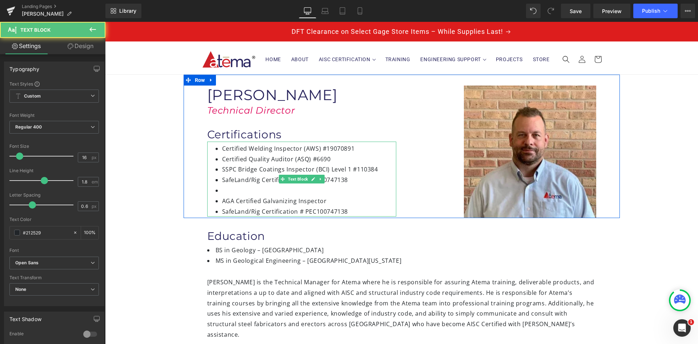
click at [222, 180] on li "SafeLand/Rig Certification, #PEC100747138" at bounding box center [309, 180] width 174 height 11
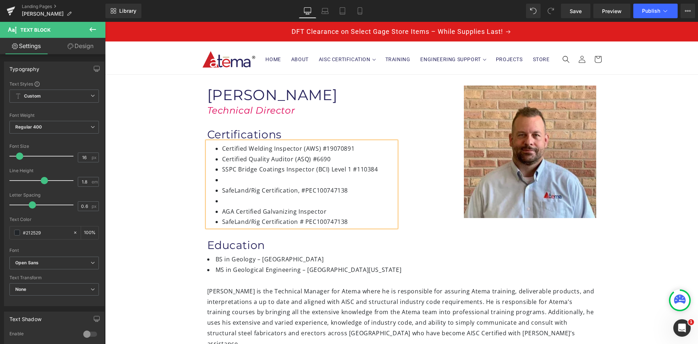
click at [222, 179] on li at bounding box center [309, 180] width 174 height 11
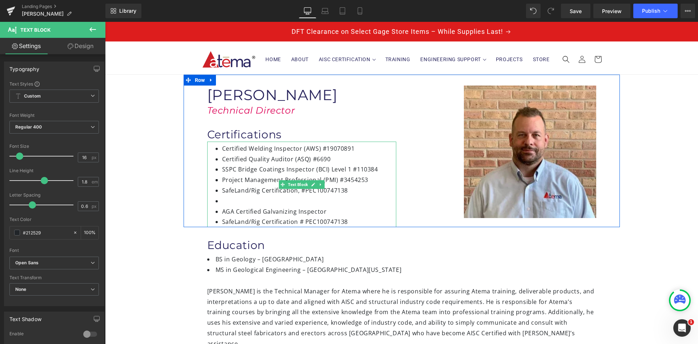
click at [233, 201] on li at bounding box center [309, 201] width 174 height 11
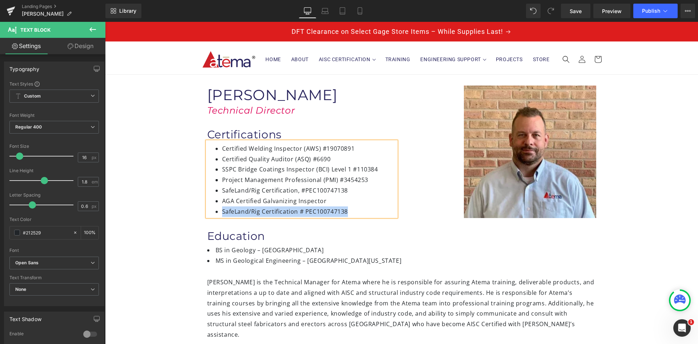
drag, startPoint x: 349, startPoint y: 210, endPoint x: 220, endPoint y: 214, distance: 128.8
click at [222, 214] on li "SafeLand/Rig Certification # PEC100747138" at bounding box center [309, 211] width 174 height 11
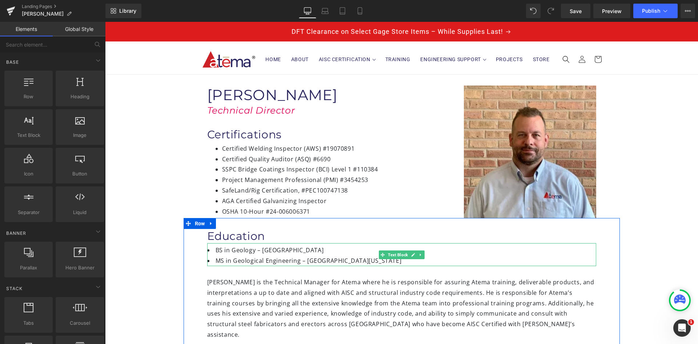
click at [437, 261] on li "MS in Geological Engineering – University of Missouri Science and Technology" at bounding box center [401, 260] width 389 height 11
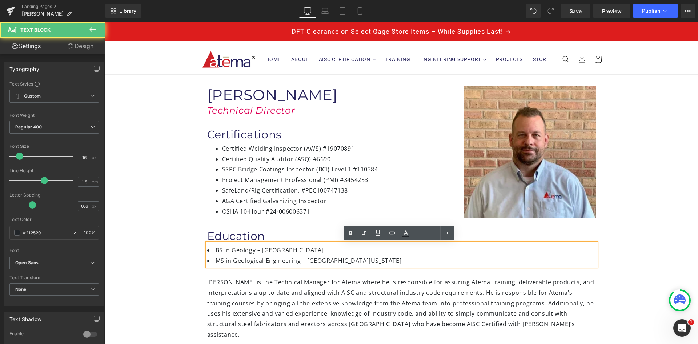
click at [439, 261] on li "MS in Geological Engineering – University of Missouri Science and Technology" at bounding box center [401, 260] width 389 height 11
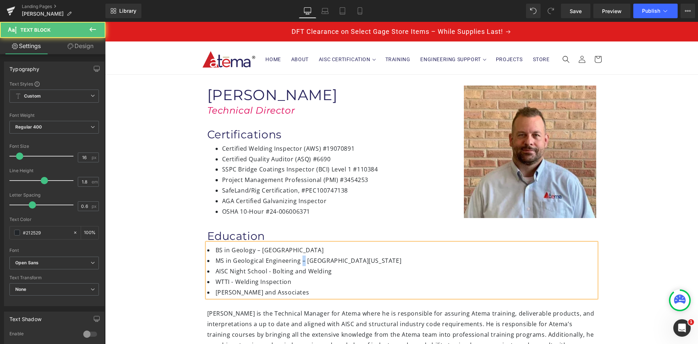
click at [299, 261] on li "MS in Geological Engineering – University of Missouri Science and Technology" at bounding box center [401, 260] width 389 height 11
copy li "–"
click at [266, 272] on li "AISC Night School - Bolting and Welding" at bounding box center [401, 271] width 389 height 11
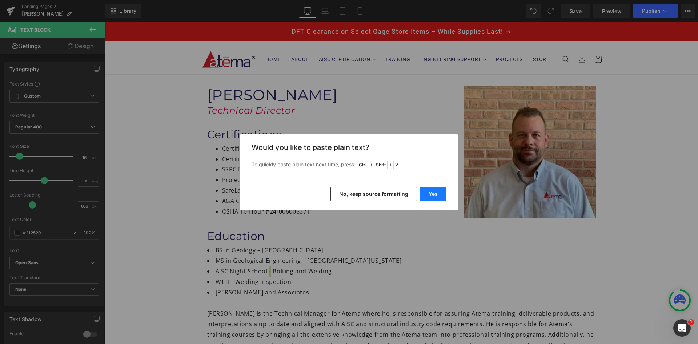
click at [428, 193] on button "Yes" at bounding box center [433, 194] width 27 height 15
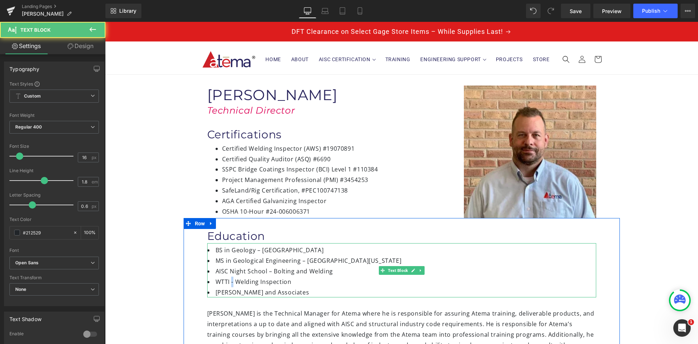
click at [228, 282] on li "WTTI - Welding Inspection" at bounding box center [401, 281] width 389 height 11
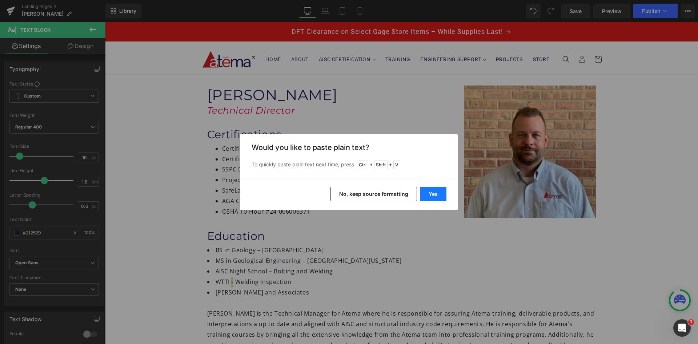
drag, startPoint x: 439, startPoint y: 192, endPoint x: 322, endPoint y: 179, distance: 117.1
click at [439, 192] on button "Yes" at bounding box center [433, 194] width 27 height 15
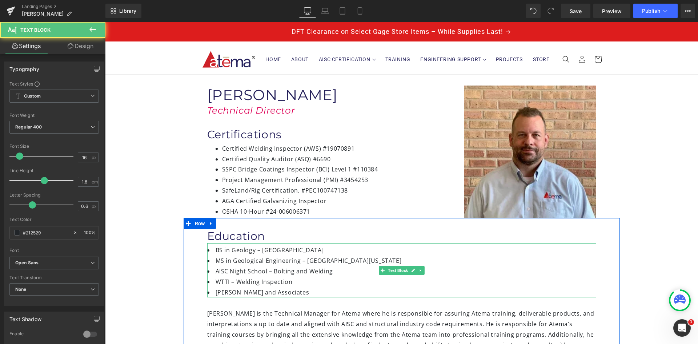
click at [296, 291] on li "C.E. Pepper and Associates" at bounding box center [401, 292] width 389 height 11
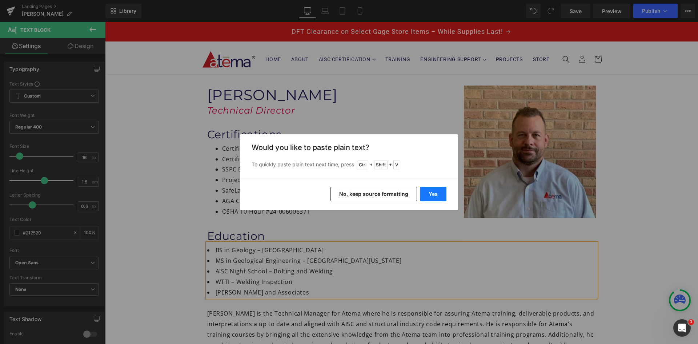
click at [435, 195] on button "Yes" at bounding box center [433, 194] width 27 height 15
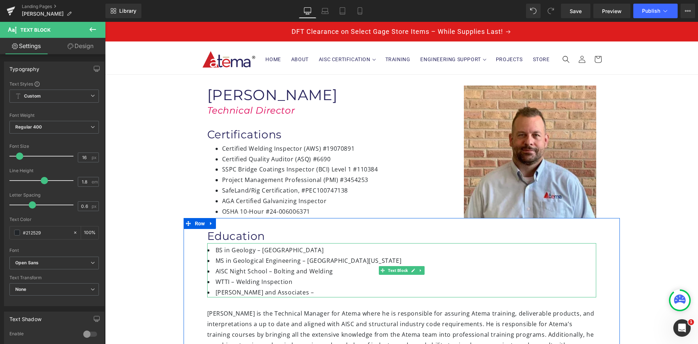
click at [315, 293] on li "C.E. Pepper and Associates –" at bounding box center [401, 292] width 389 height 11
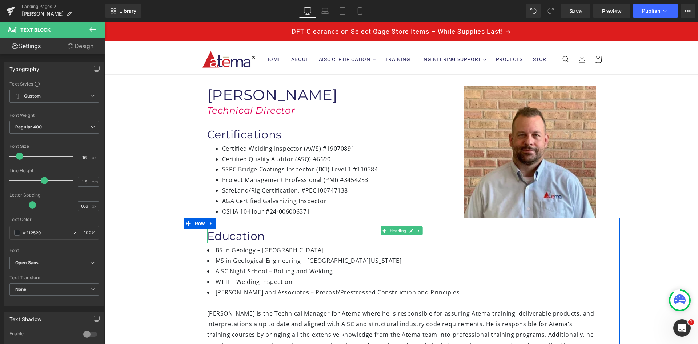
click at [320, 227] on div "Education" at bounding box center [401, 230] width 389 height 25
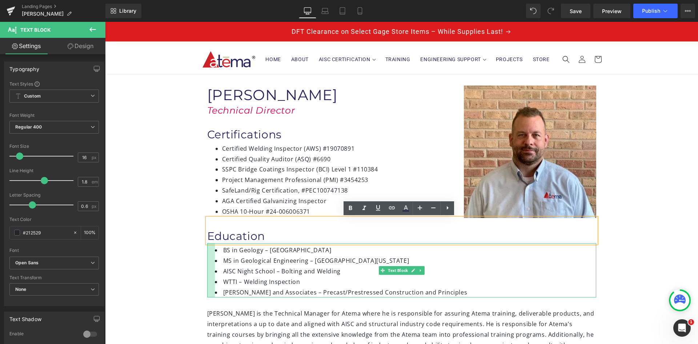
drag, startPoint x: 205, startPoint y: 263, endPoint x: 212, endPoint y: 265, distance: 7.8
click at [212, 265] on div "BS in Geology – Boise State University MS in Geological Engineering – Universit…" at bounding box center [401, 270] width 389 height 54
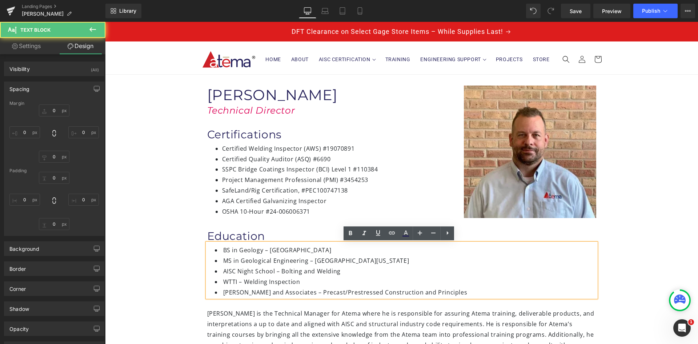
type input "0"
type input "5"
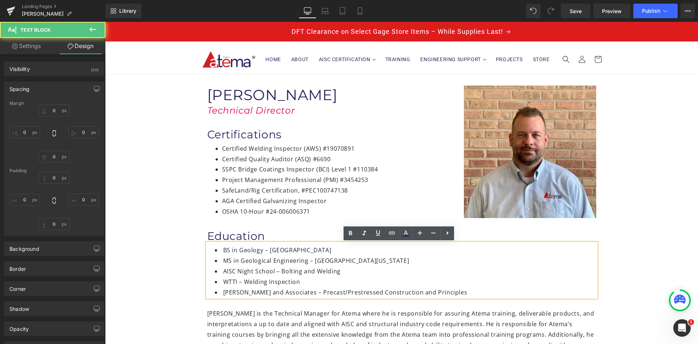
type input "0"
type input "21"
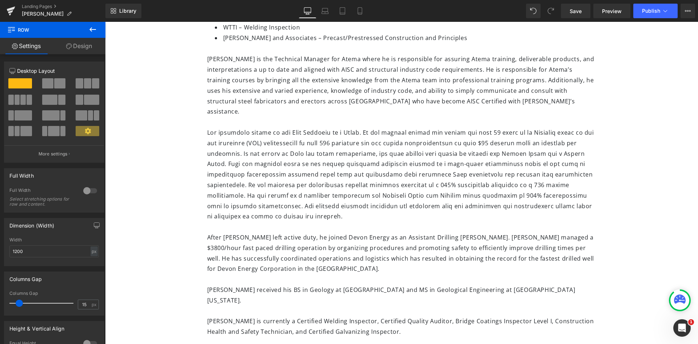
scroll to position [255, 0]
click at [371, 319] on div "Rendering Content" at bounding box center [349, 315] width 45 height 8
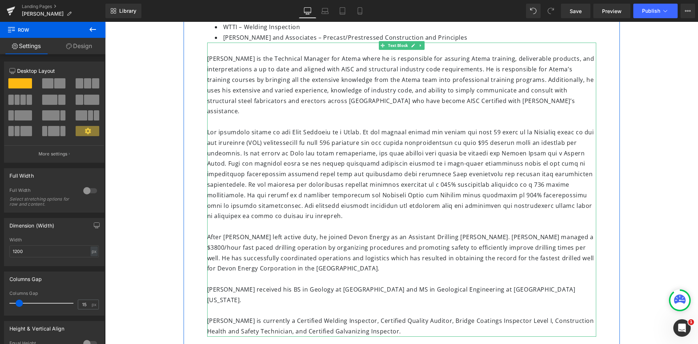
click at [357, 321] on div "Tom is currently a Certified Welding Inspector, Certified Quality Auditor, Brid…" at bounding box center [401, 325] width 389 height 21
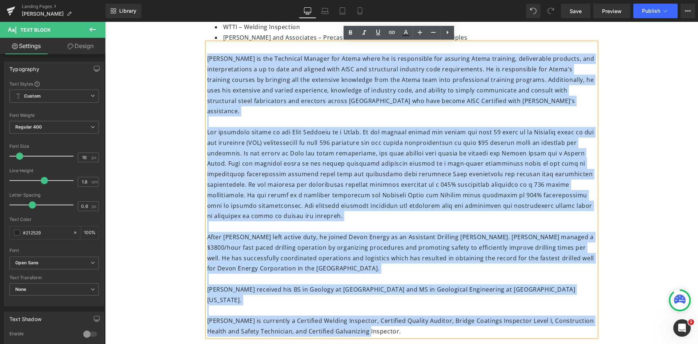
drag, startPoint x: 371, startPoint y: 321, endPoint x: 200, endPoint y: 63, distance: 309.1
click at [202, 63] on div "Education Heading BS in Geology – Boise State University MS in Geological Engin…" at bounding box center [402, 149] width 400 height 373
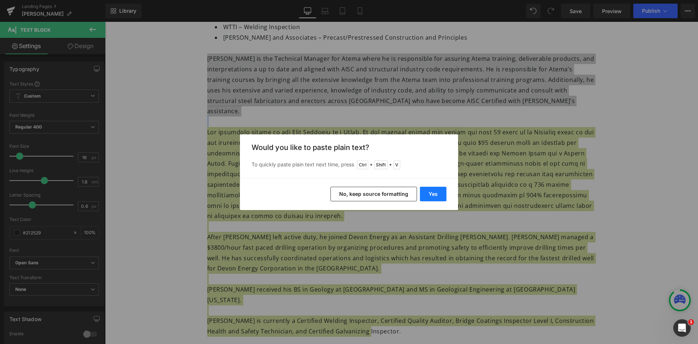
click at [433, 197] on button "Yes" at bounding box center [433, 194] width 27 height 15
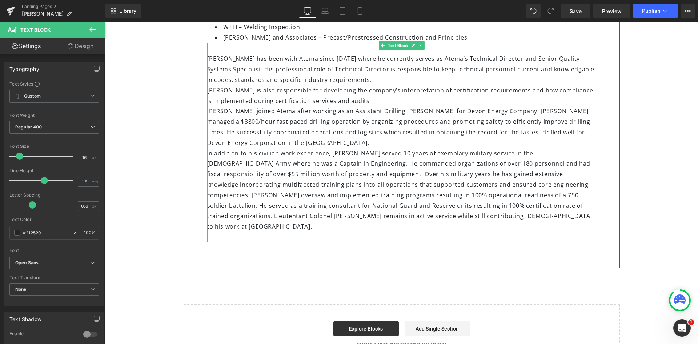
click at [328, 79] on div "Tom has been with Atema since 2016 where he currently serves as Atema’s Technic…" at bounding box center [401, 142] width 389 height 199
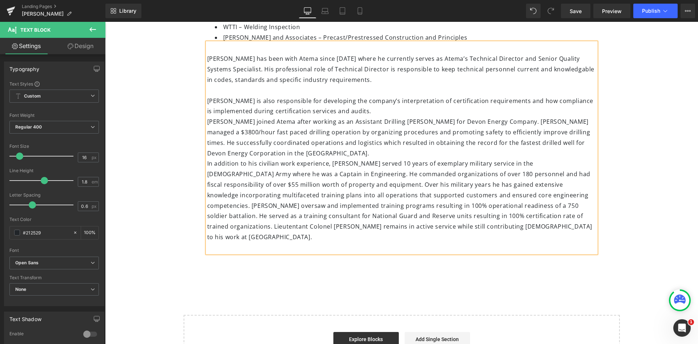
click at [207, 101] on div "Tom has been with Atema since 2016 where he currently serves as Atema’s Technic…" at bounding box center [401, 148] width 389 height 210
click at [207, 100] on div "Tom is also responsible for developing the company’s interpretation of certific…" at bounding box center [401, 106] width 389 height 21
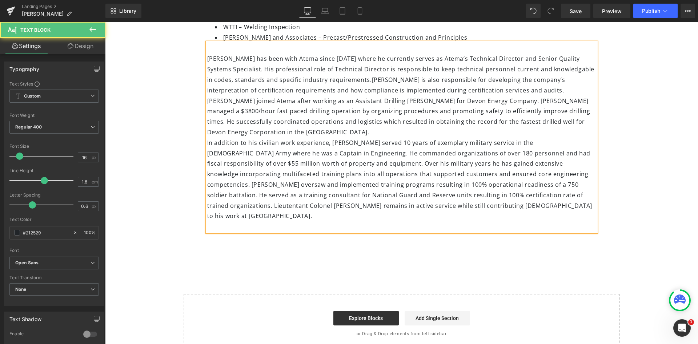
click at [472, 91] on div "Tom has been with Atema since 2016 where he currently serves as Atema’s Technic…" at bounding box center [401, 137] width 389 height 189
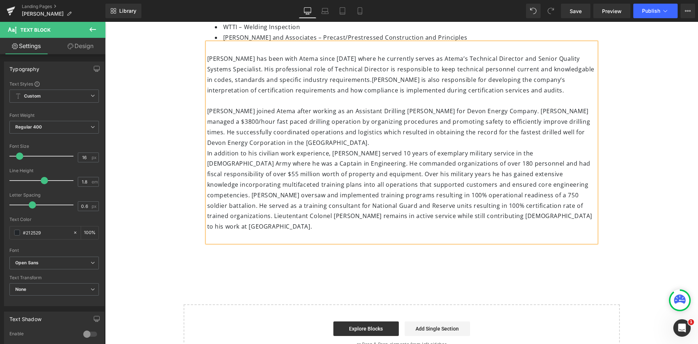
click at [286, 143] on div "Tom Anderson joined Atema after working as an Assistant Drilling Foreman for De…" at bounding box center [401, 127] width 389 height 42
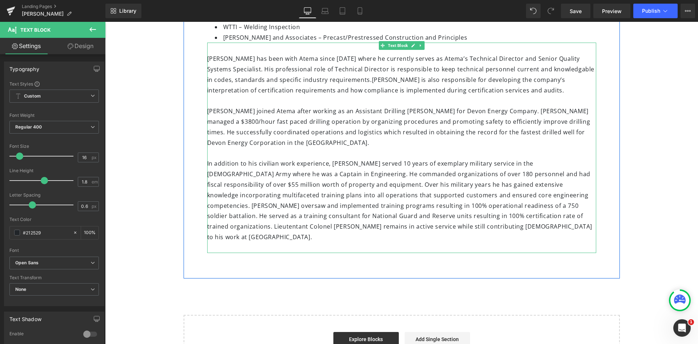
click at [433, 214] on div "In addition to his civilian work experience, Tom served 10 years of exemplary m…" at bounding box center [401, 200] width 389 height 84
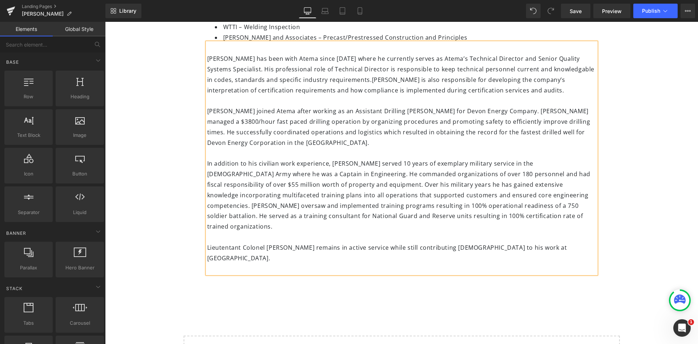
click at [506, 280] on div "Image Tom Anderson Heading Technical Director Heading Certifications Heading Ce…" at bounding box center [401, 107] width 593 height 575
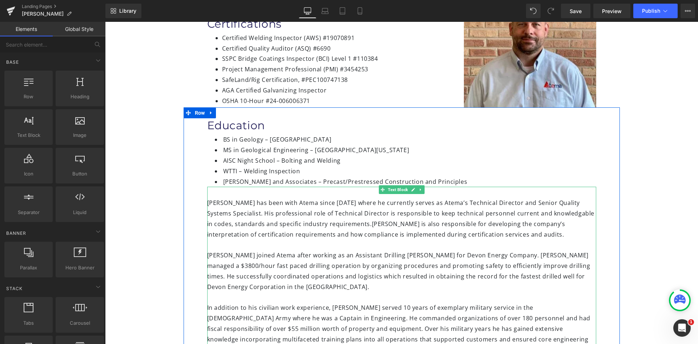
scroll to position [0, 0]
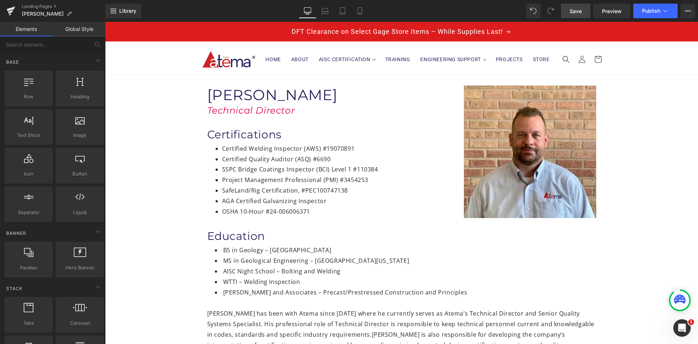
click at [571, 14] on span "Save" at bounding box center [576, 11] width 12 height 8
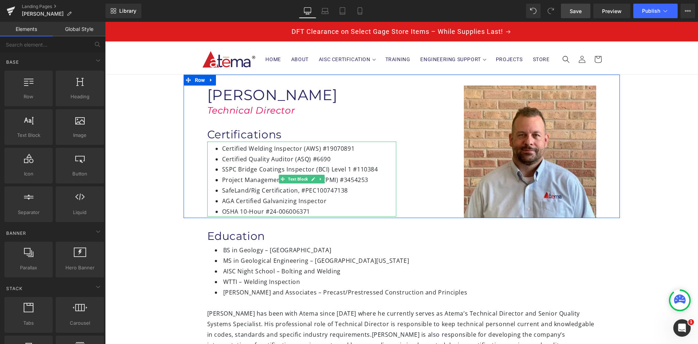
click at [326, 160] on li "Certified Quality Auditor (ASQ) #6690" at bounding box center [309, 159] width 174 height 11
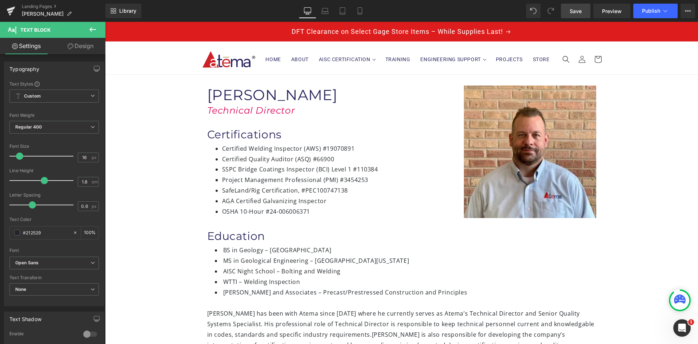
click at [583, 15] on link "Save" at bounding box center [575, 11] width 29 height 15
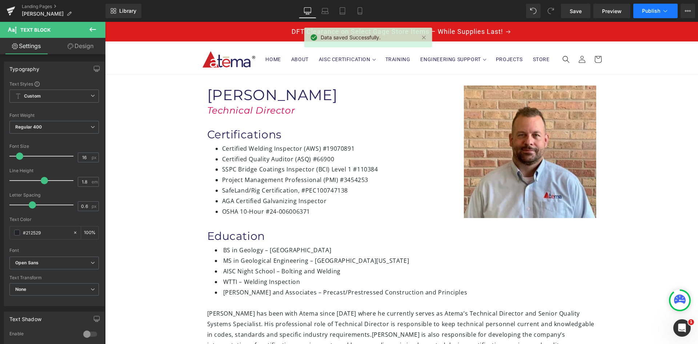
click at [652, 10] on span "Publish" at bounding box center [651, 11] width 18 height 6
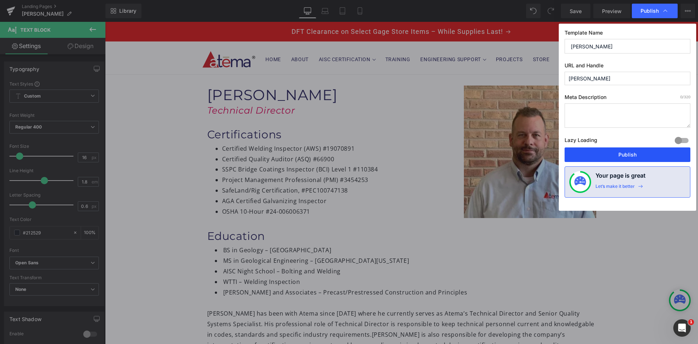
click at [629, 151] on button "Publish" at bounding box center [628, 154] width 126 height 15
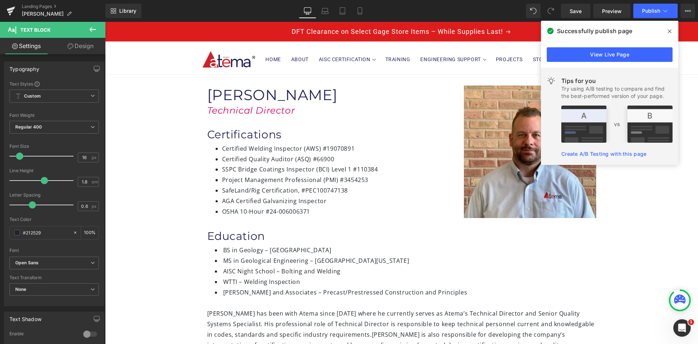
click at [668, 30] on icon at bounding box center [670, 31] width 4 height 4
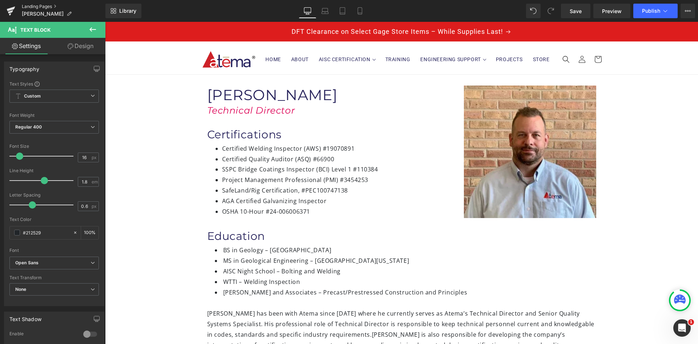
click at [32, 6] on link "Landing Pages" at bounding box center [64, 7] width 84 height 6
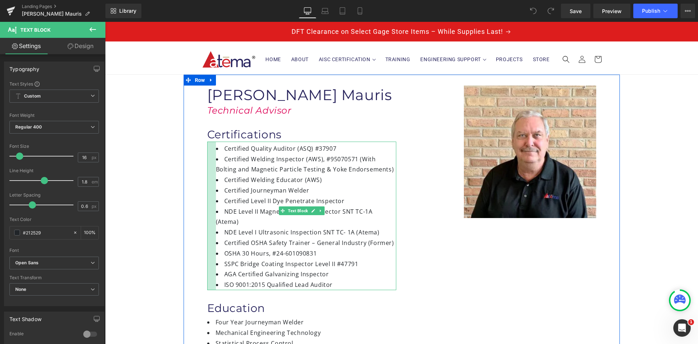
drag, startPoint x: 205, startPoint y: 156, endPoint x: 214, endPoint y: 156, distance: 8.8
click at [214, 156] on div "Certified Quality Auditor (ASQ) #37907 Certified Welding Inspector (AWS), #9507…" at bounding box center [301, 215] width 189 height 148
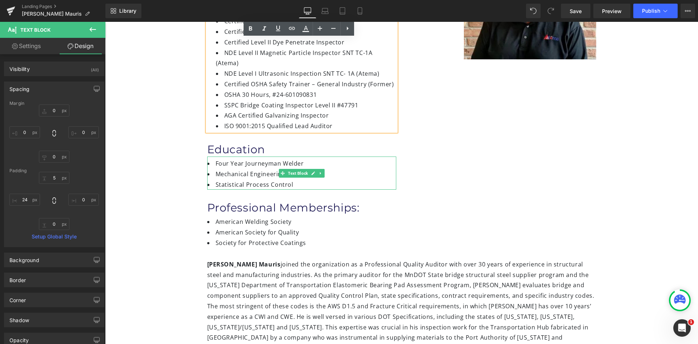
scroll to position [145, 0]
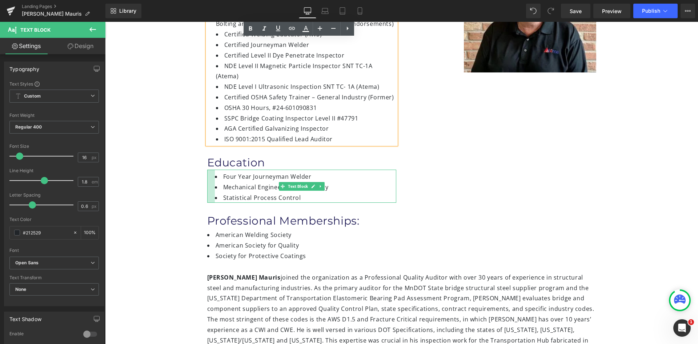
drag, startPoint x: 204, startPoint y: 169, endPoint x: 212, endPoint y: 169, distance: 7.6
click at [212, 169] on div "Four Year Journeyman Welder Mechanical Engineering Technology Statistical Proce…" at bounding box center [301, 185] width 189 height 33
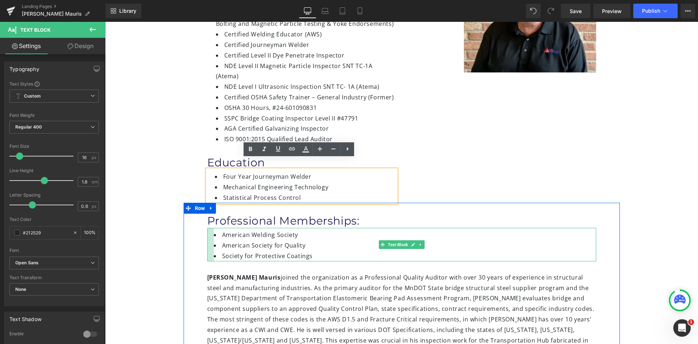
drag, startPoint x: 205, startPoint y: 230, endPoint x: 212, endPoint y: 230, distance: 6.5
click at [212, 230] on div "American Welding Society American Society for Quality Society for Protective Co…" at bounding box center [401, 244] width 389 height 33
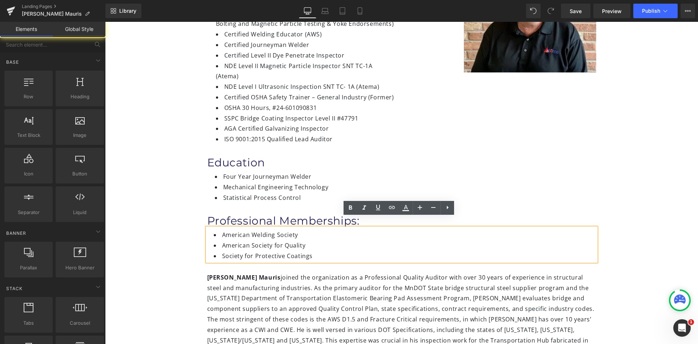
click at [174, 235] on div "Image [PERSON_NAME] Mauris Heading Technical Advisor Heading Certifications Hea…" at bounding box center [401, 265] width 593 height 673
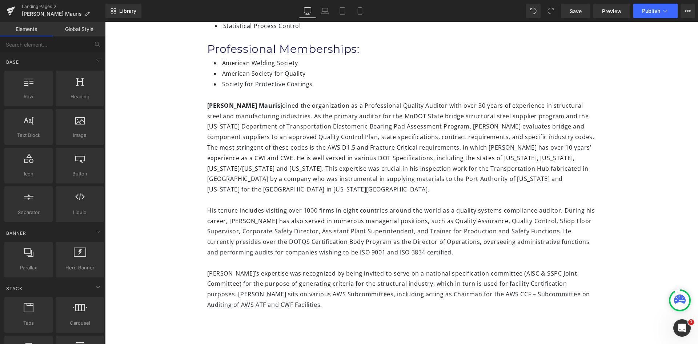
scroll to position [327, 0]
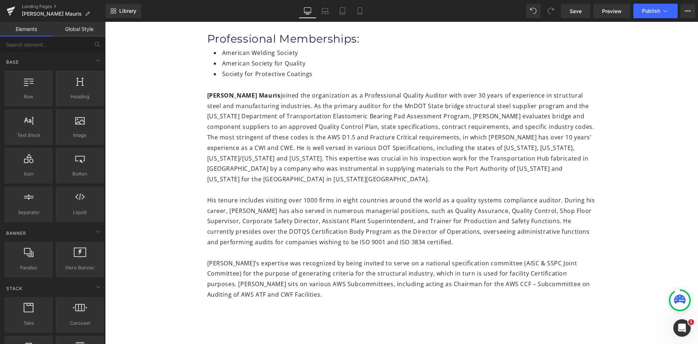
drag, startPoint x: 297, startPoint y: 287, endPoint x: 238, endPoint y: 281, distance: 59.2
click at [297, 287] on div "[PERSON_NAME] [PERSON_NAME] His tenure includes visiting over 1000 firms in eig…" at bounding box center [401, 189] width 389 height 220
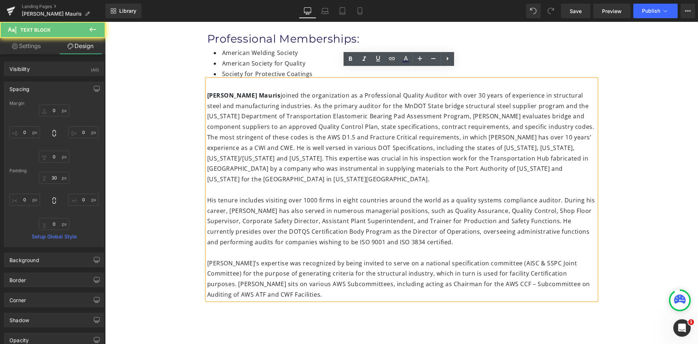
click at [237, 283] on div "[PERSON_NAME]’s expertise was recognized by being invited to serve on a nationa…" at bounding box center [401, 279] width 389 height 42
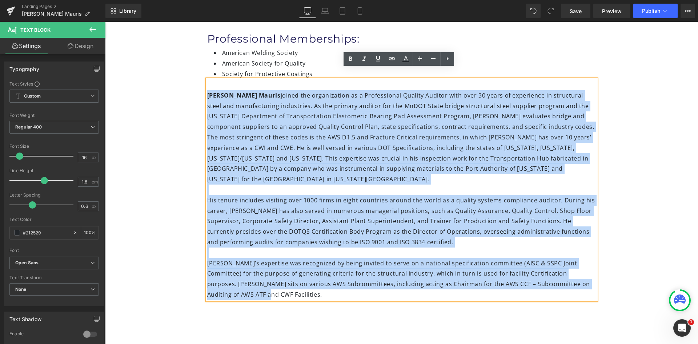
drag, startPoint x: 235, startPoint y: 284, endPoint x: 204, endPoint y: 86, distance: 200.9
click at [207, 86] on div "[PERSON_NAME] [PERSON_NAME] His tenure includes visiting over 1000 firms in eig…" at bounding box center [401, 189] width 389 height 220
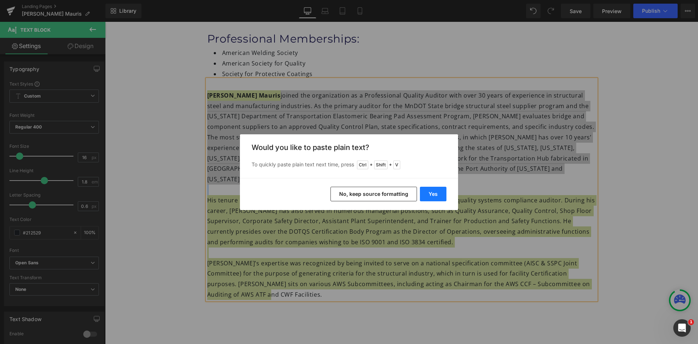
click at [436, 197] on button "Yes" at bounding box center [433, 194] width 27 height 15
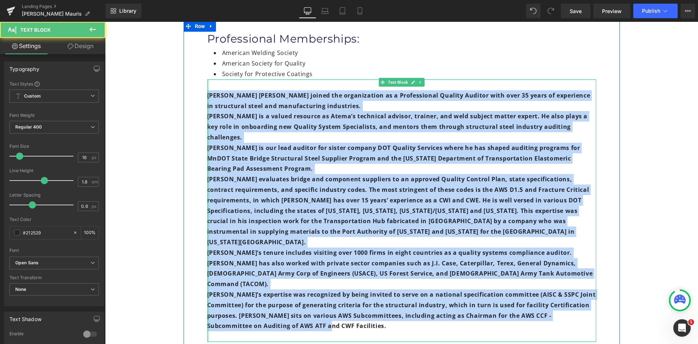
drag, startPoint x: 329, startPoint y: 283, endPoint x: 205, endPoint y: 88, distance: 231.3
click at [207, 88] on div "[PERSON_NAME] [PERSON_NAME] joined the organization as a Professional Quality A…" at bounding box center [401, 210] width 389 height 262
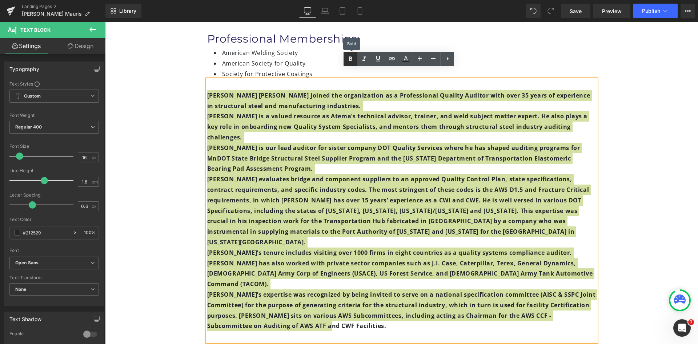
click at [349, 60] on icon at bounding box center [350, 59] width 9 height 9
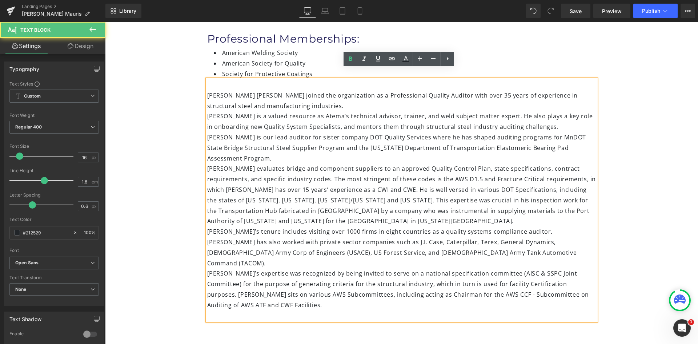
click at [207, 111] on div "[PERSON_NAME] is a valued resource as Atema’s technical advisor, trainer, and w…" at bounding box center [401, 121] width 389 height 21
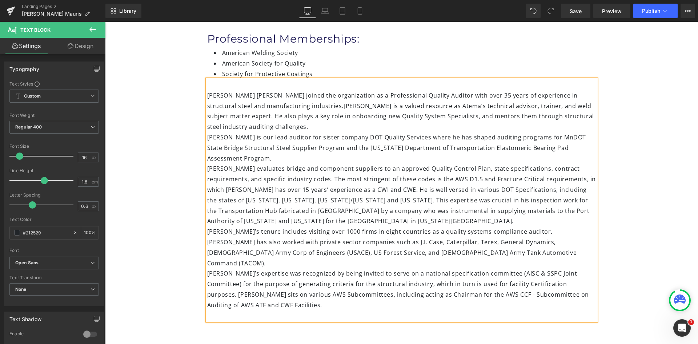
click at [207, 126] on div "[PERSON_NAME] [PERSON_NAME] joined the organization as a Professional Quality A…" at bounding box center [401, 199] width 389 height 241
click at [207, 132] on div "[PERSON_NAME] is our lead auditor for sister company DOT Quality Services where…" at bounding box center [401, 147] width 389 height 31
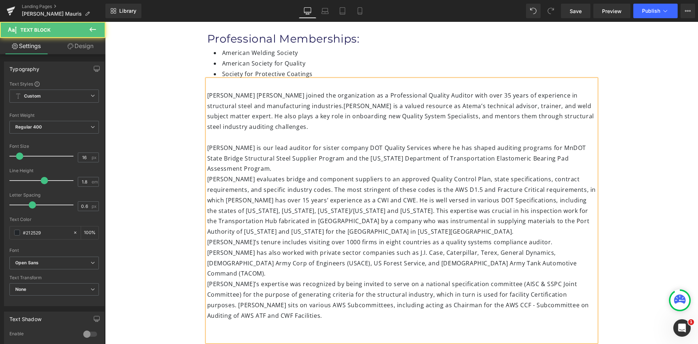
click at [207, 167] on div "[PERSON_NAME] [PERSON_NAME] joined the organization as a Professional Quality A…" at bounding box center [401, 210] width 389 height 262
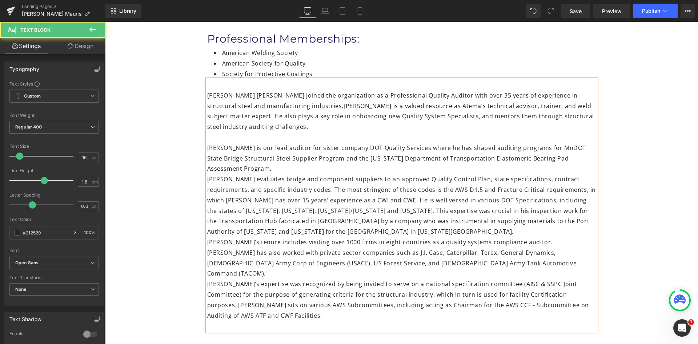
click at [207, 167] on div "[PERSON_NAME] [PERSON_NAME] joined the organization as a Professional Quality A…" at bounding box center [401, 205] width 389 height 252
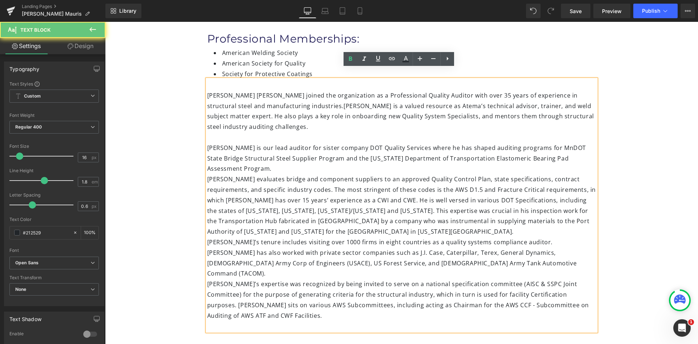
click at [207, 174] on div "[PERSON_NAME] evaluates bridge and component suppliers to an approved Quality C…" at bounding box center [401, 205] width 389 height 63
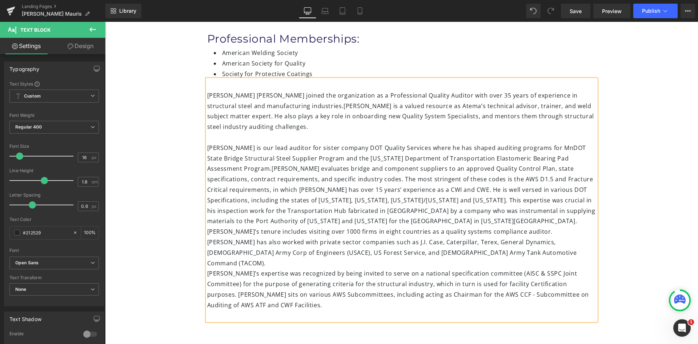
click at [207, 226] on div "[PERSON_NAME]’s tenure includes visiting over 1000 firms in eight countries as …" at bounding box center [401, 247] width 389 height 42
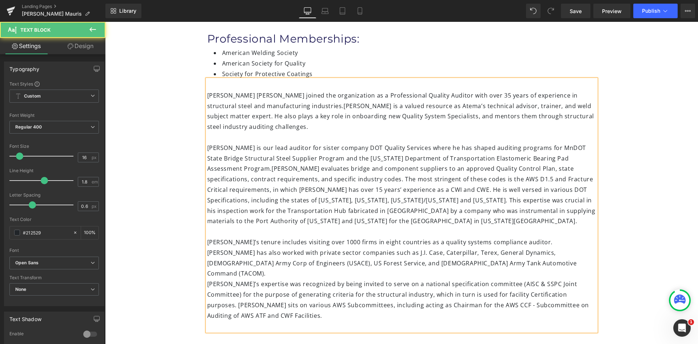
click at [207, 264] on div "[PERSON_NAME] [PERSON_NAME] joined the organization as a Professional Quality A…" at bounding box center [401, 205] width 389 height 252
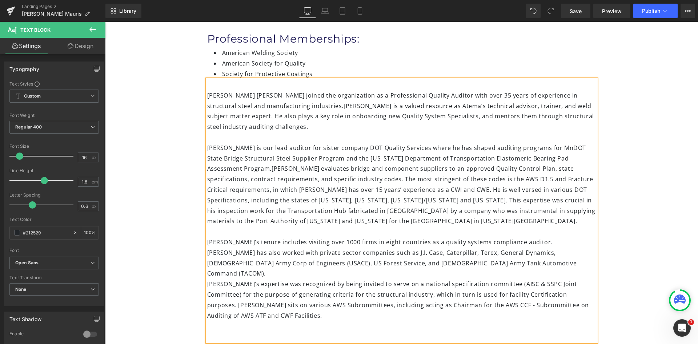
click at [207, 263] on div "[PERSON_NAME] [PERSON_NAME] joined the organization as a Professional Quality A…" at bounding box center [401, 210] width 389 height 262
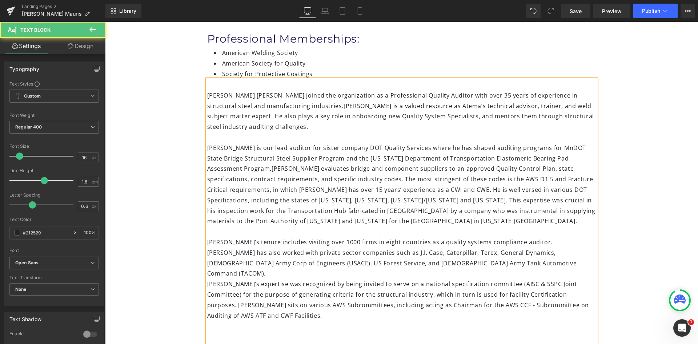
click at [207, 263] on div "[PERSON_NAME] [PERSON_NAME] joined the organization as a Professional Quality A…" at bounding box center [401, 215] width 389 height 273
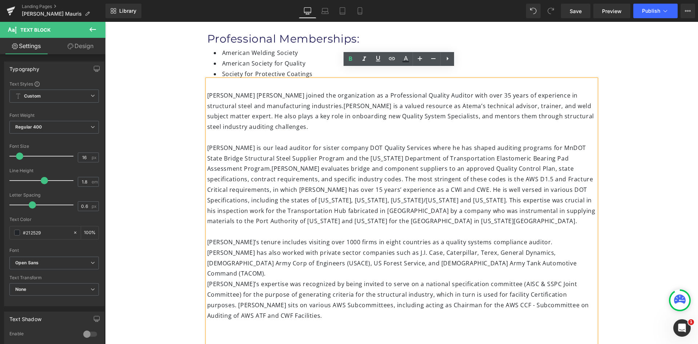
click at [207, 279] on div "[PERSON_NAME]’s expertise was recognized by being invited to serve on a nationa…" at bounding box center [401, 300] width 389 height 42
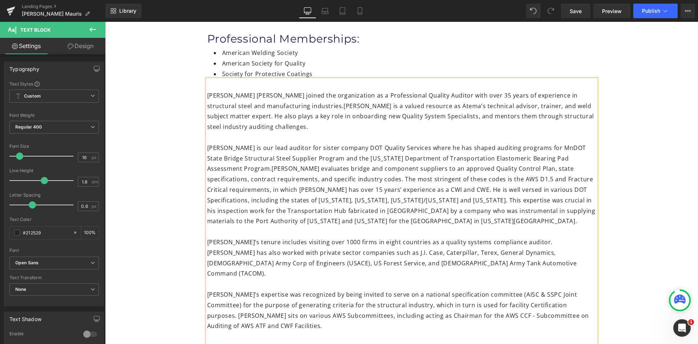
scroll to position [400, 0]
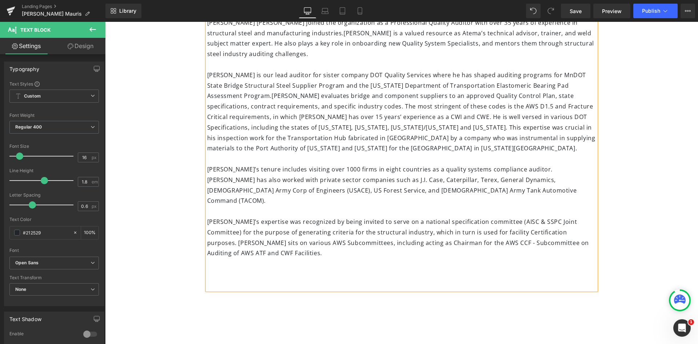
click at [227, 279] on div at bounding box center [401, 284] width 389 height 11
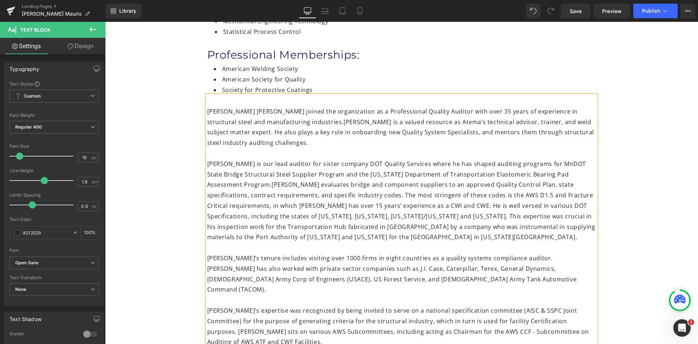
scroll to position [291, 0]
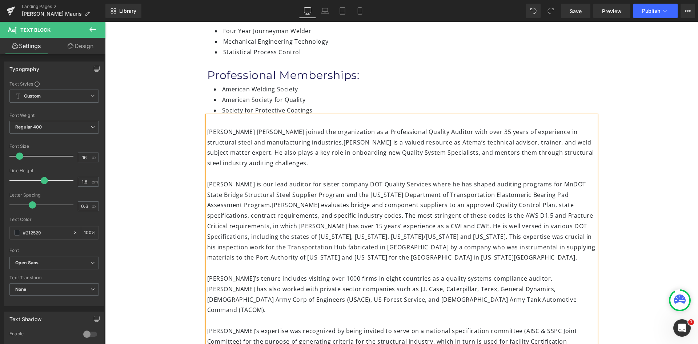
click at [275, 168] on div at bounding box center [401, 173] width 389 height 11
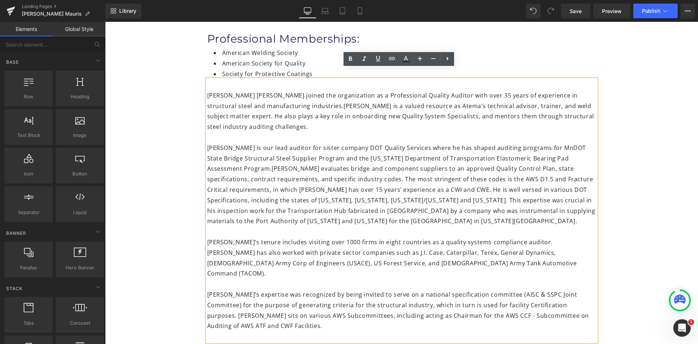
click at [621, 135] on div "Image [PERSON_NAME] Mauris Heading Technical Advisor Heading Certifications Hea…" at bounding box center [401, 105] width 593 height 716
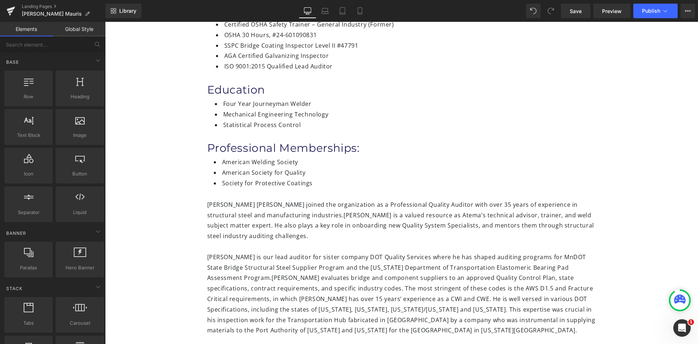
scroll to position [182, 0]
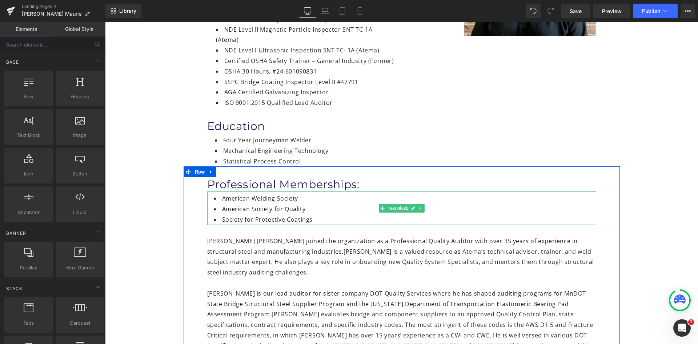
click at [315, 214] on li "Society for Protective Coatings" at bounding box center [405, 219] width 383 height 11
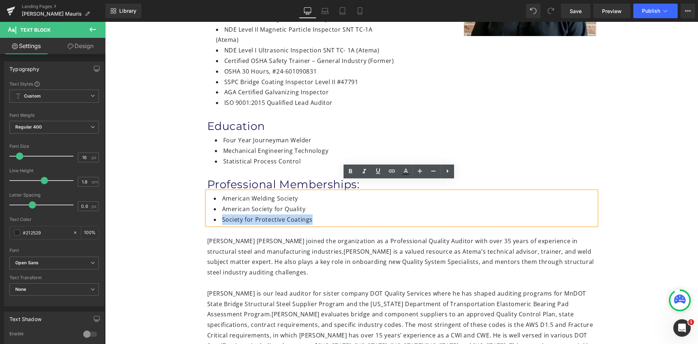
drag, startPoint x: 312, startPoint y: 209, endPoint x: 218, endPoint y: 212, distance: 93.5
click at [218, 214] on li "Society for Protective Coatings" at bounding box center [405, 219] width 383 height 11
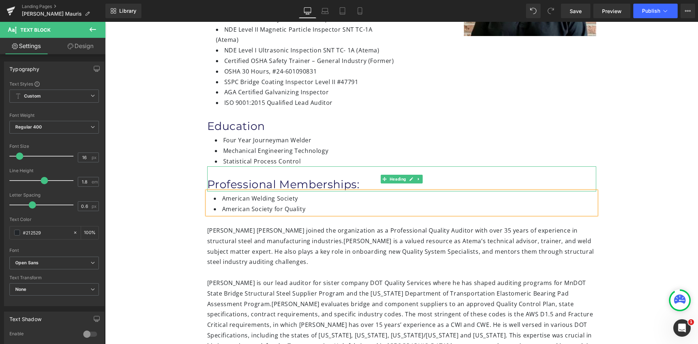
click at [356, 177] on h1 "Professional Memberships:" at bounding box center [401, 184] width 389 height 14
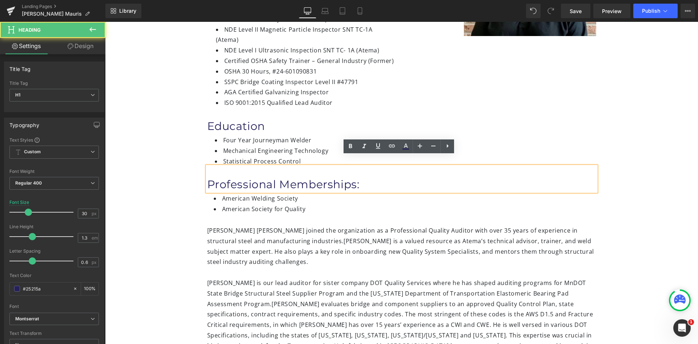
click at [357, 177] on h1 "Professional Memberships:" at bounding box center [401, 184] width 389 height 14
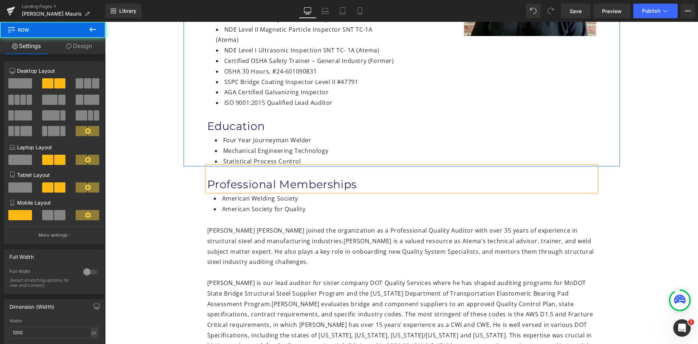
click at [404, 117] on div "Image [PERSON_NAME] Mauris Heading Technical Advisor Heading Certifications Hea…" at bounding box center [402, 29] width 436 height 273
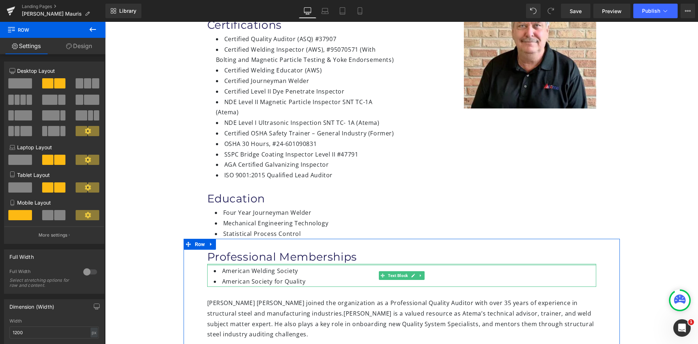
scroll to position [109, 0]
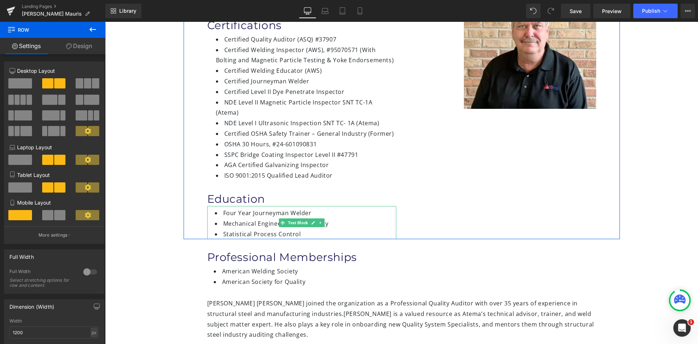
click at [339, 218] on li "Mechanical Engineering Technology" at bounding box center [305, 223] width 181 height 11
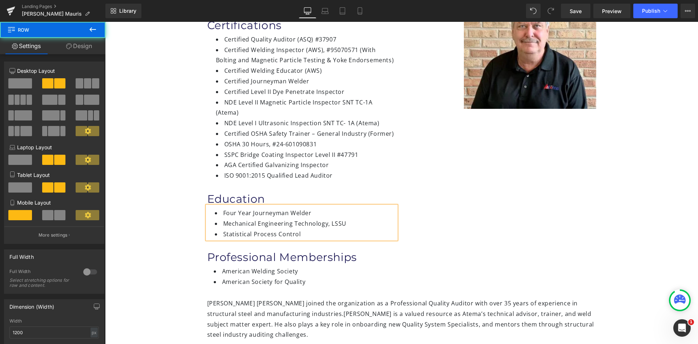
click at [421, 212] on div "Image [PERSON_NAME] Mauris Heading Technical Advisor Heading Certifications Hea…" at bounding box center [402, 101] width 436 height 273
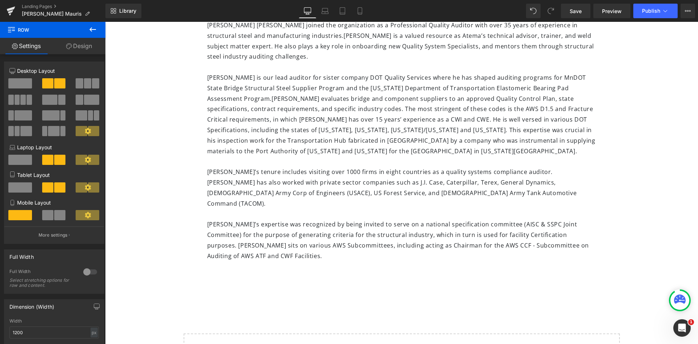
scroll to position [0, 0]
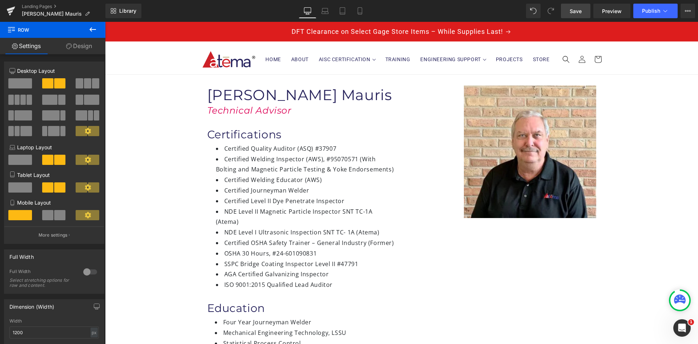
click at [571, 11] on span "Save" at bounding box center [576, 11] width 12 height 8
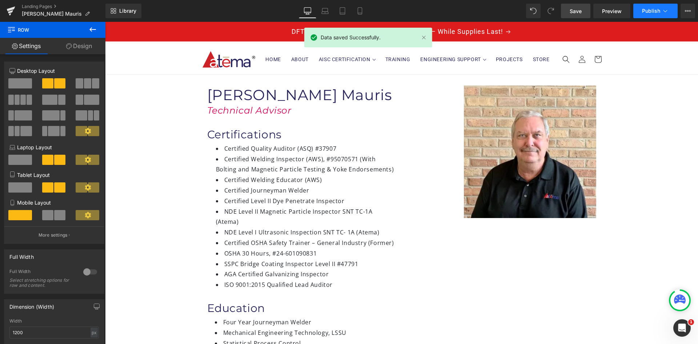
click at [658, 8] on span "Publish" at bounding box center [651, 11] width 18 height 6
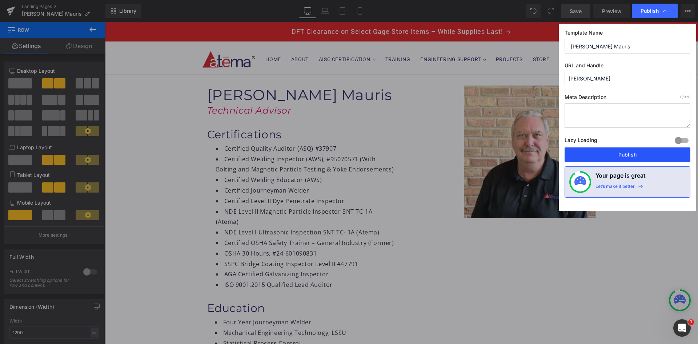
click at [648, 153] on button "Publish" at bounding box center [628, 154] width 126 height 15
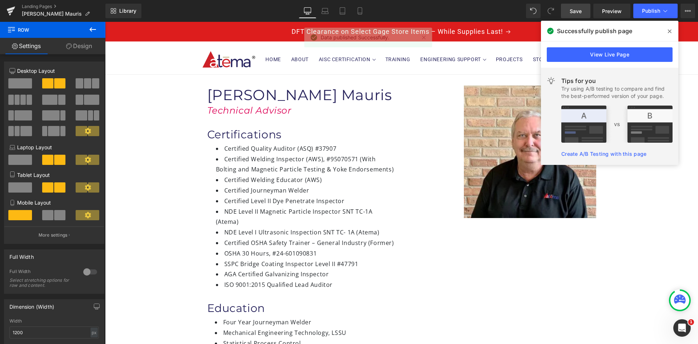
click at [669, 33] on icon at bounding box center [670, 31] width 4 height 6
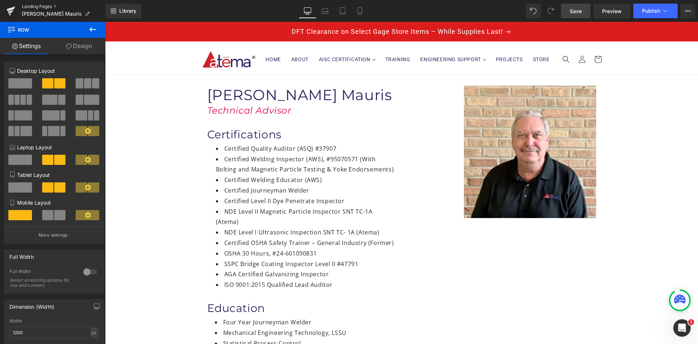
click at [46, 5] on link "Landing Pages" at bounding box center [64, 7] width 84 height 6
